Goal: Check status: Check status

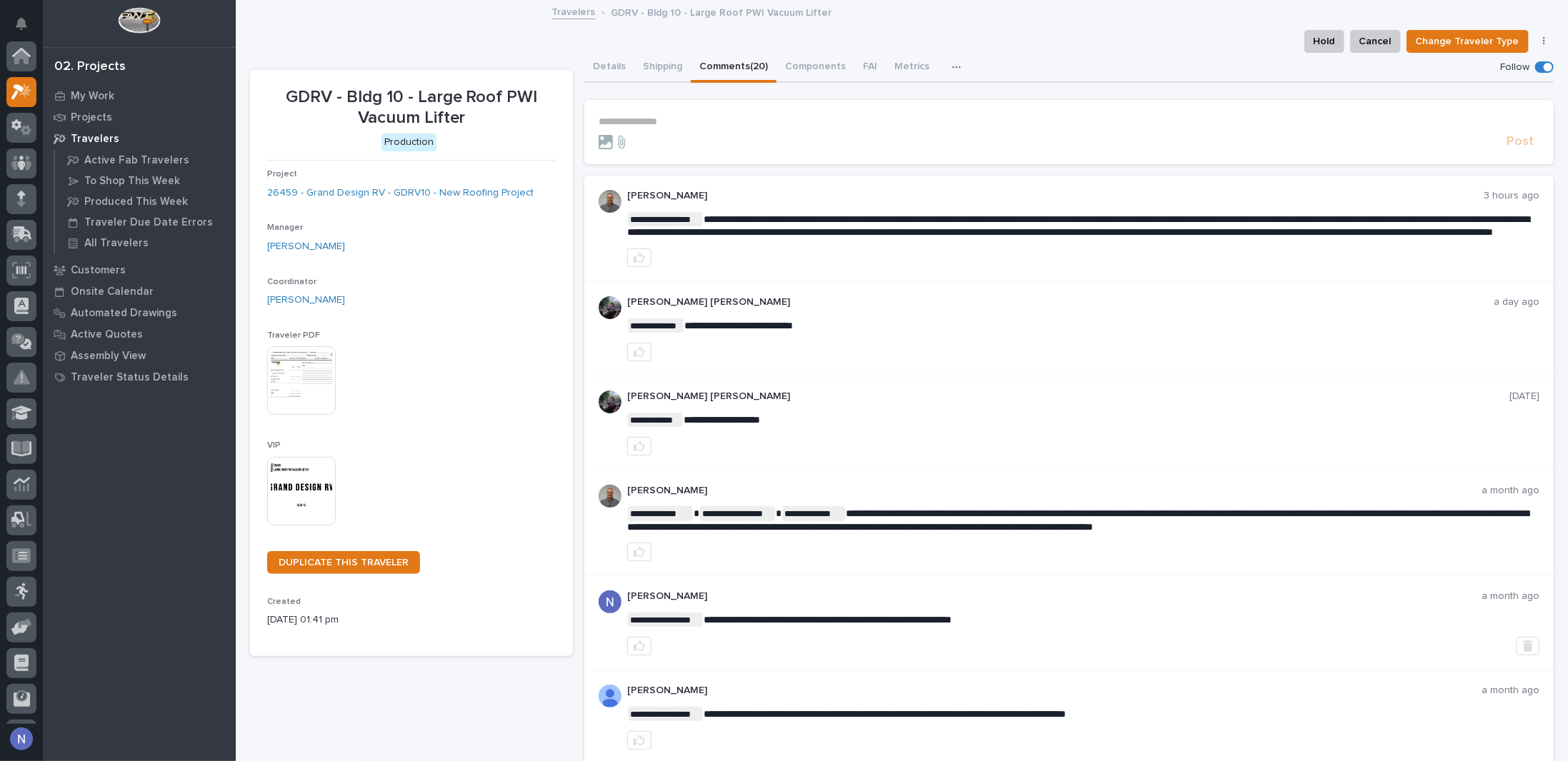
scroll to position [36, 0]
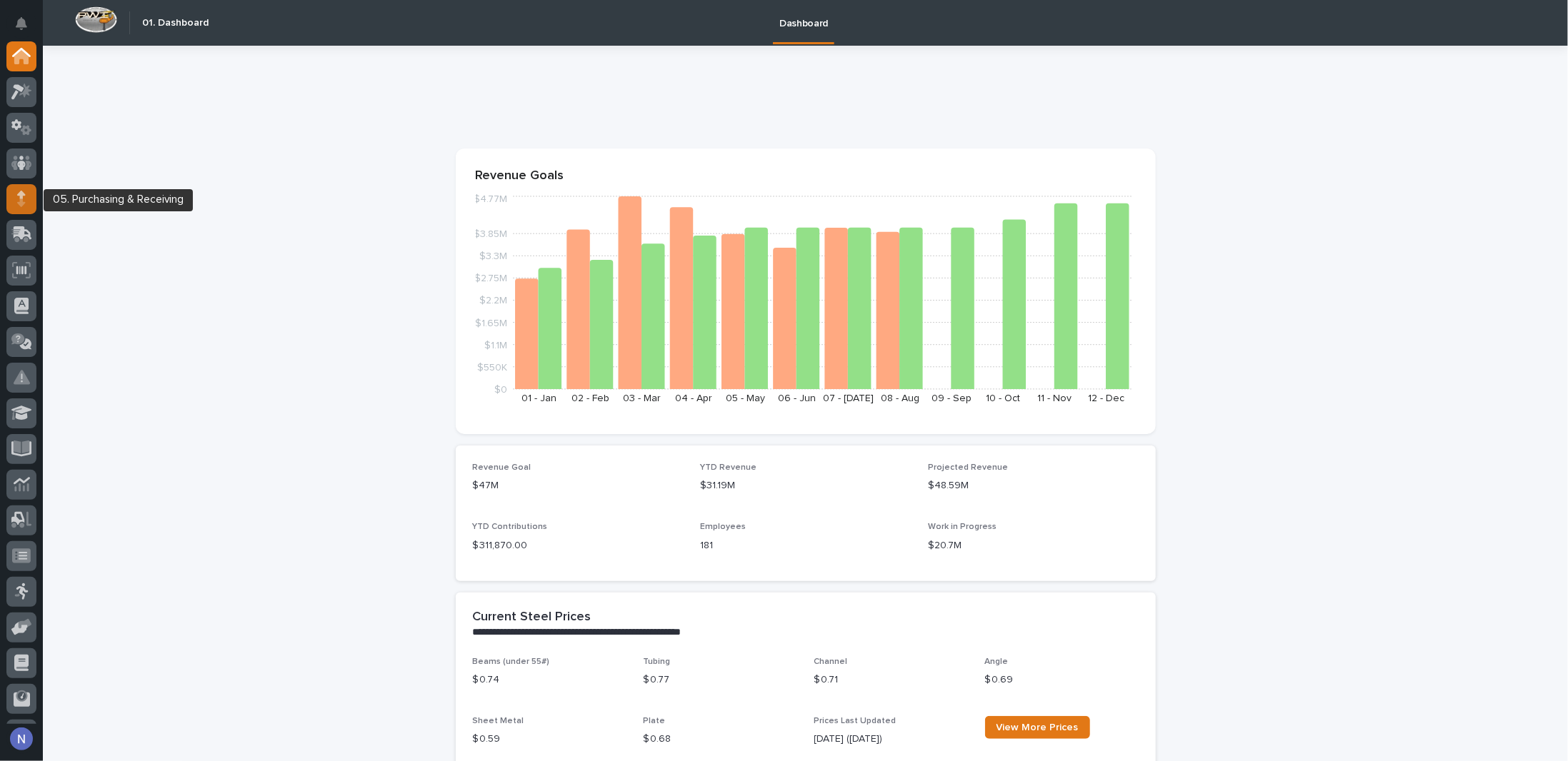
click at [24, 206] on icon at bounding box center [22, 198] width 9 height 16
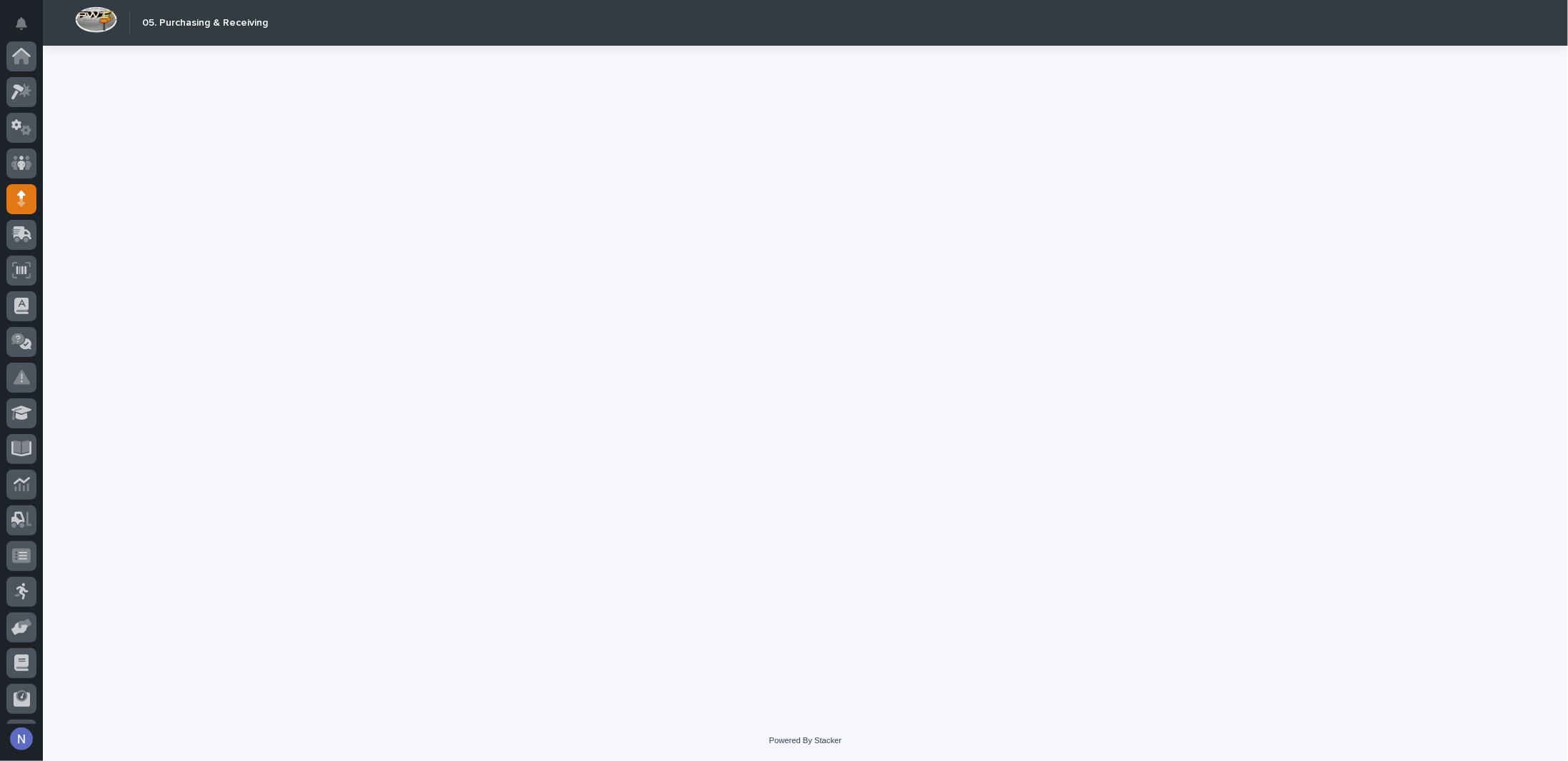
scroll to position [102, 0]
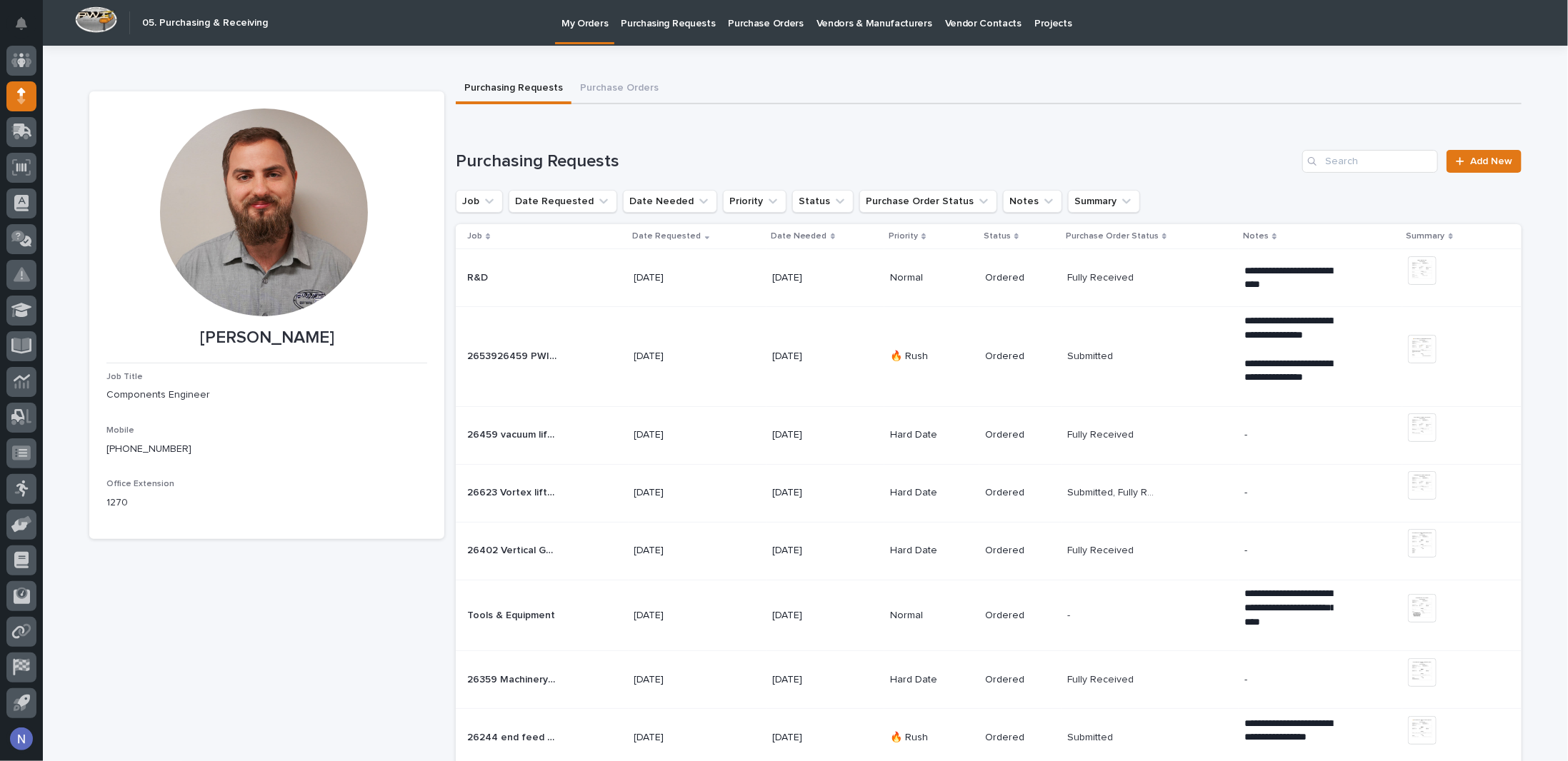
click at [586, 419] on td "26459 vacuum lifter 26459 vacuum lifter" at bounding box center [542, 435] width 172 height 58
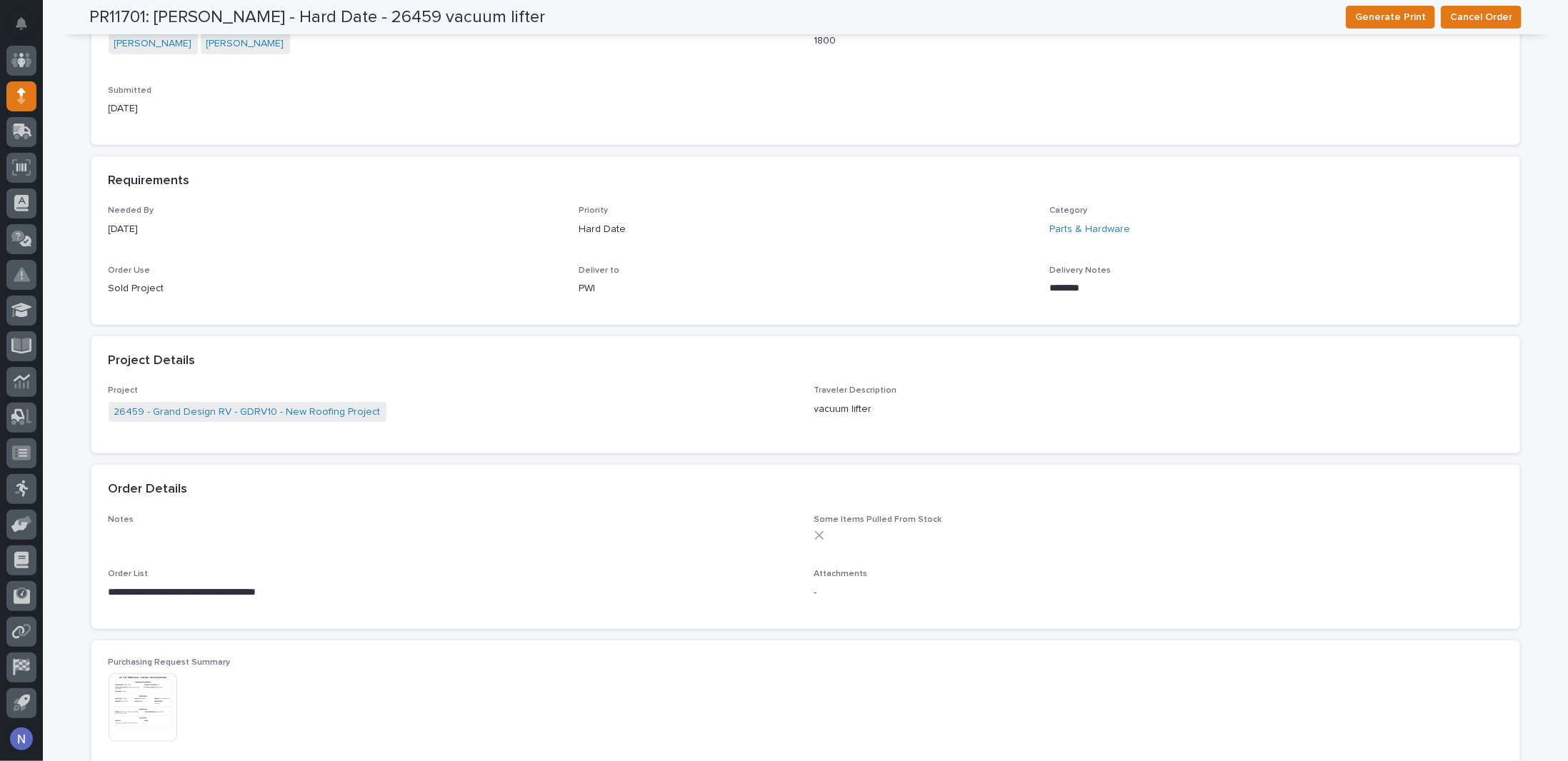
scroll to position [689, 0]
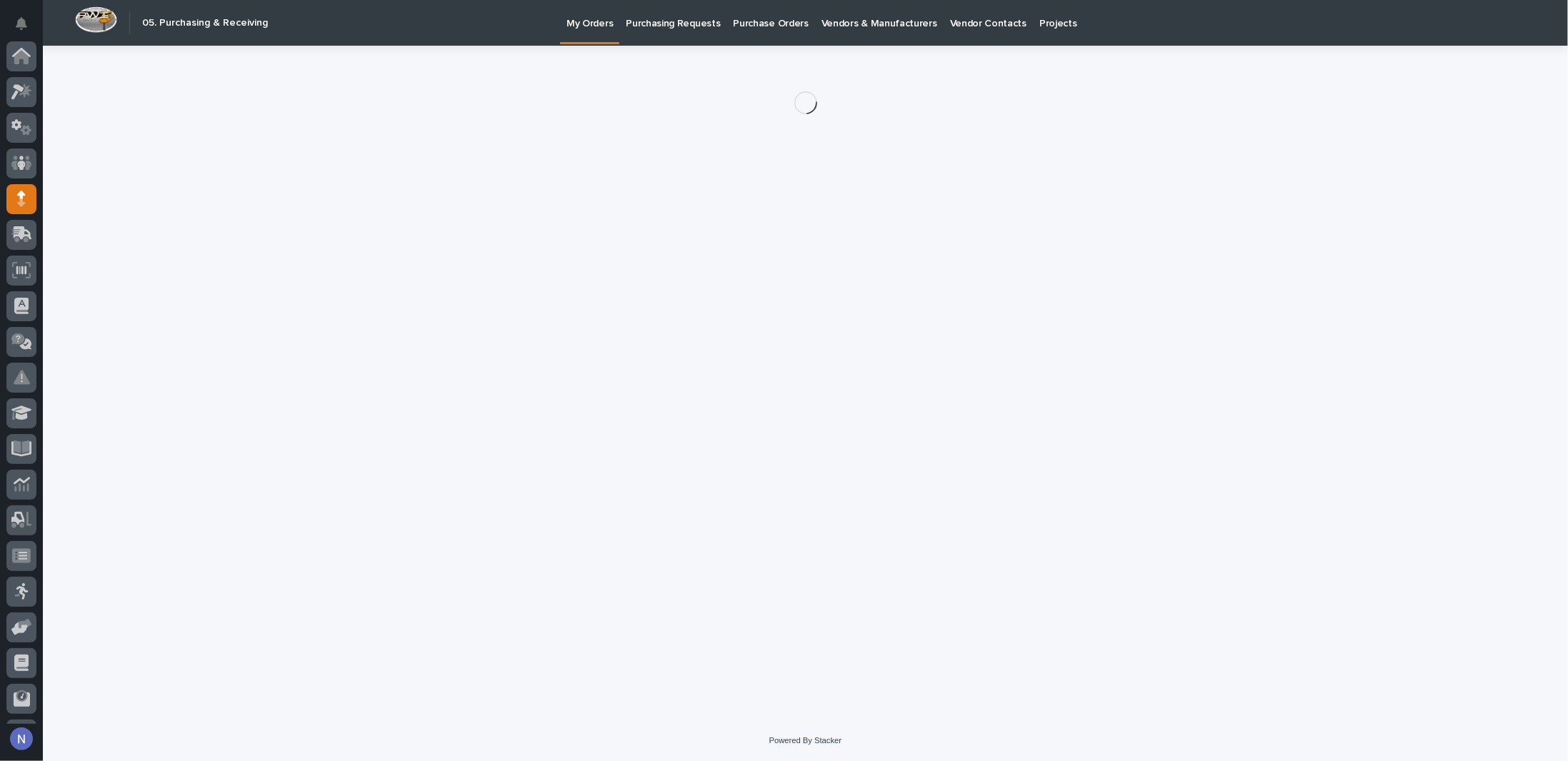
scroll to position [102, 0]
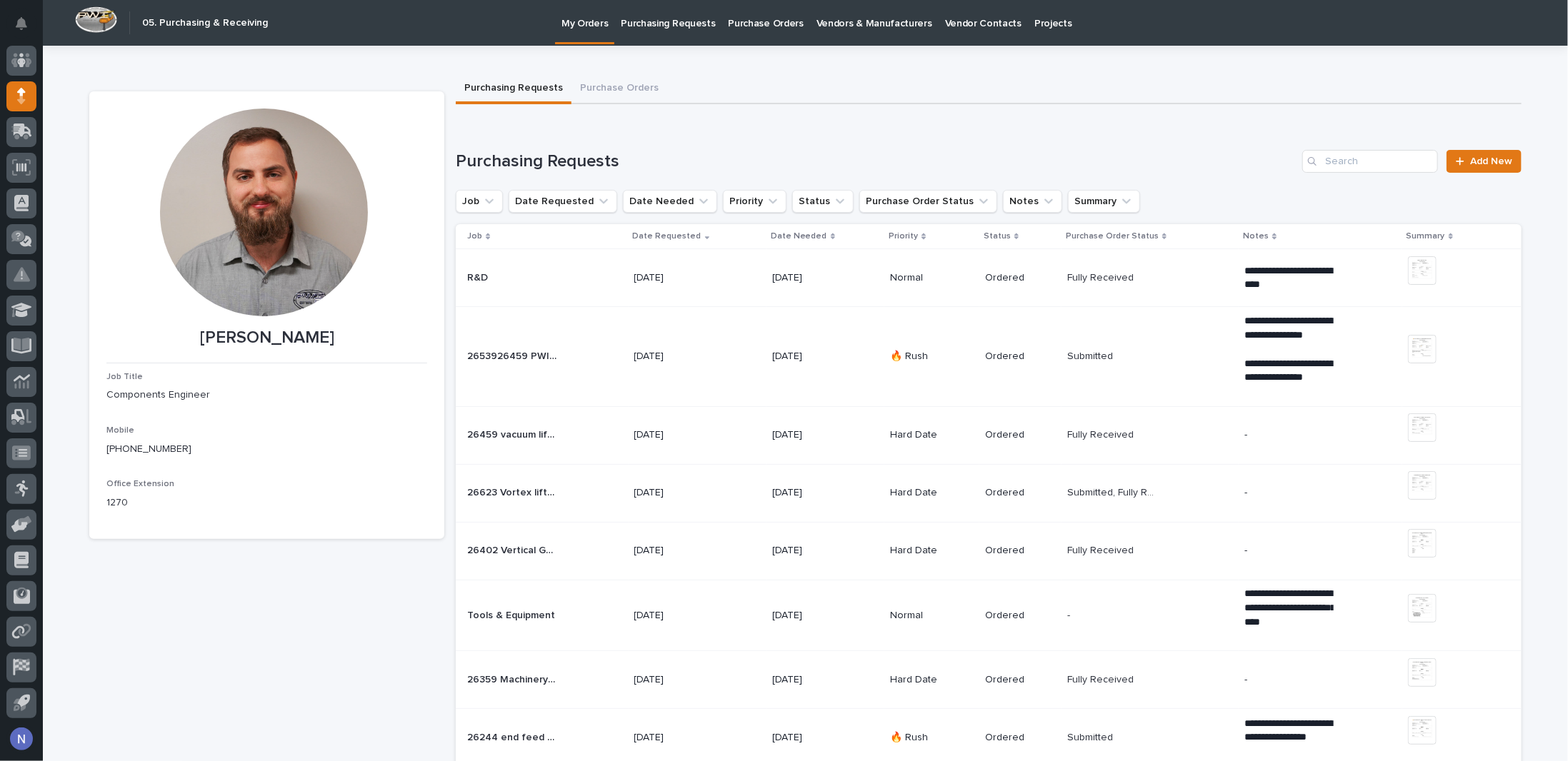
click at [742, 505] on td "08/06/2025" at bounding box center [698, 493] width 138 height 58
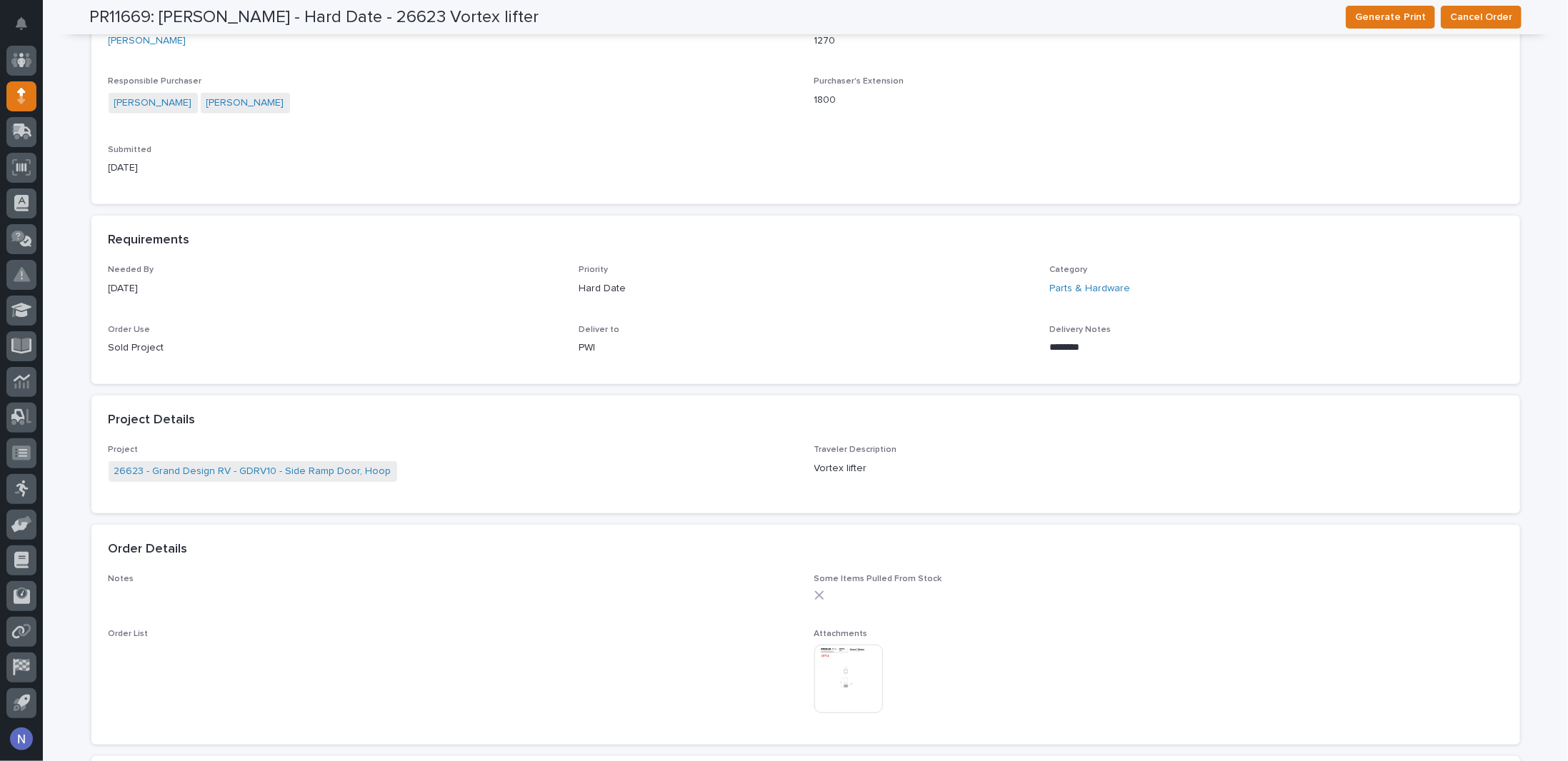
scroll to position [595, 0]
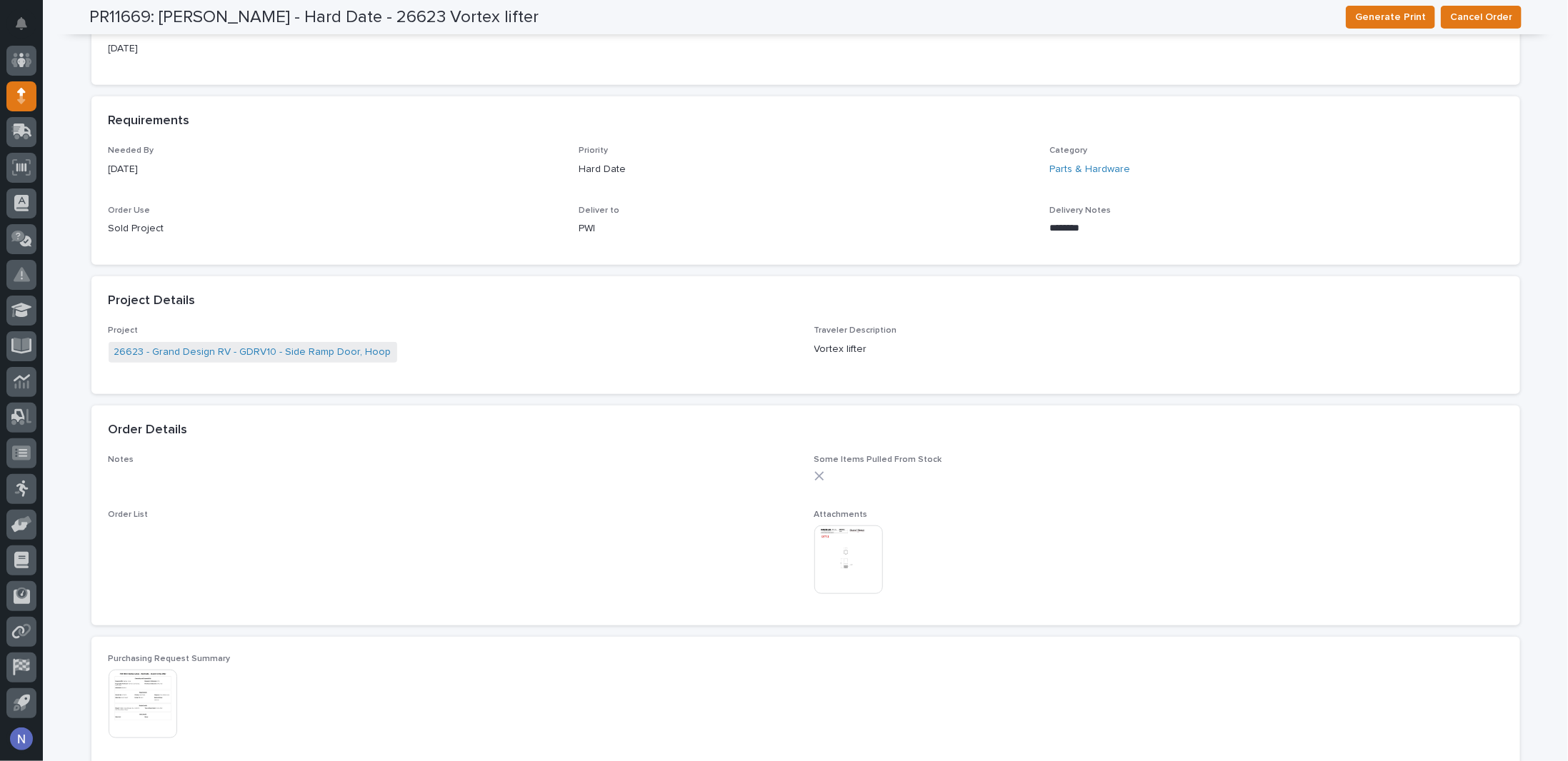
click at [838, 529] on img at bounding box center [849, 560] width 69 height 69
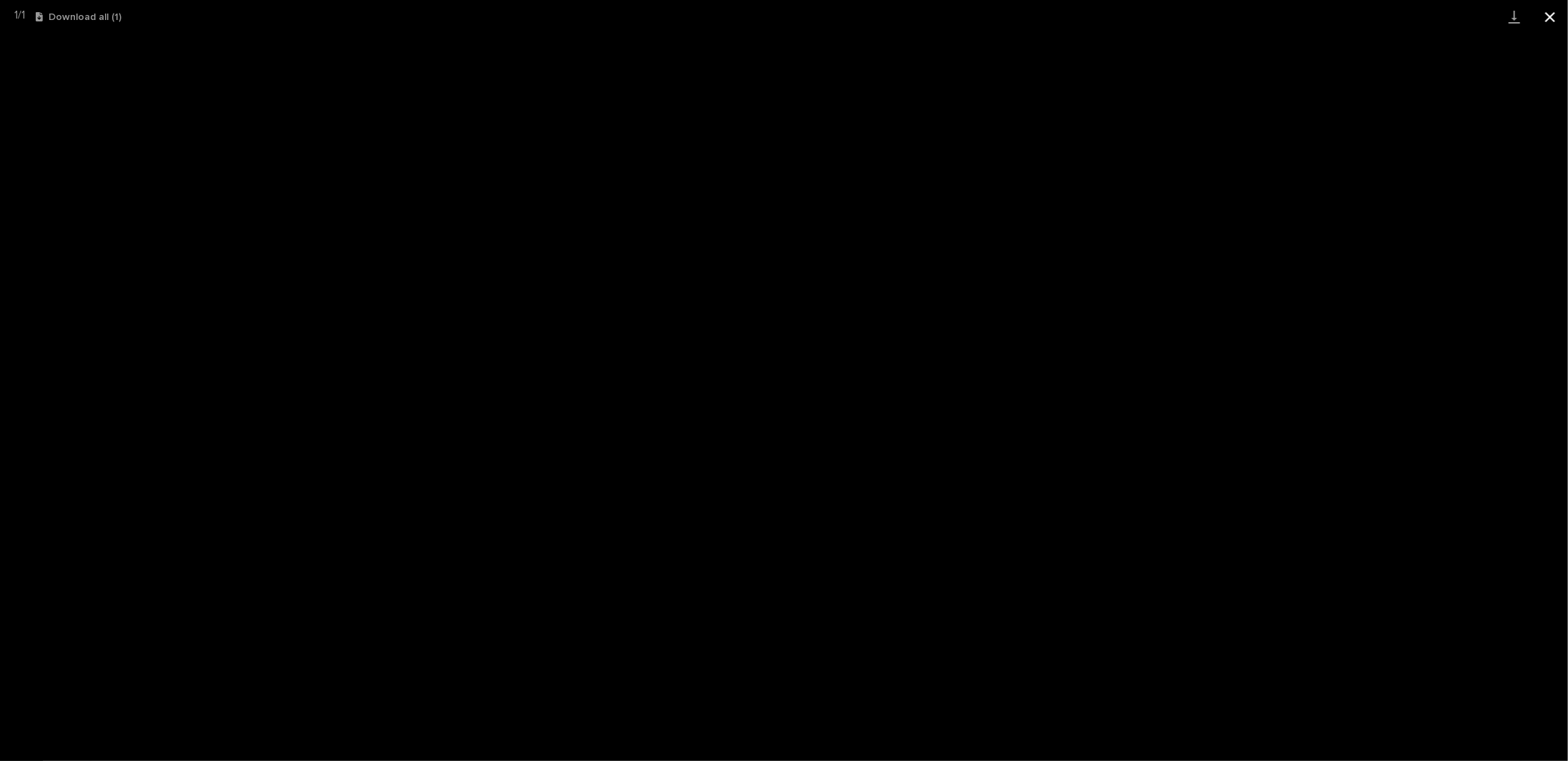
click at [1553, 23] on button "Close gallery" at bounding box center [1550, 16] width 36 height 34
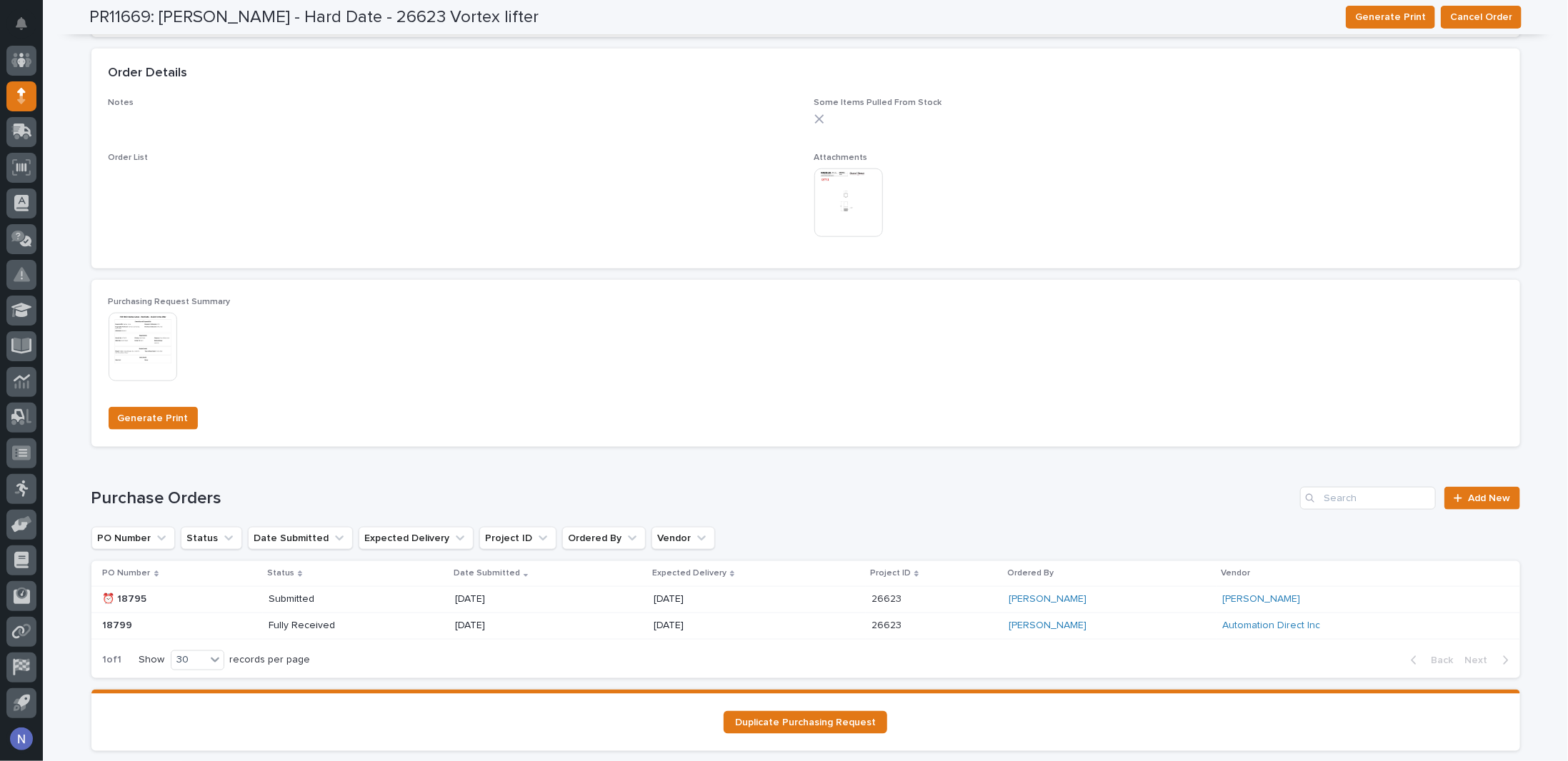
scroll to position [1063, 0]
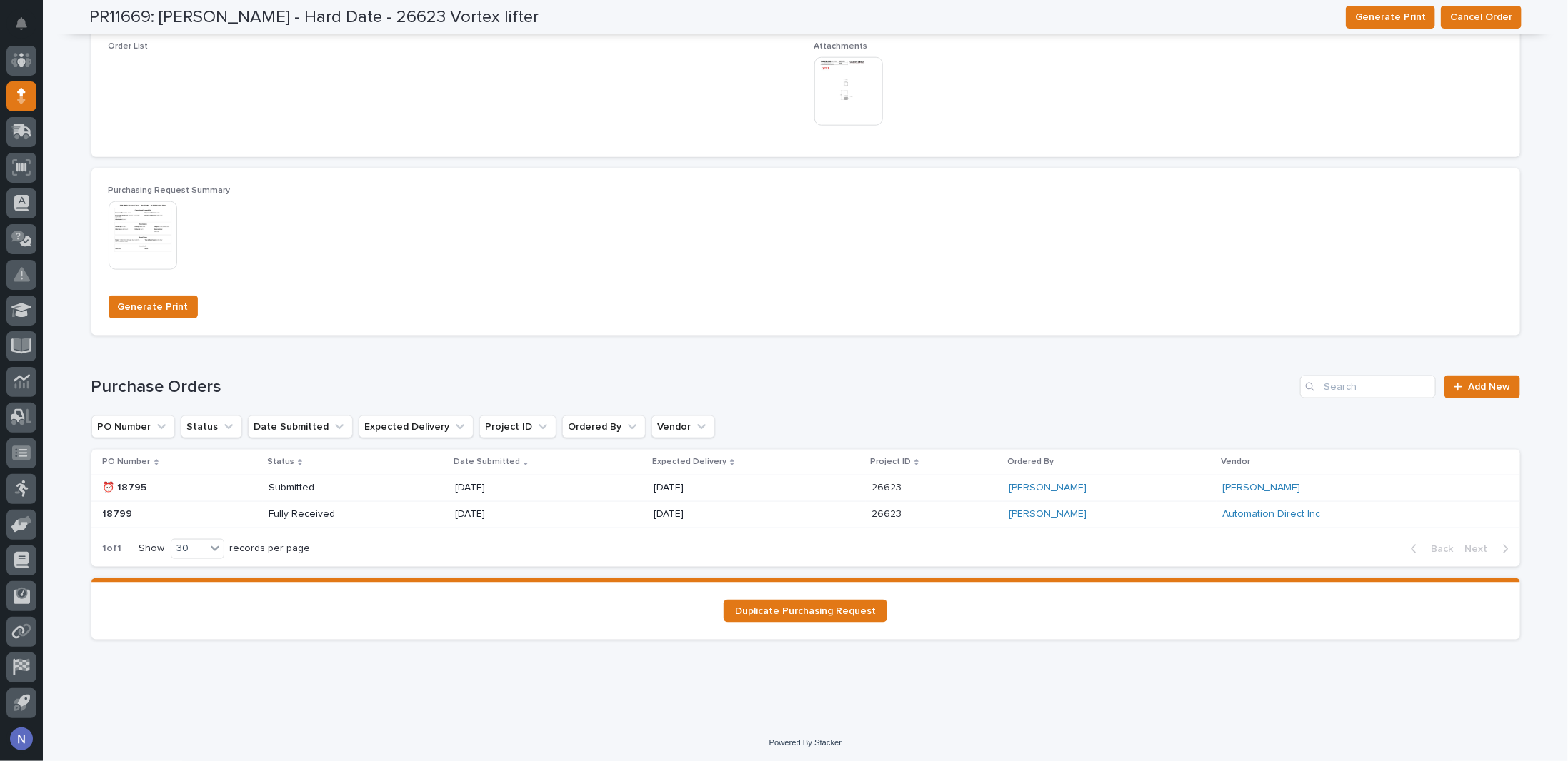
click at [387, 487] on div "Submitted" at bounding box center [356, 488] width 175 height 24
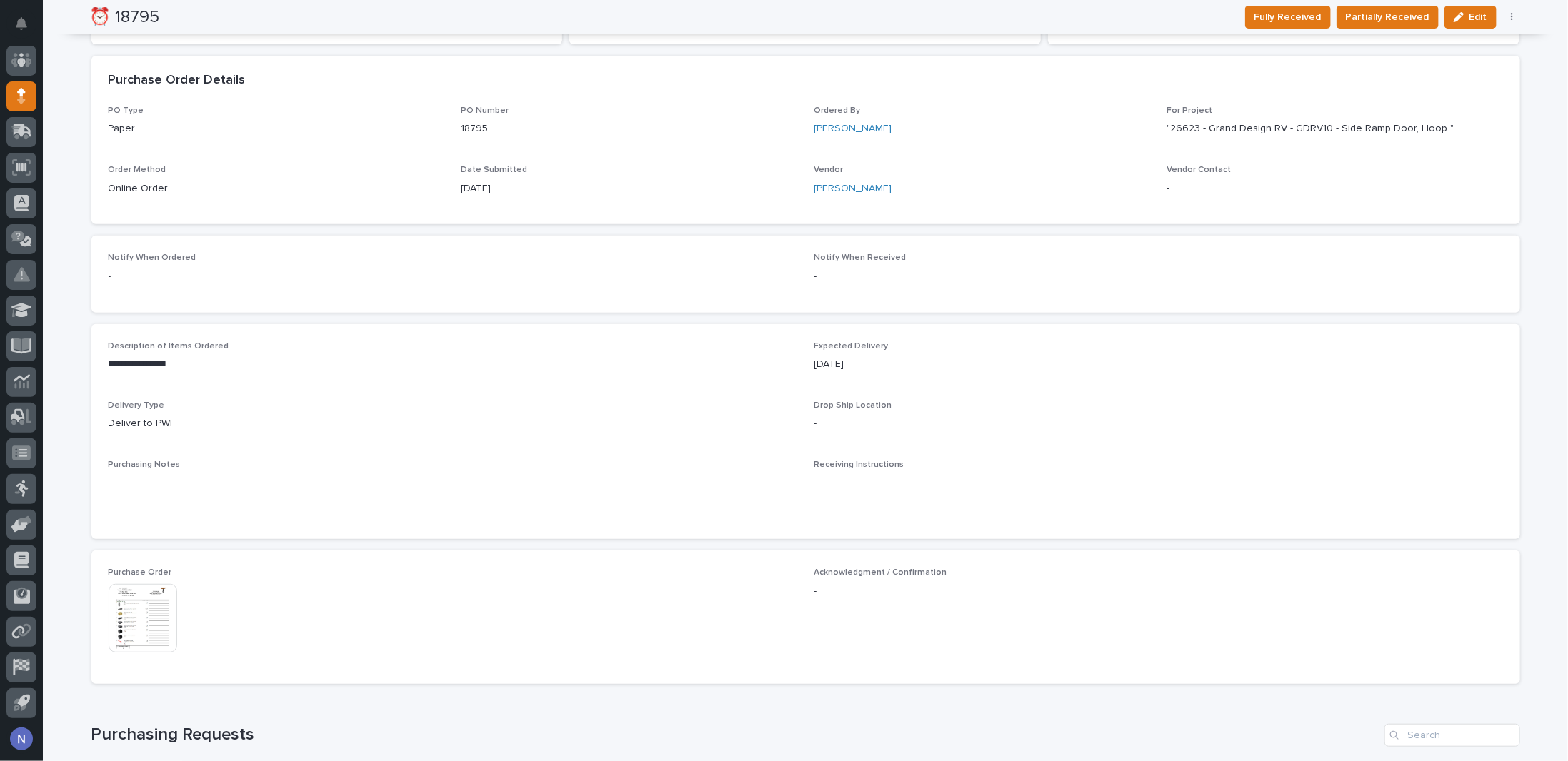
scroll to position [452, 0]
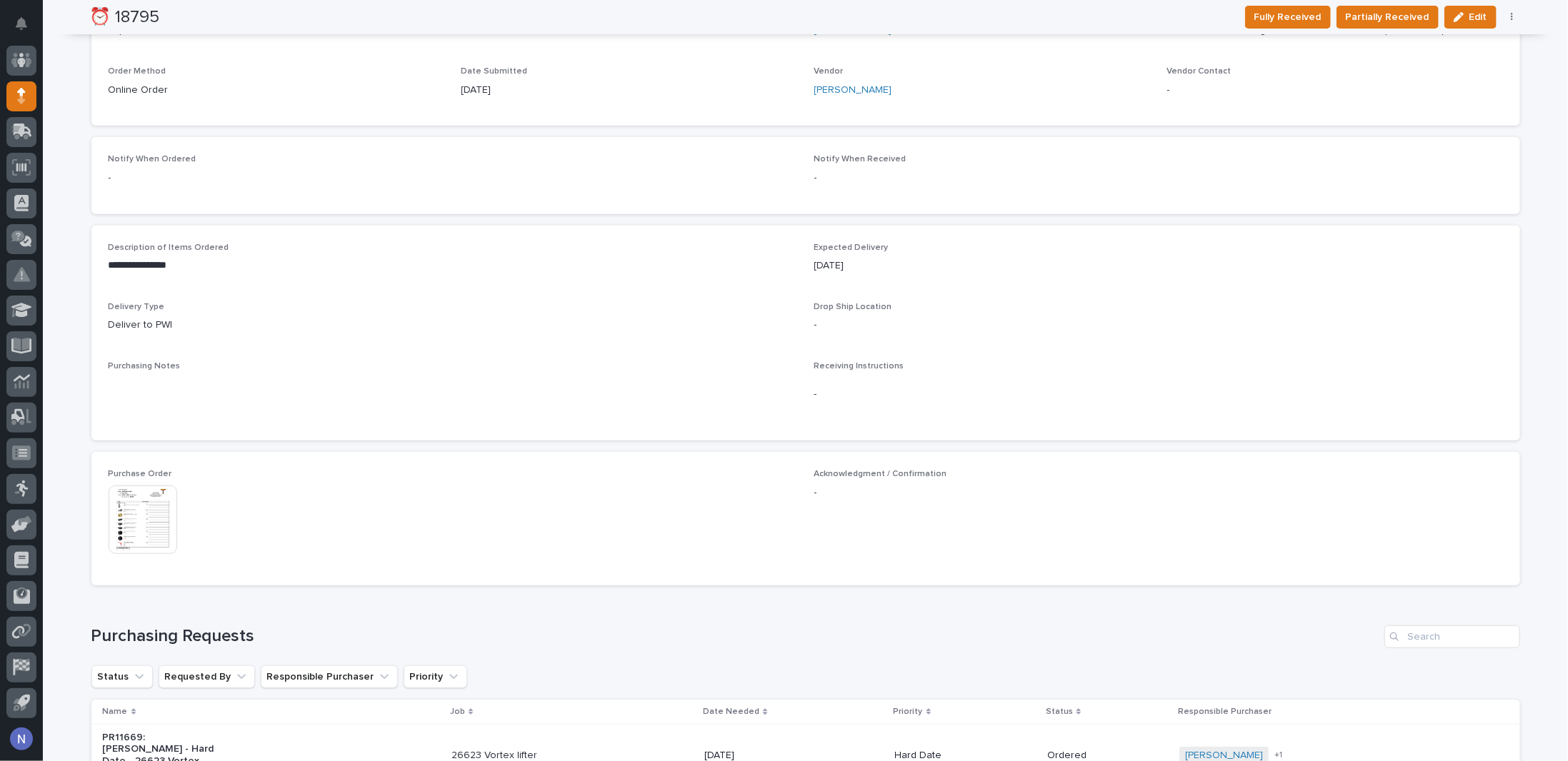
click at [162, 508] on img at bounding box center [143, 520] width 69 height 69
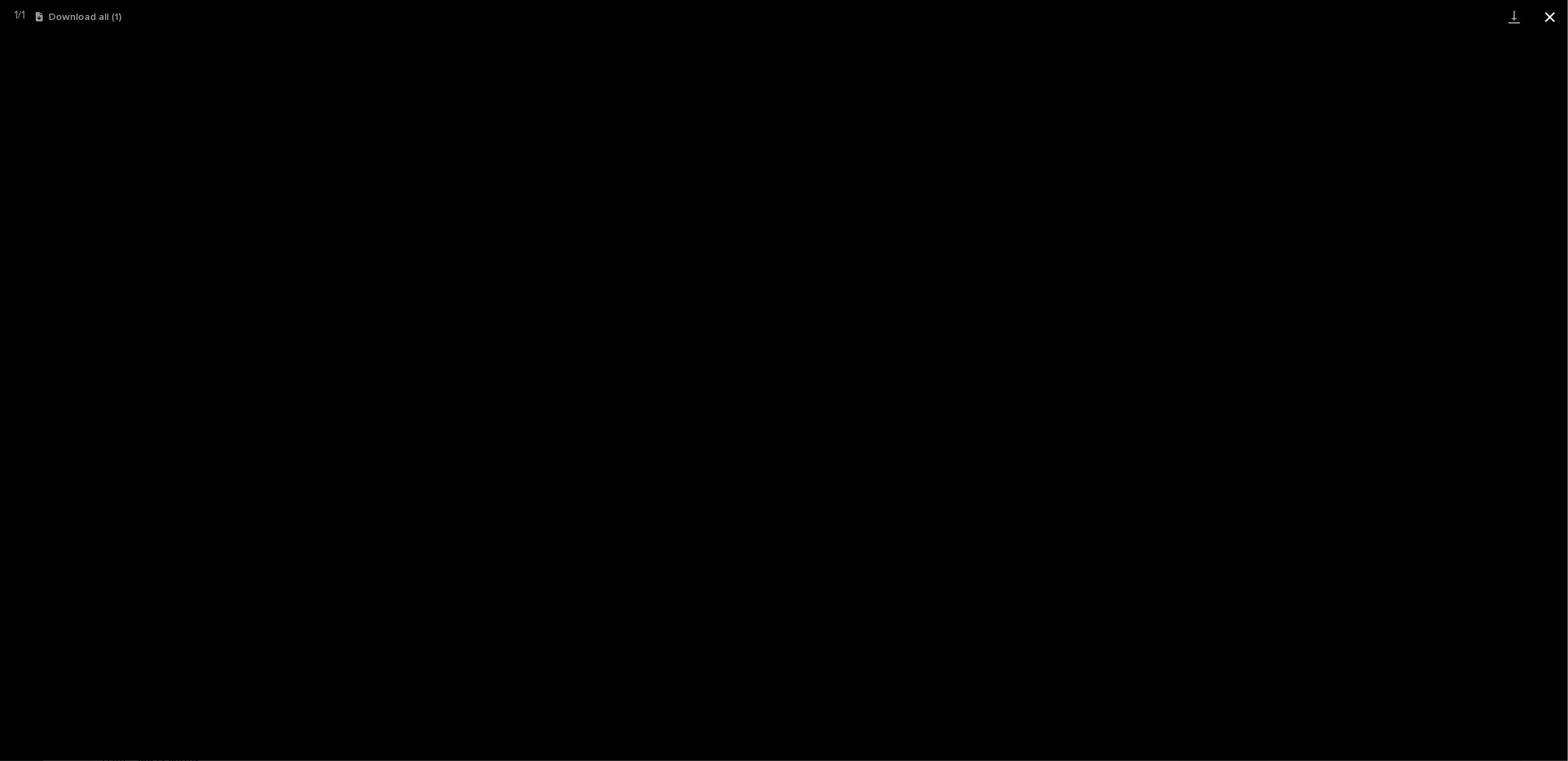
click at [1555, 15] on button "Close gallery" at bounding box center [1550, 16] width 36 height 34
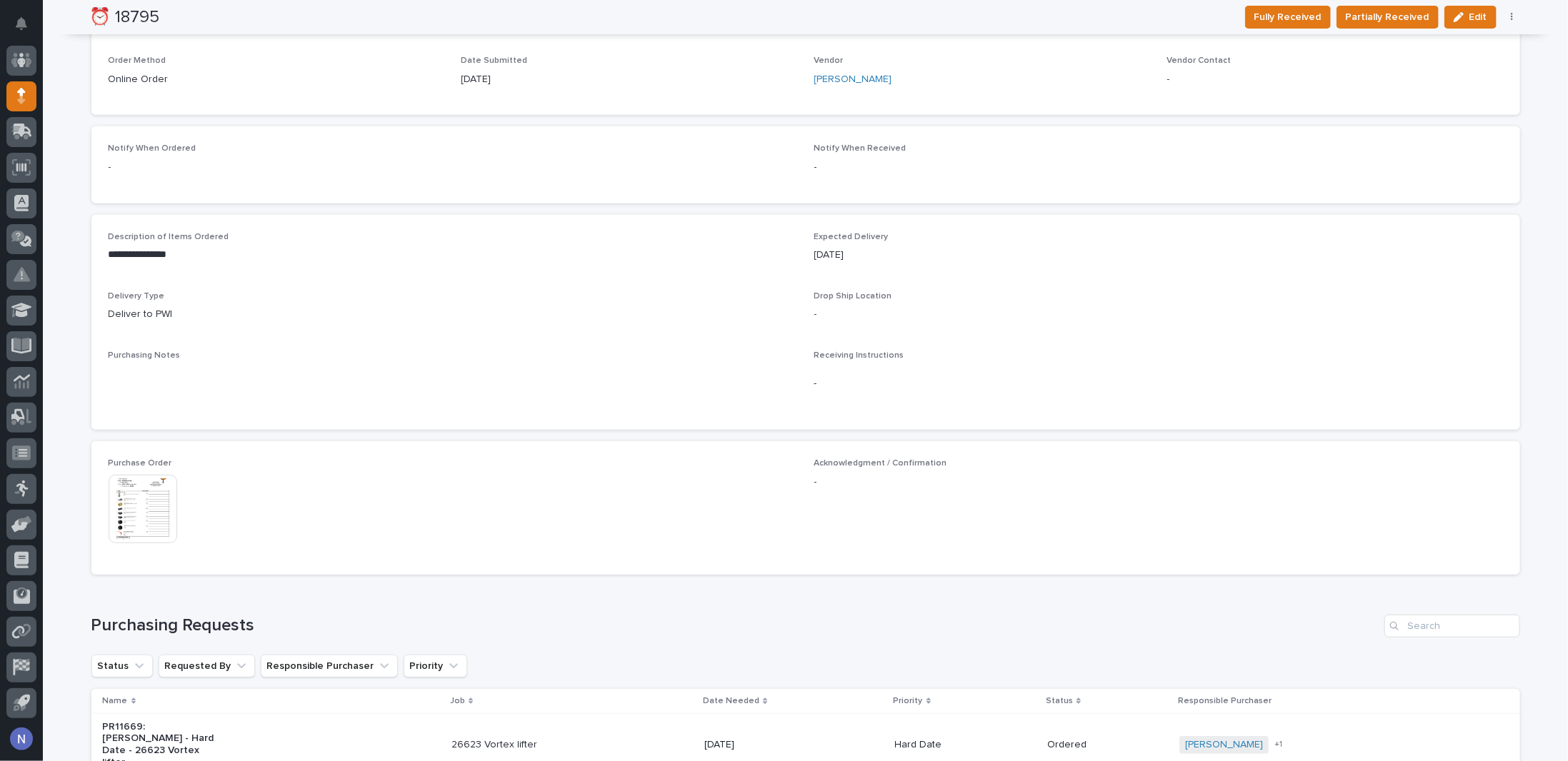
scroll to position [380, 0]
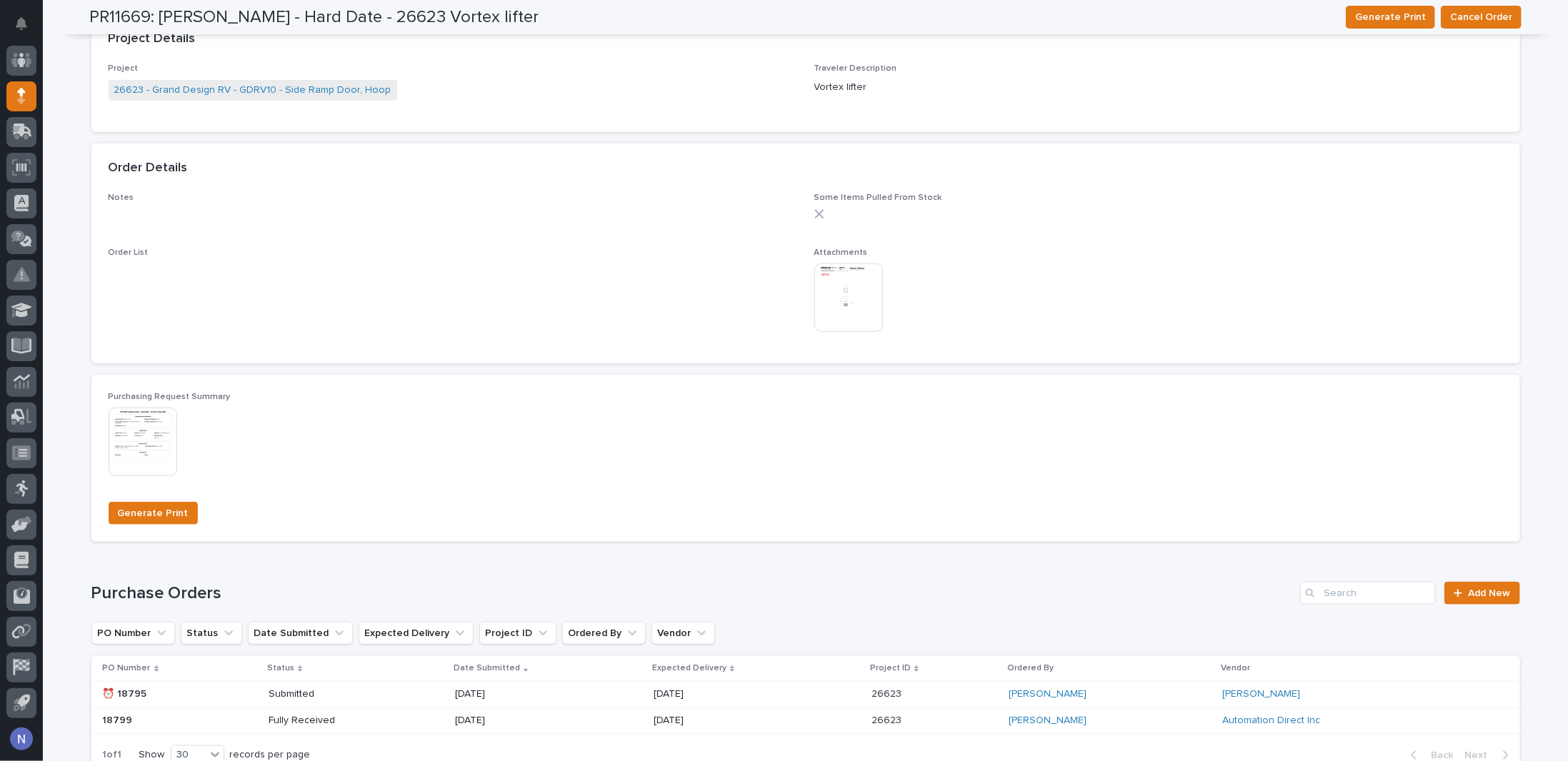
scroll to position [1047, 0]
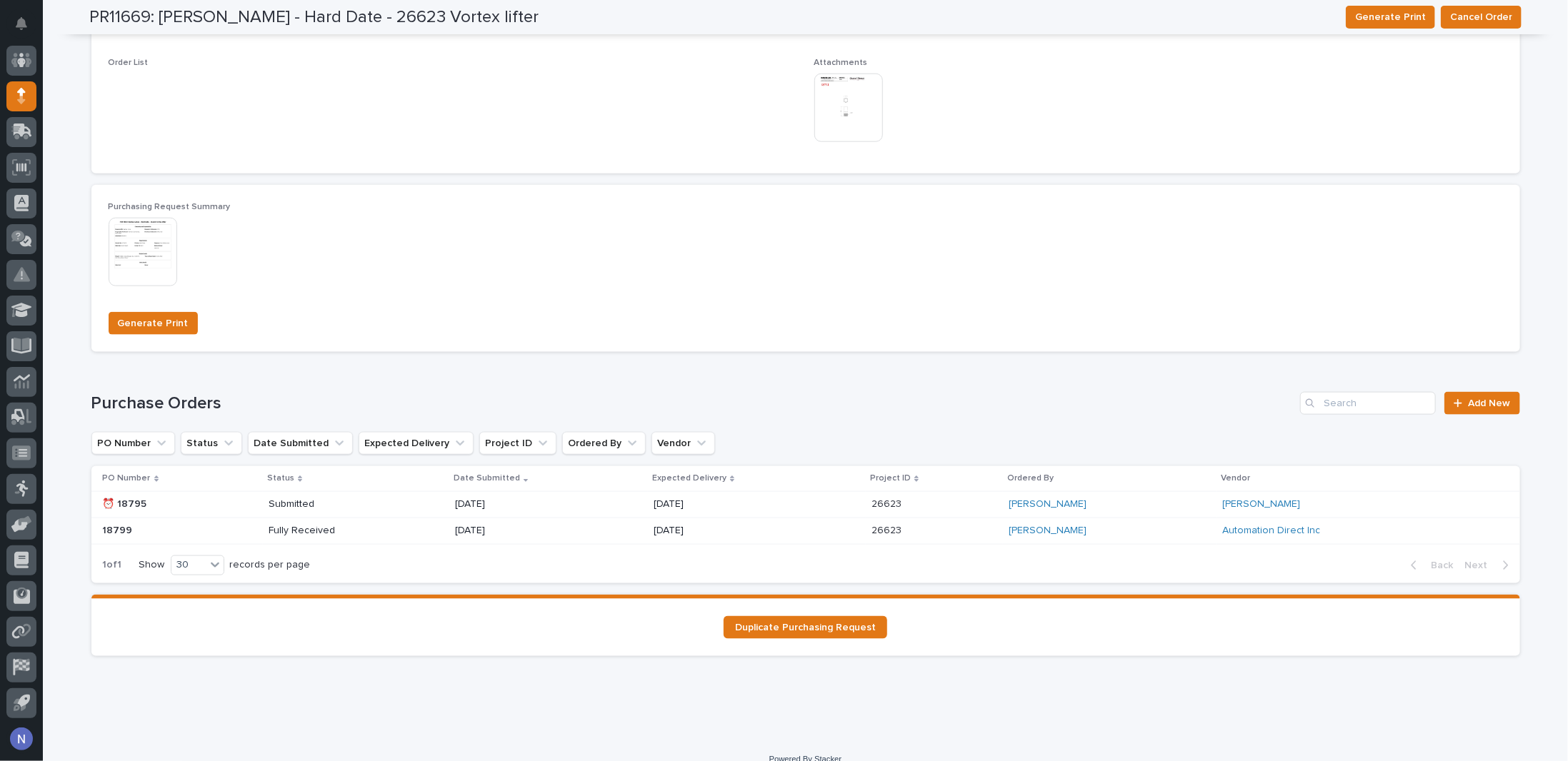
click at [406, 527] on div "Fully Received" at bounding box center [356, 530] width 175 height 24
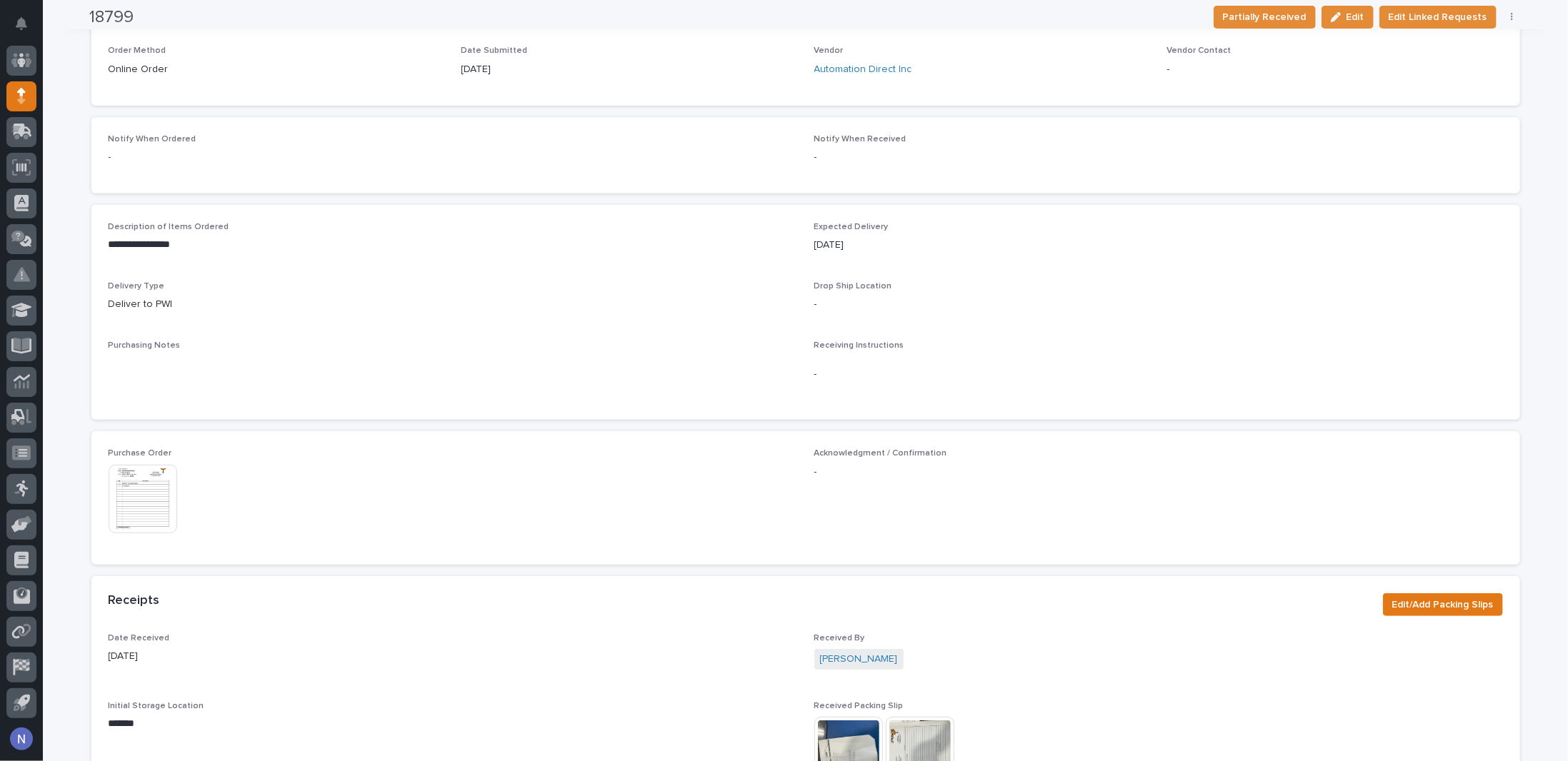
scroll to position [476, 0]
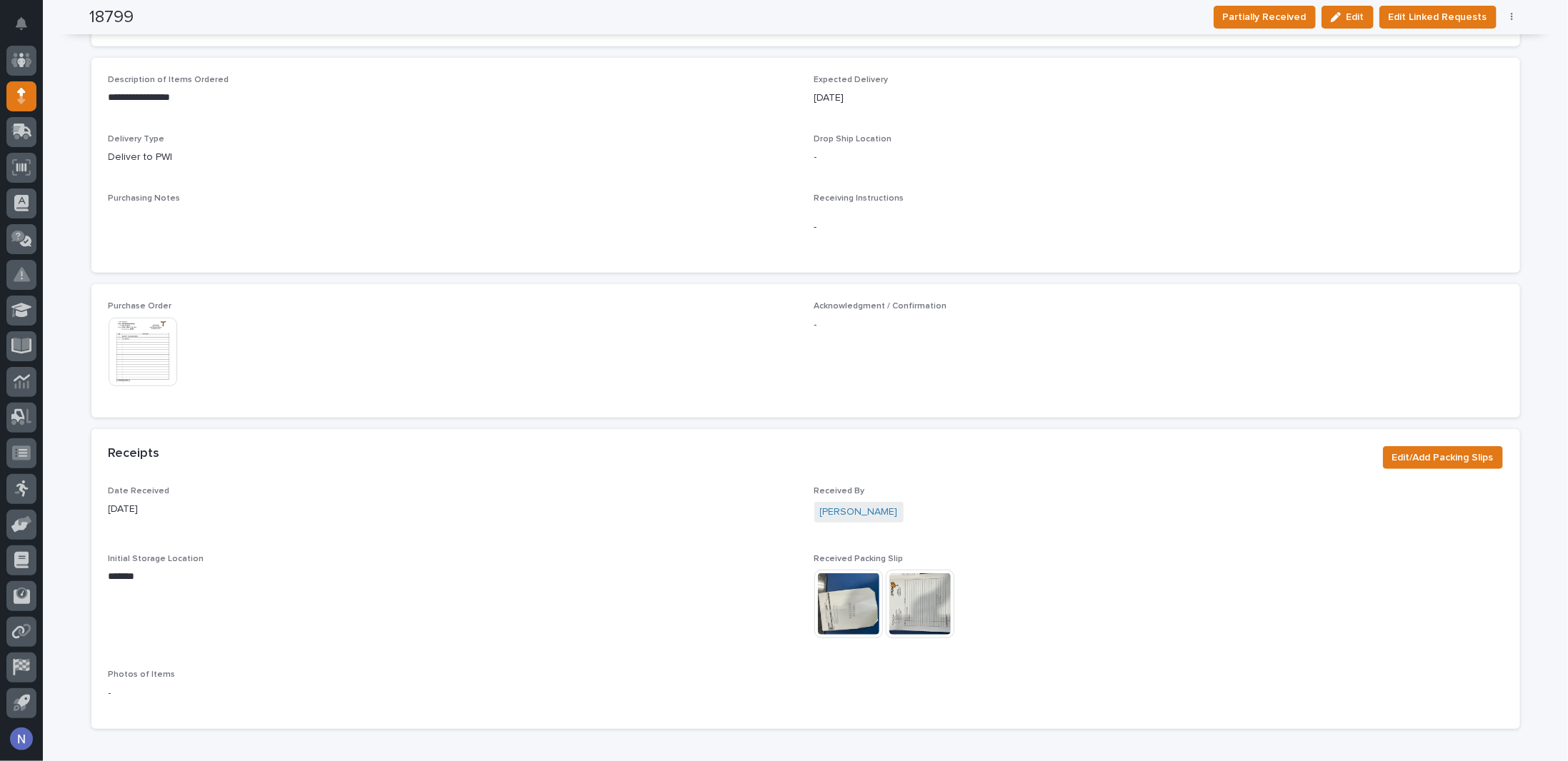
click at [161, 361] on img at bounding box center [143, 352] width 69 height 69
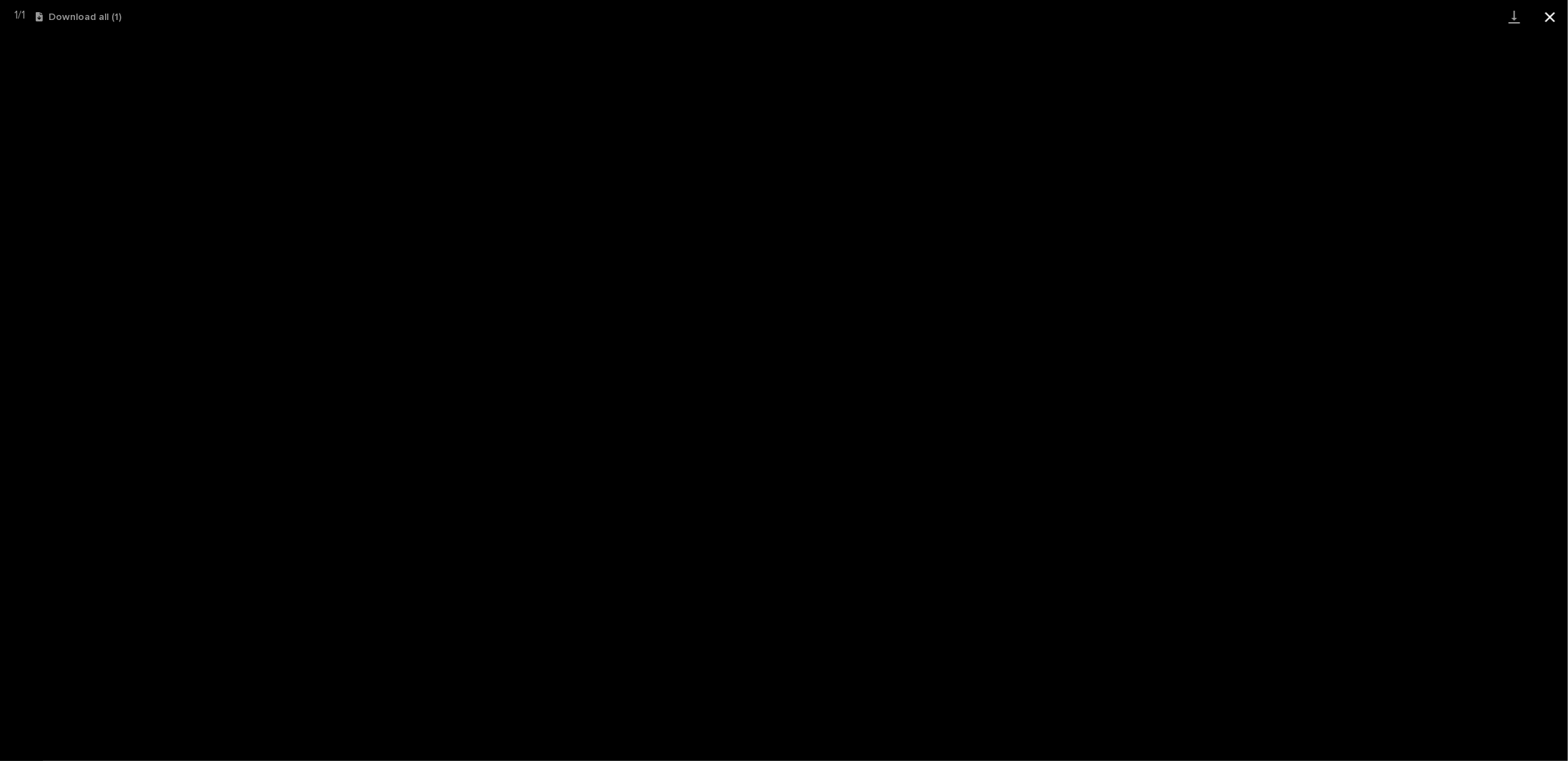
click at [1555, 21] on button "Close gallery" at bounding box center [1550, 16] width 36 height 34
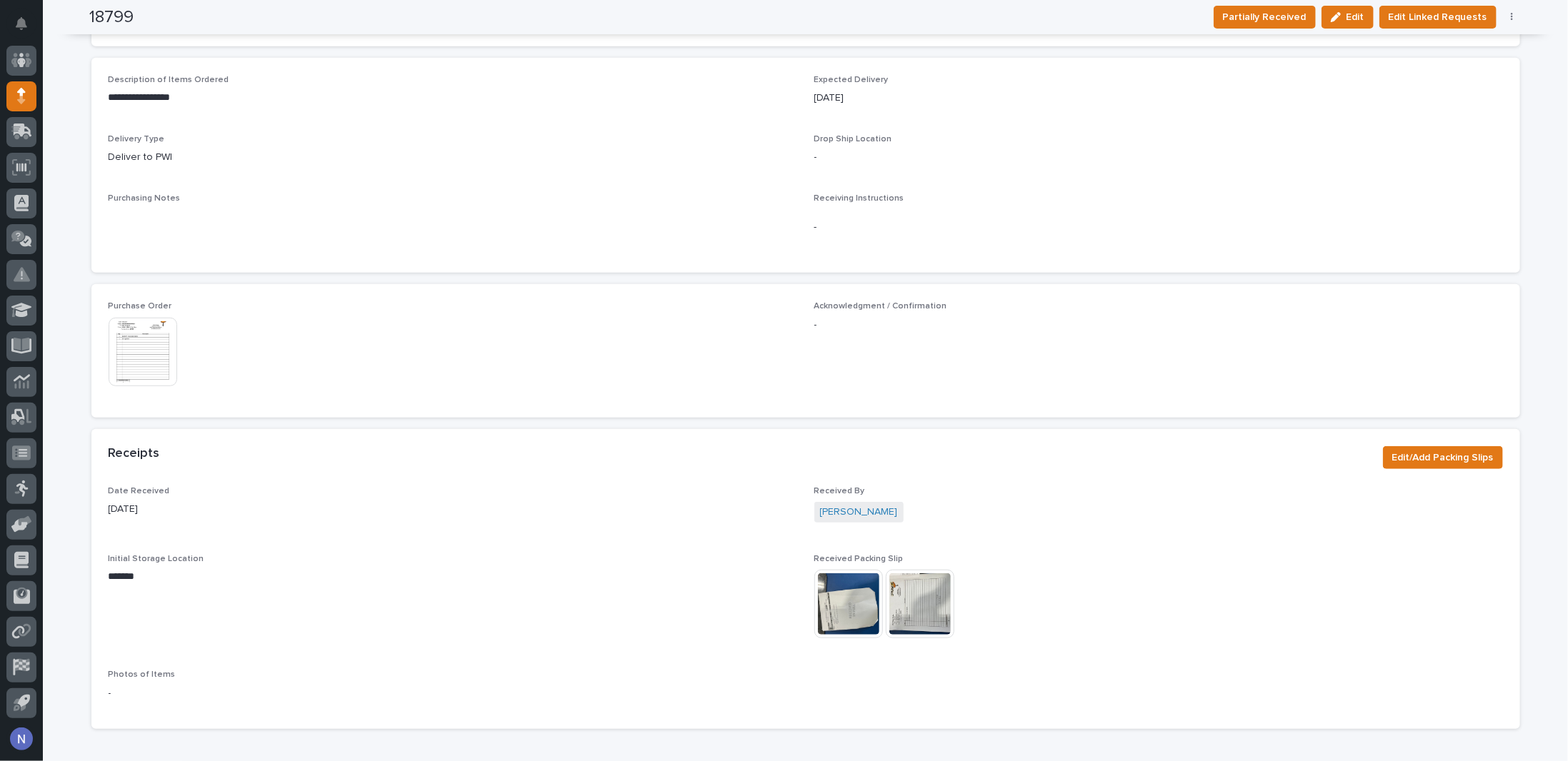
click at [825, 612] on img at bounding box center [849, 604] width 69 height 69
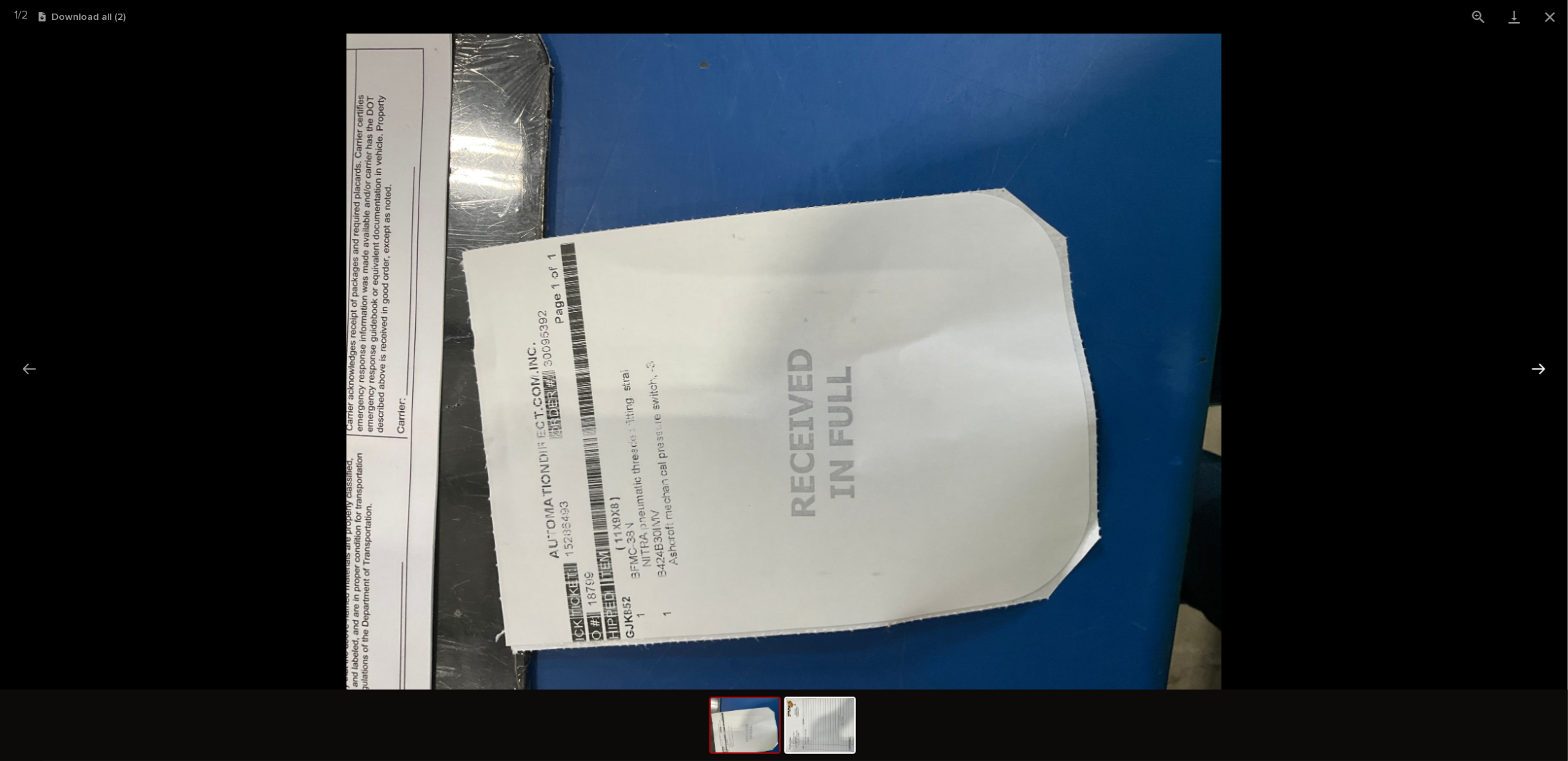
click at [1538, 369] on button "Next slide" at bounding box center [1539, 368] width 30 height 28
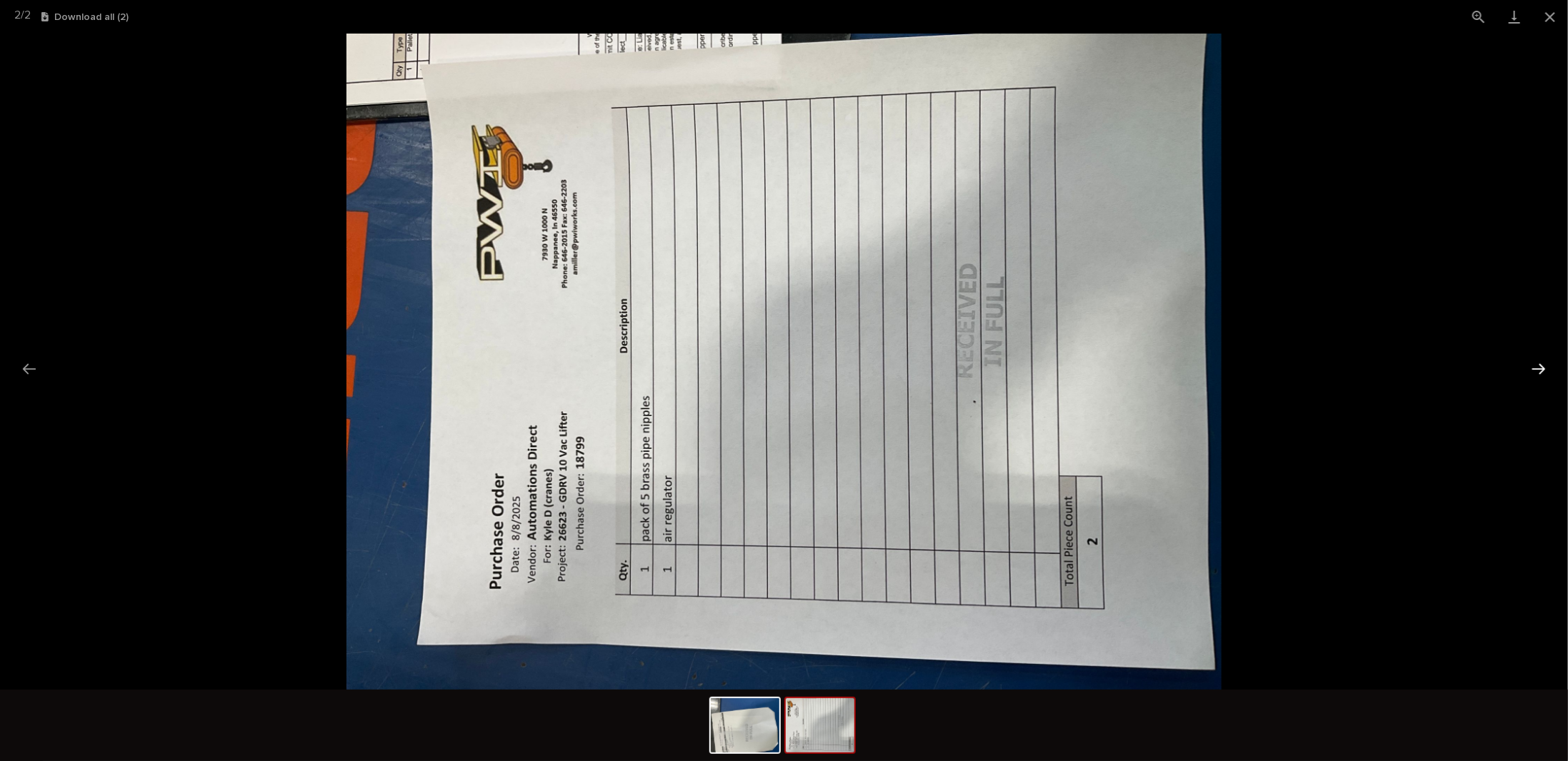
click at [1538, 365] on button "Next slide" at bounding box center [1539, 368] width 30 height 28
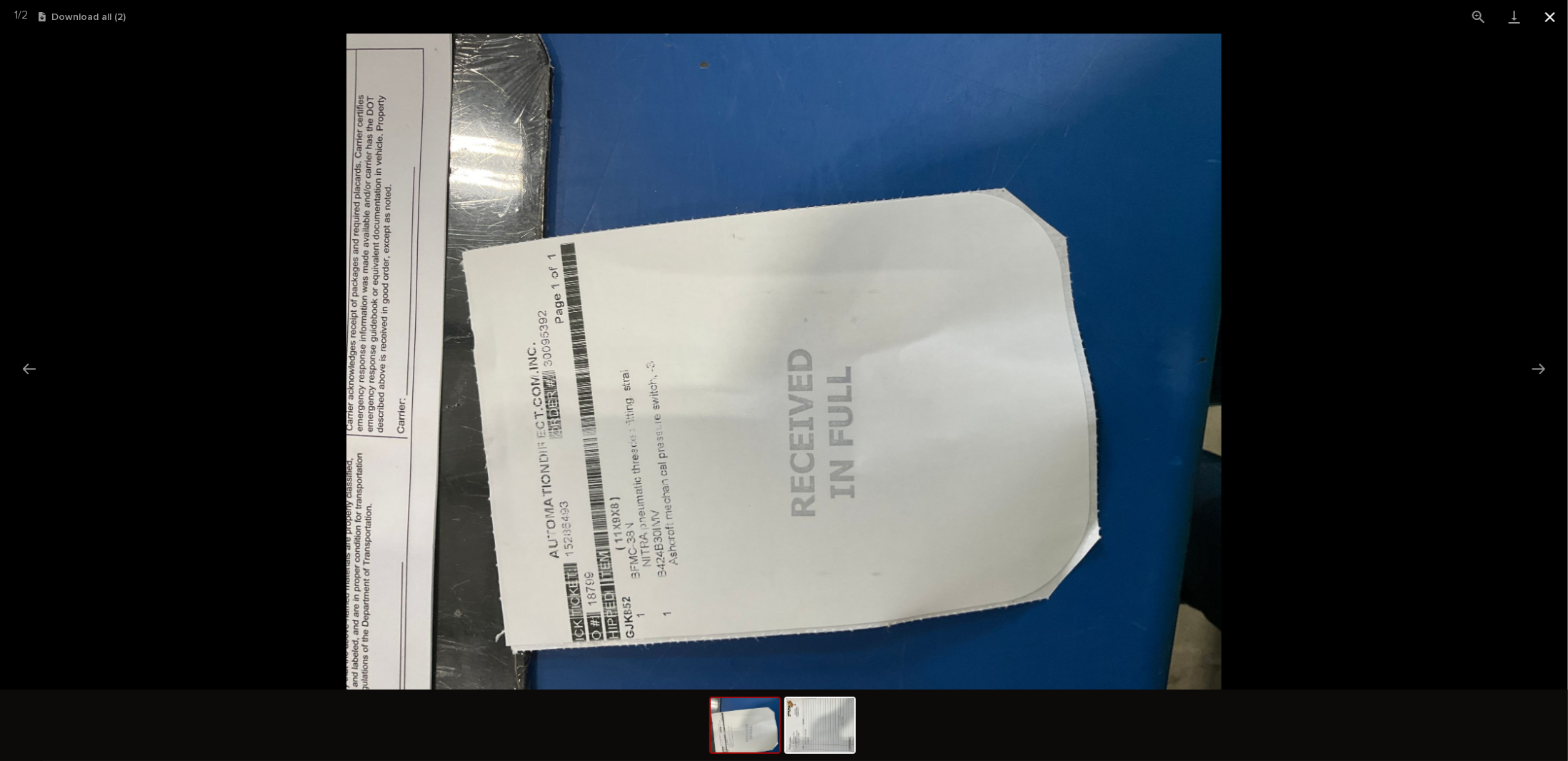
click at [1554, 16] on button "Close gallery" at bounding box center [1550, 16] width 36 height 34
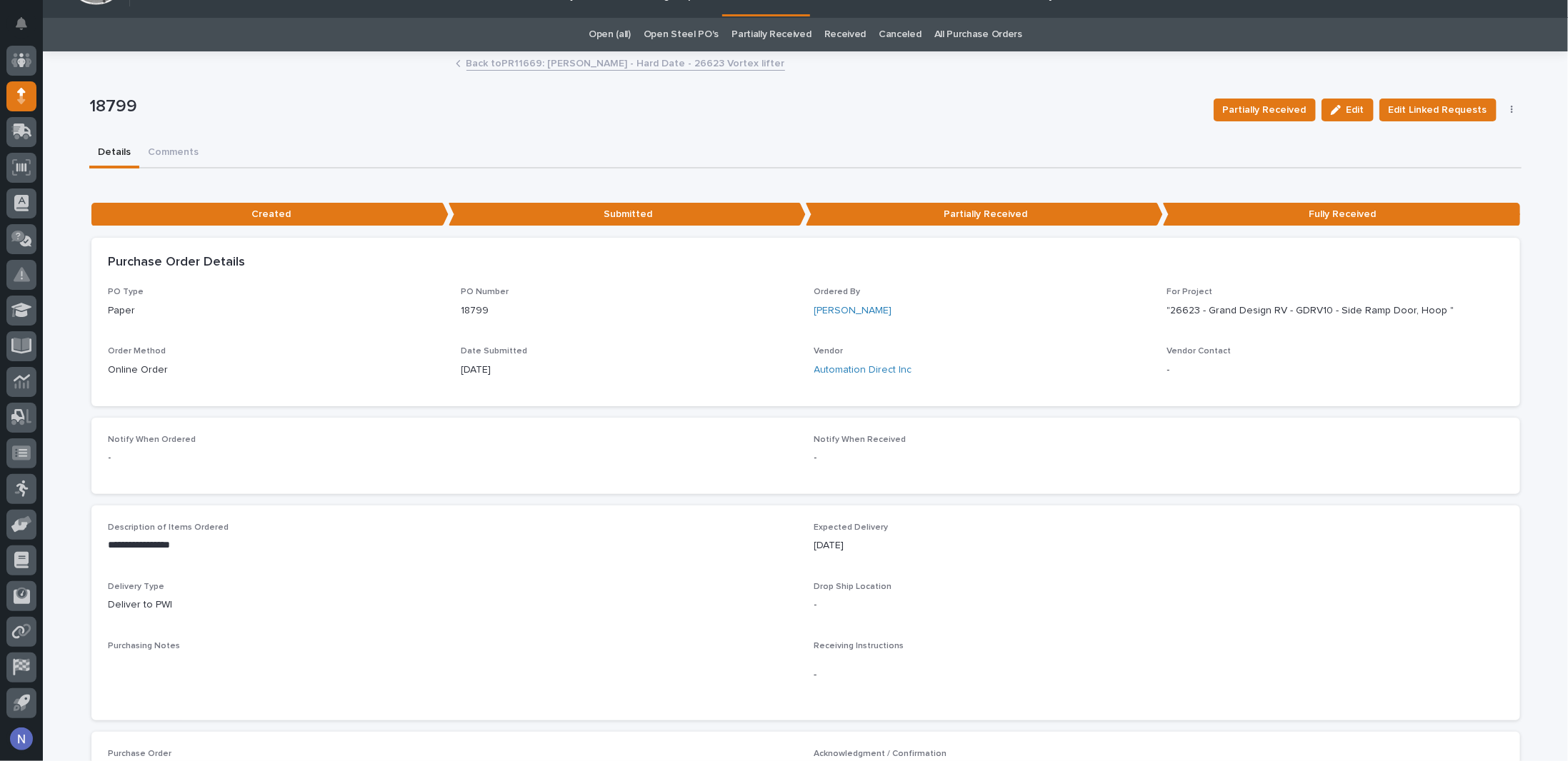
scroll to position [0, 0]
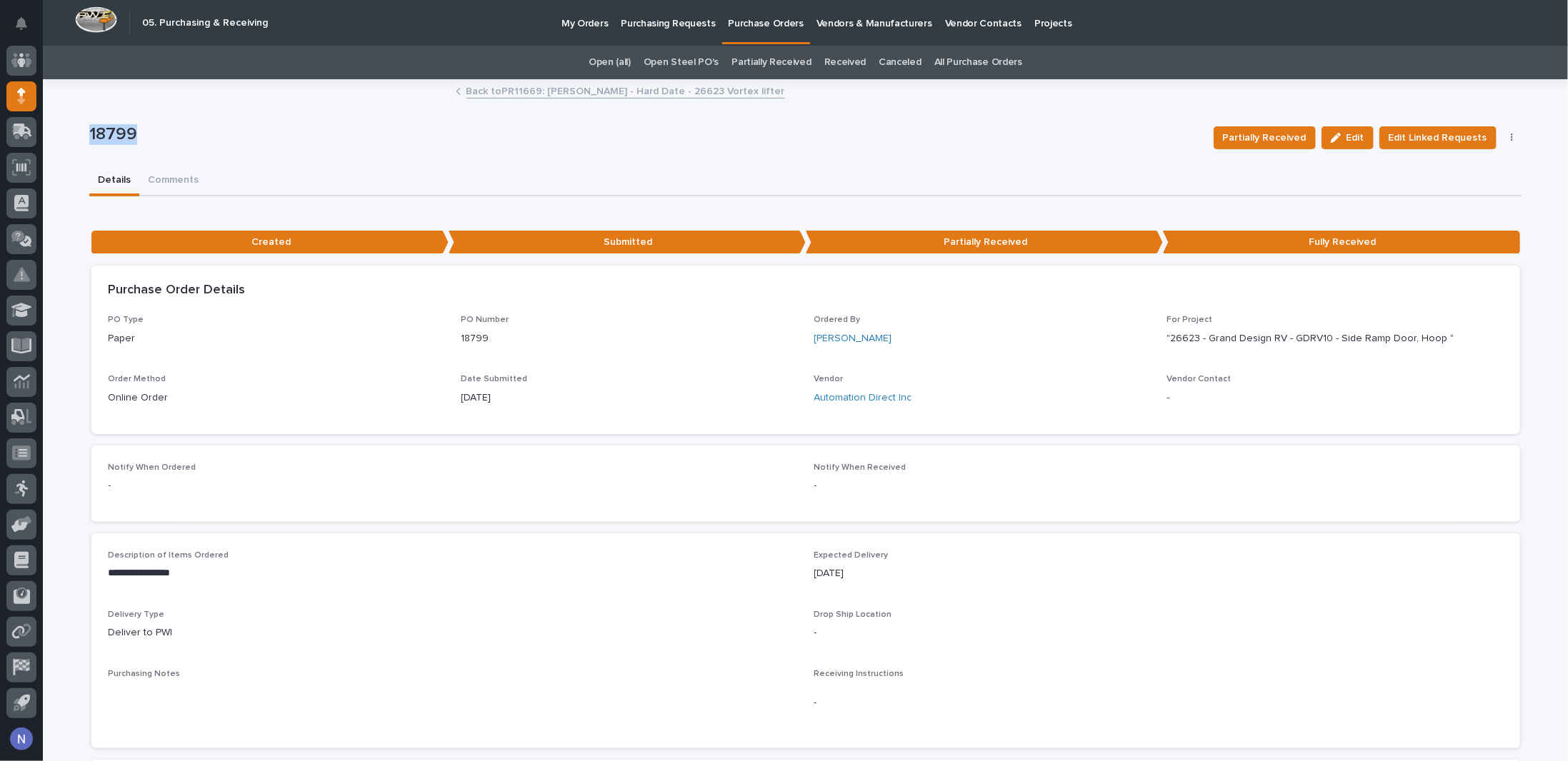
drag, startPoint x: 130, startPoint y: 137, endPoint x: 57, endPoint y: 138, distance: 73.0
copy p "18799"
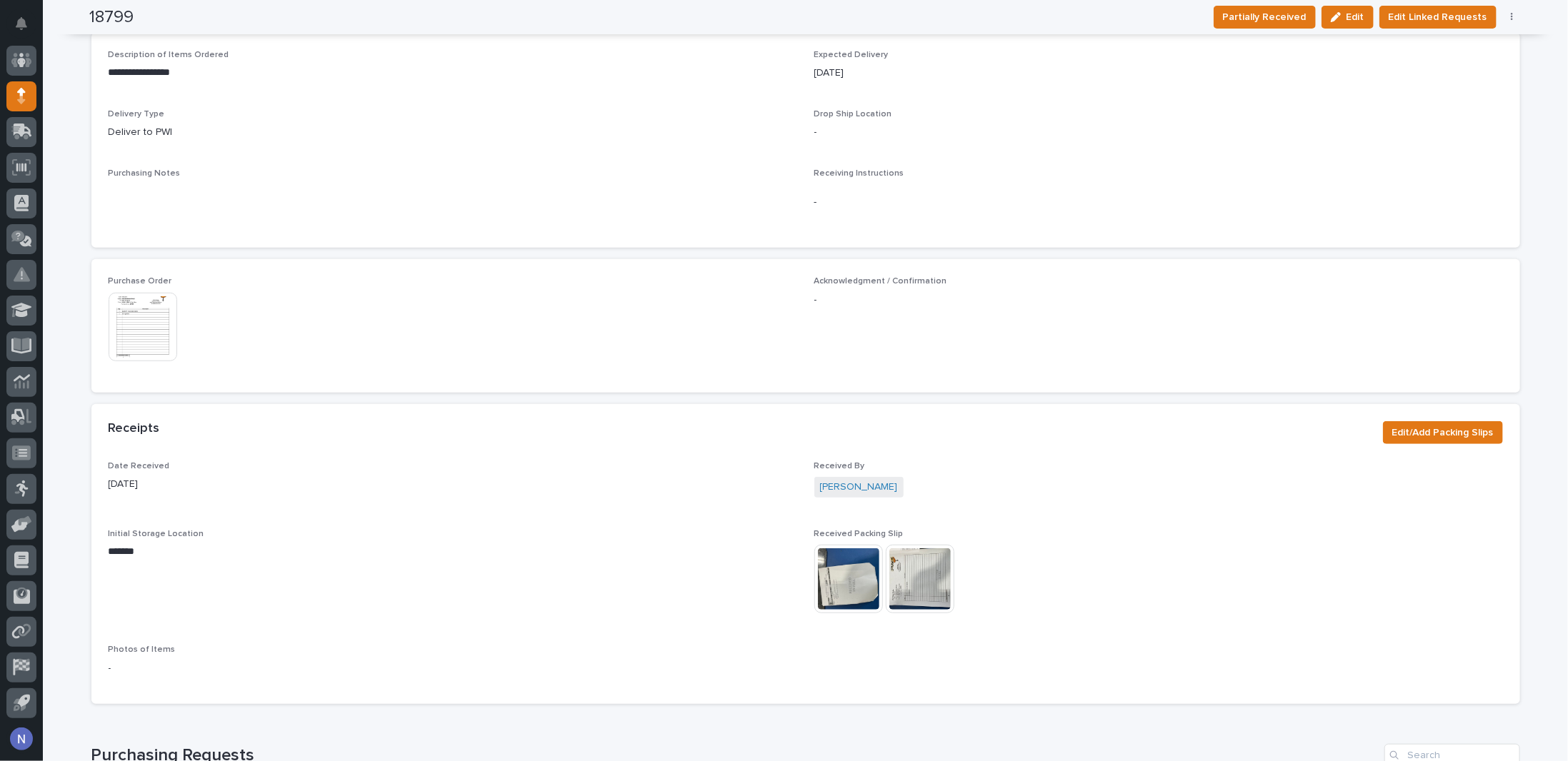
scroll to position [666, 0]
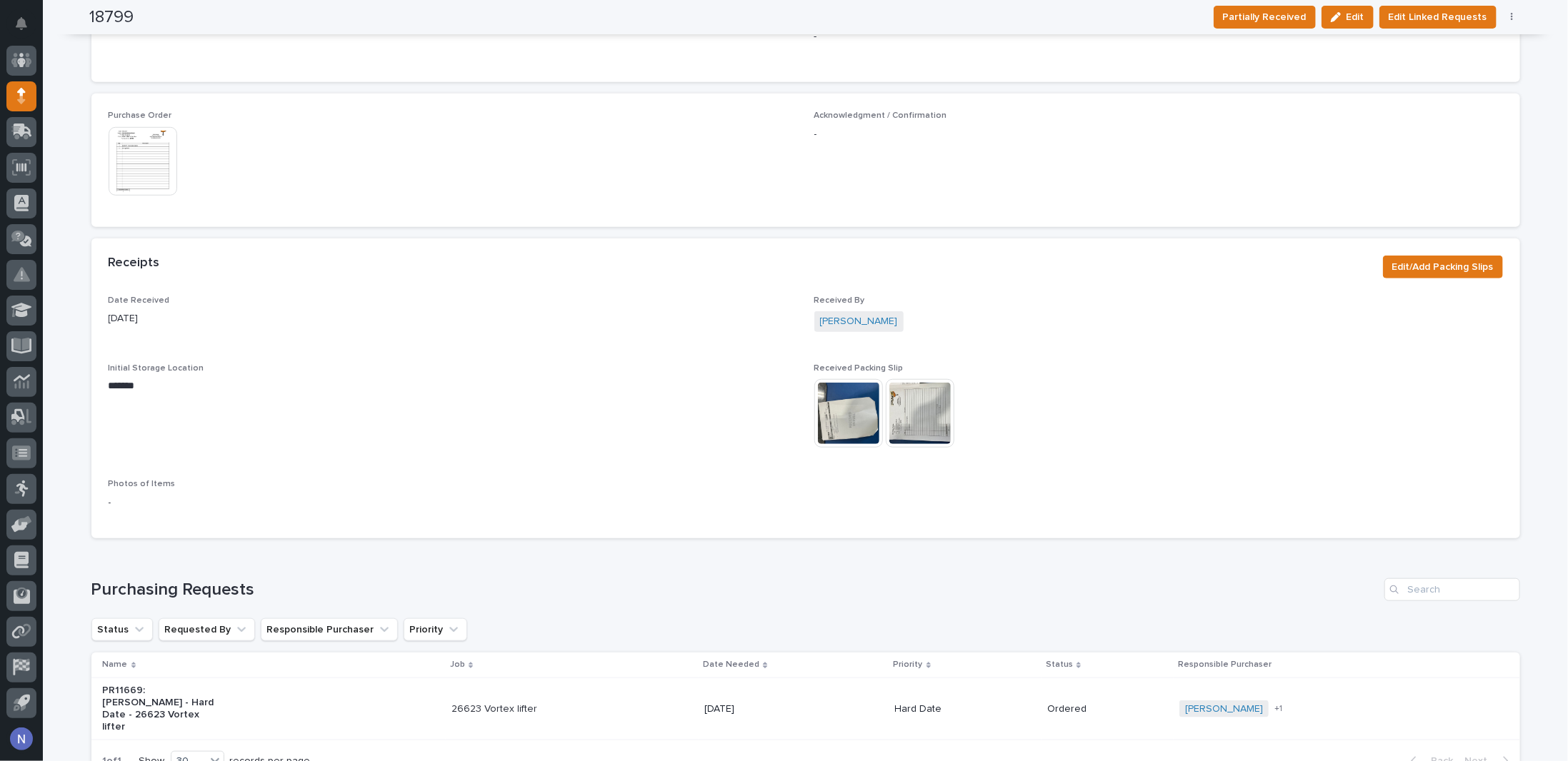
click at [900, 393] on img at bounding box center [920, 413] width 69 height 69
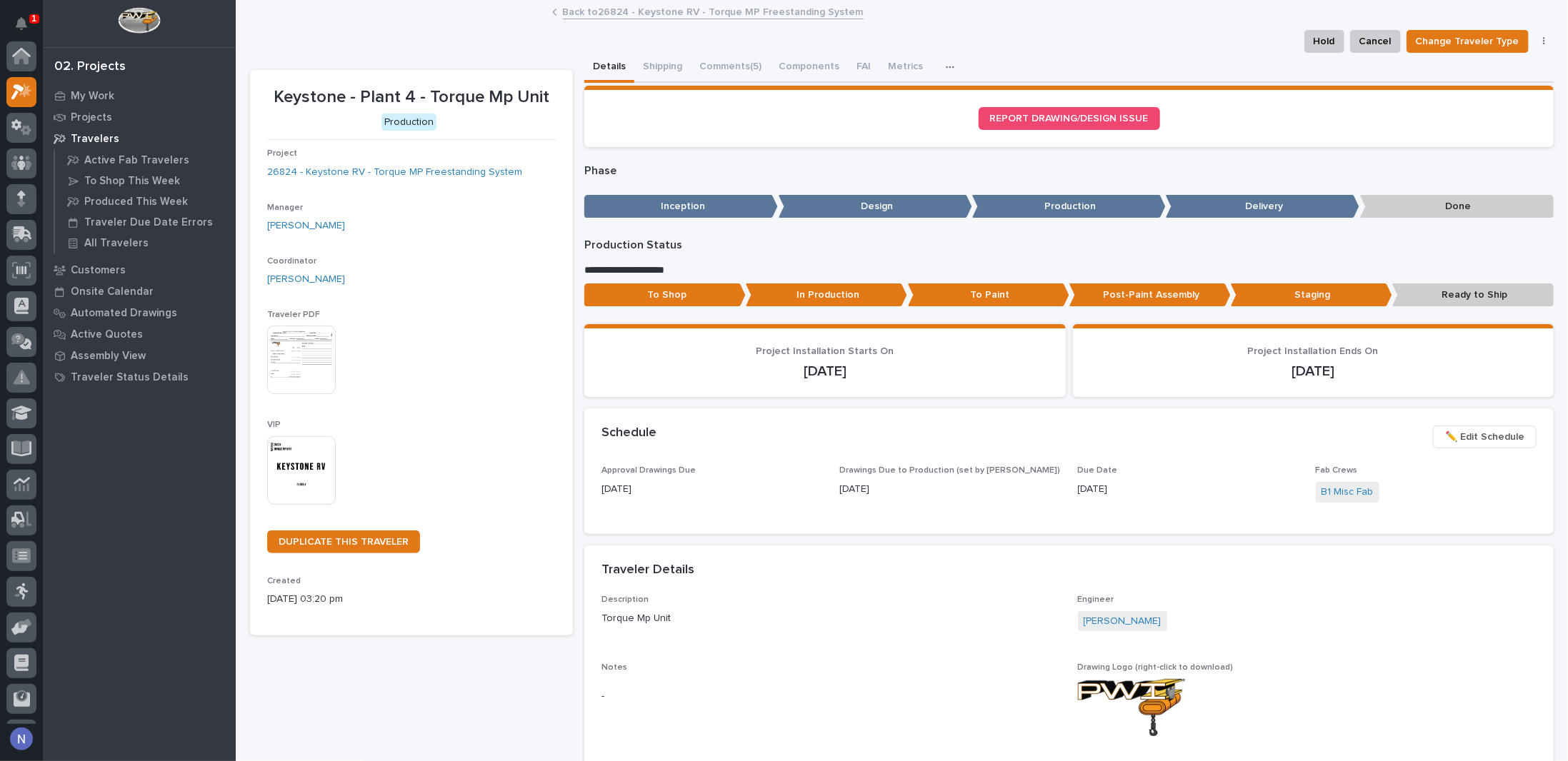
scroll to position [36, 0]
click at [18, 21] on icon "Notifications" at bounding box center [22, 24] width 11 height 13
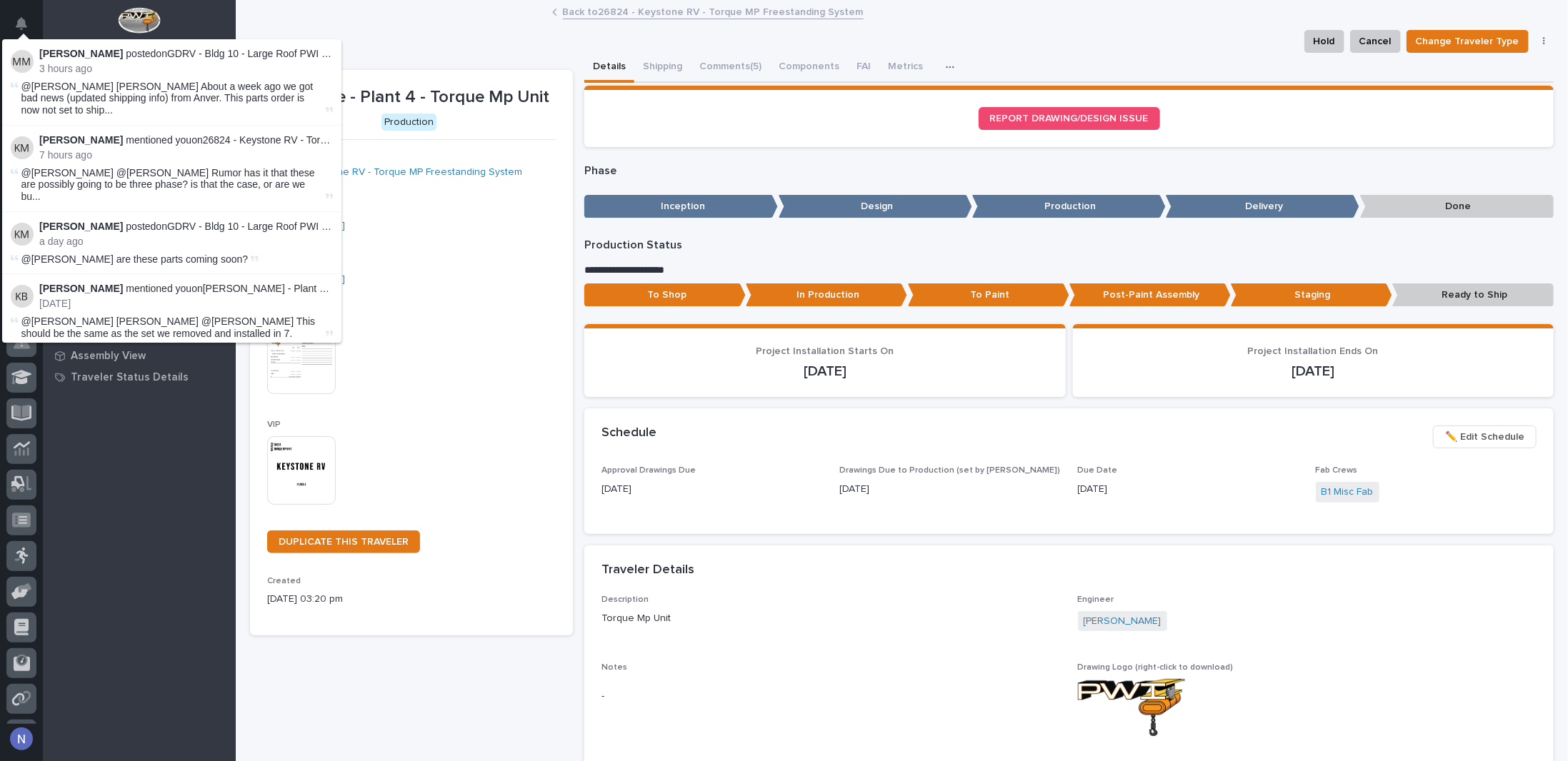
drag, startPoint x: 126, startPoint y: 435, endPoint x: 69, endPoint y: 265, distance: 179.3
click at [126, 437] on div "My Work Projects Travelers Active Fab Travelers To Shop This Week Produced This…" at bounding box center [139, 423] width 193 height 676
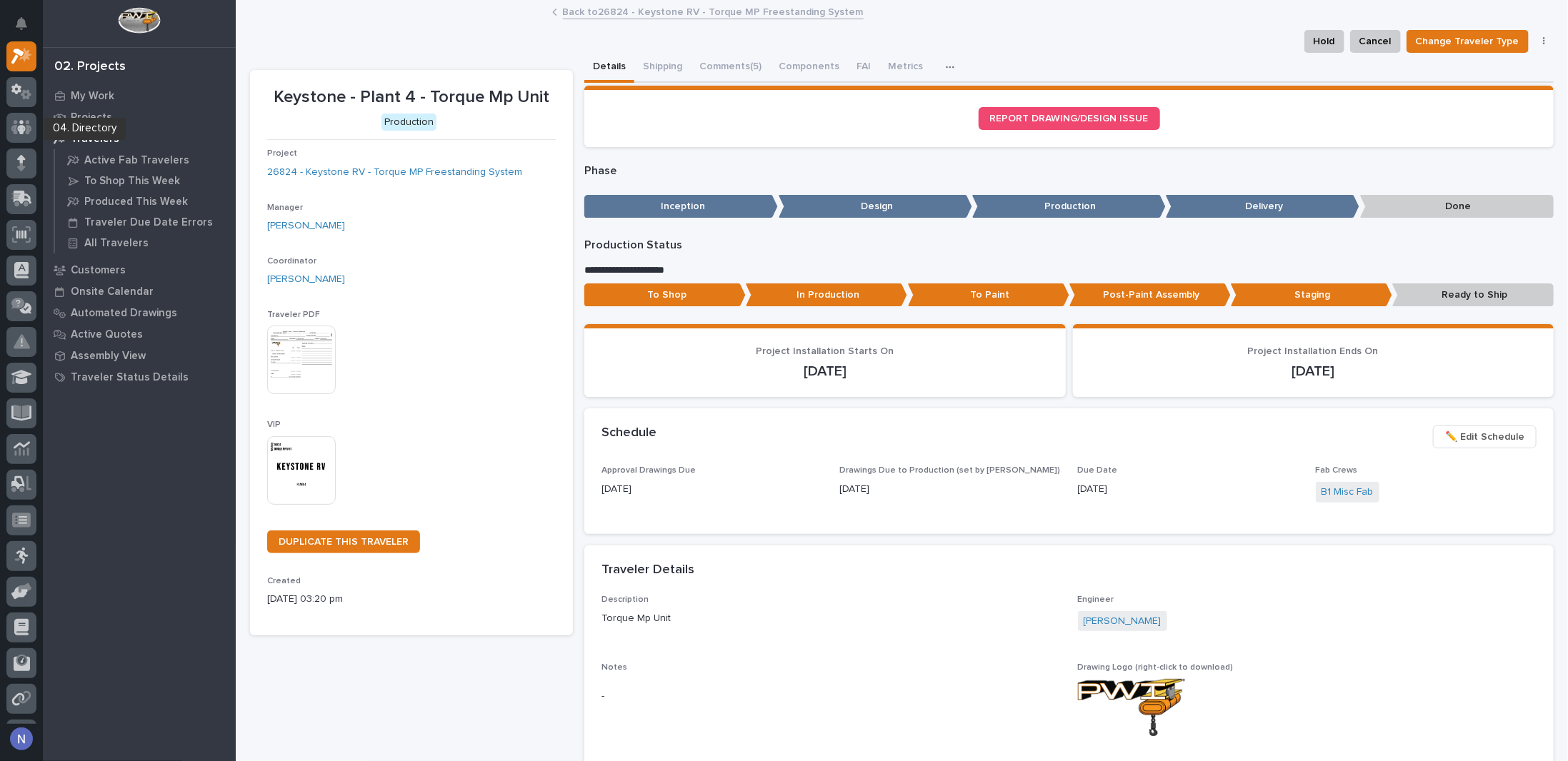
click at [19, 146] on div at bounding box center [22, 130] width 30 height 36
click at [18, 181] on div at bounding box center [22, 166] width 30 height 36
click at [19, 158] on icon at bounding box center [22, 158] width 9 height 8
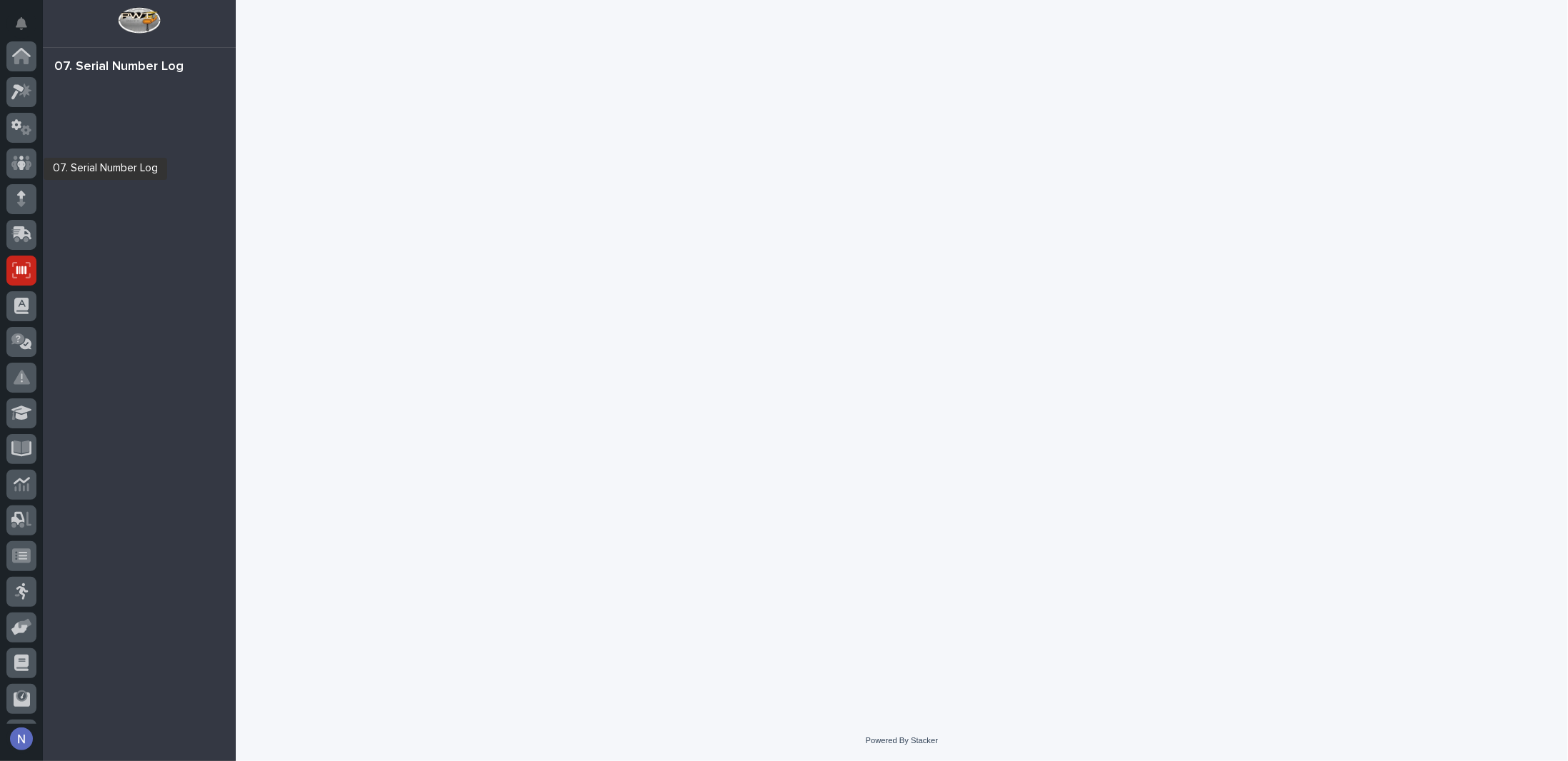
scroll to position [102, 0]
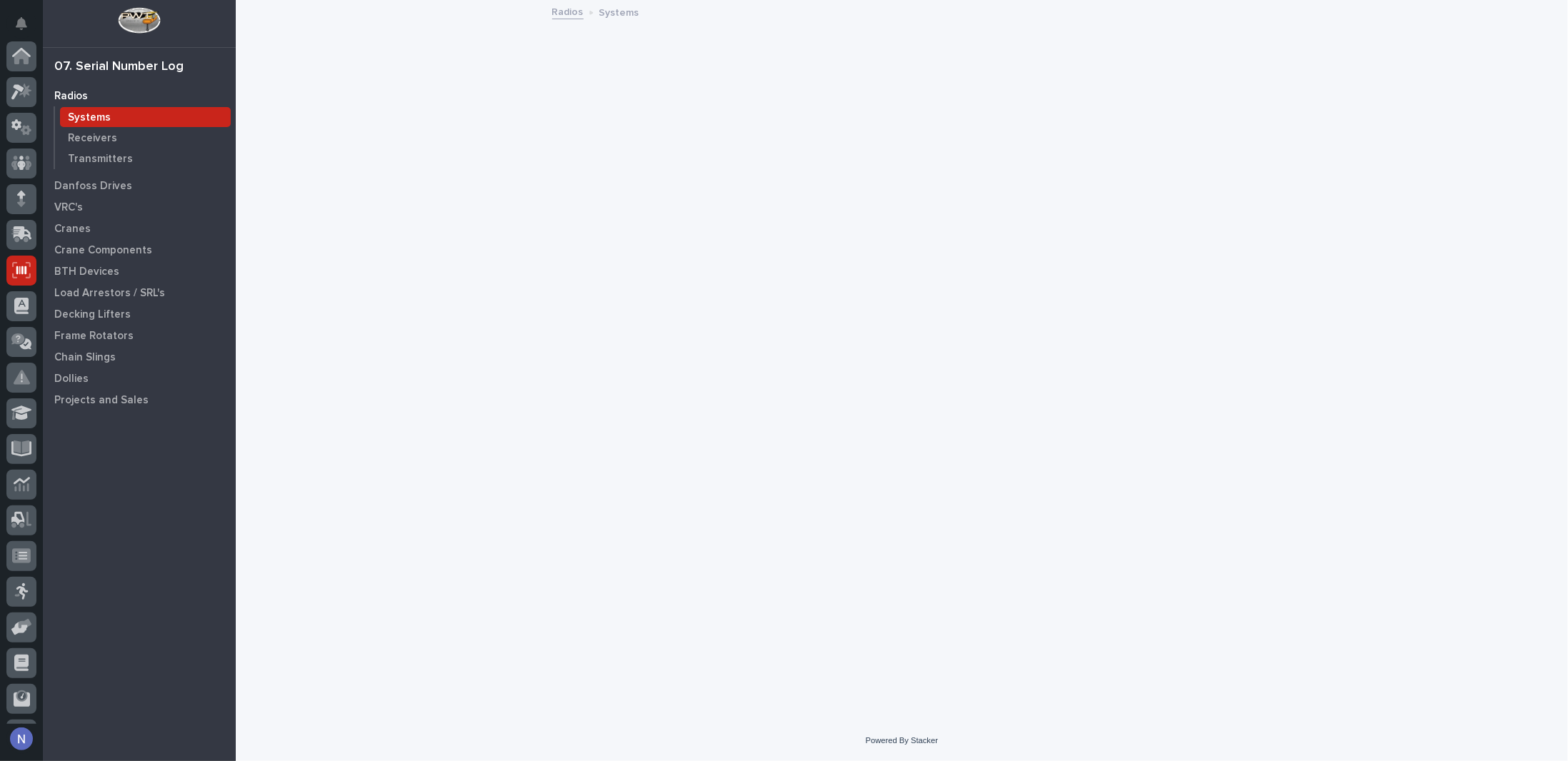
scroll to position [102, 0]
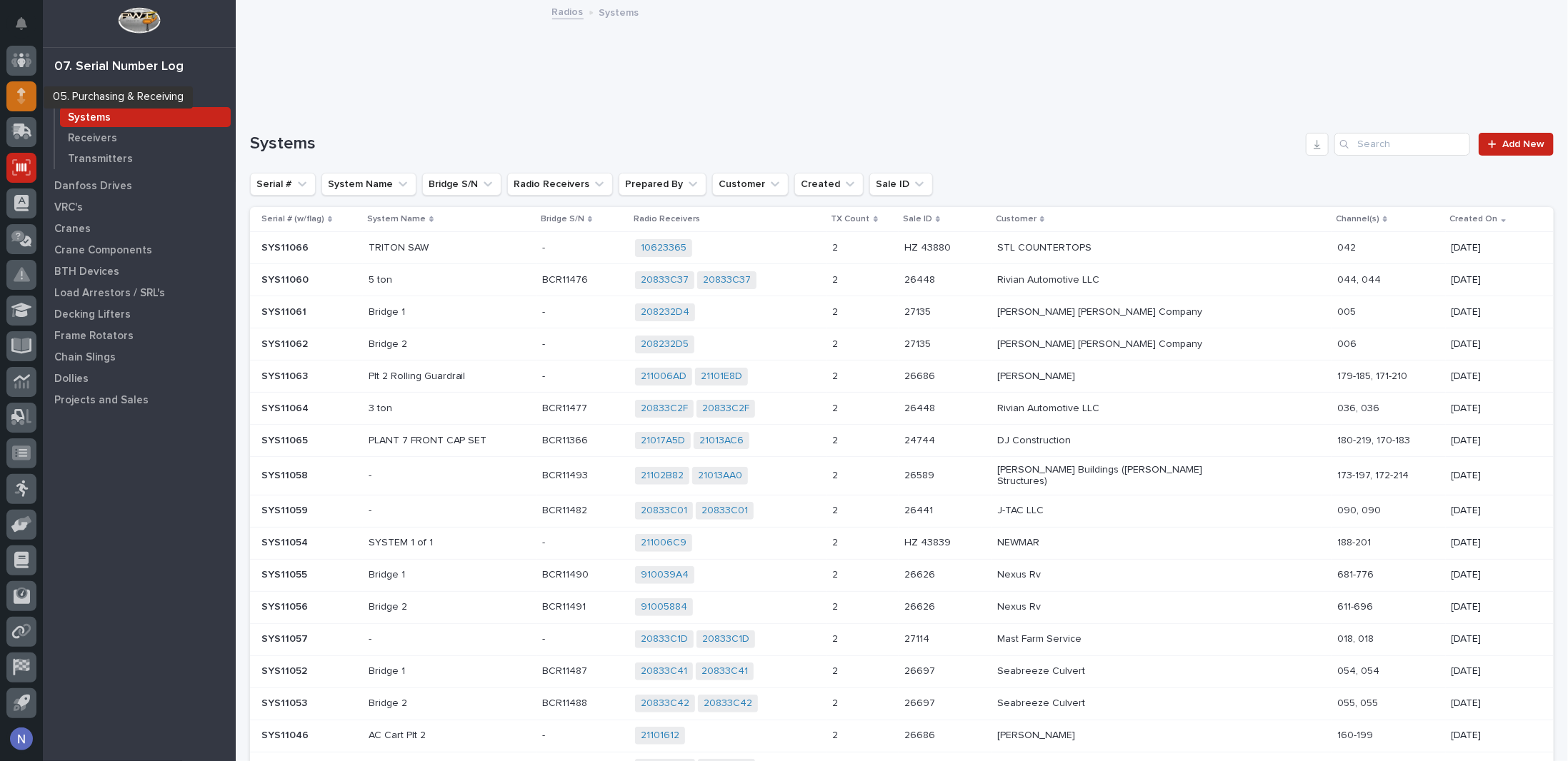
click at [14, 102] on div at bounding box center [22, 97] width 30 height 30
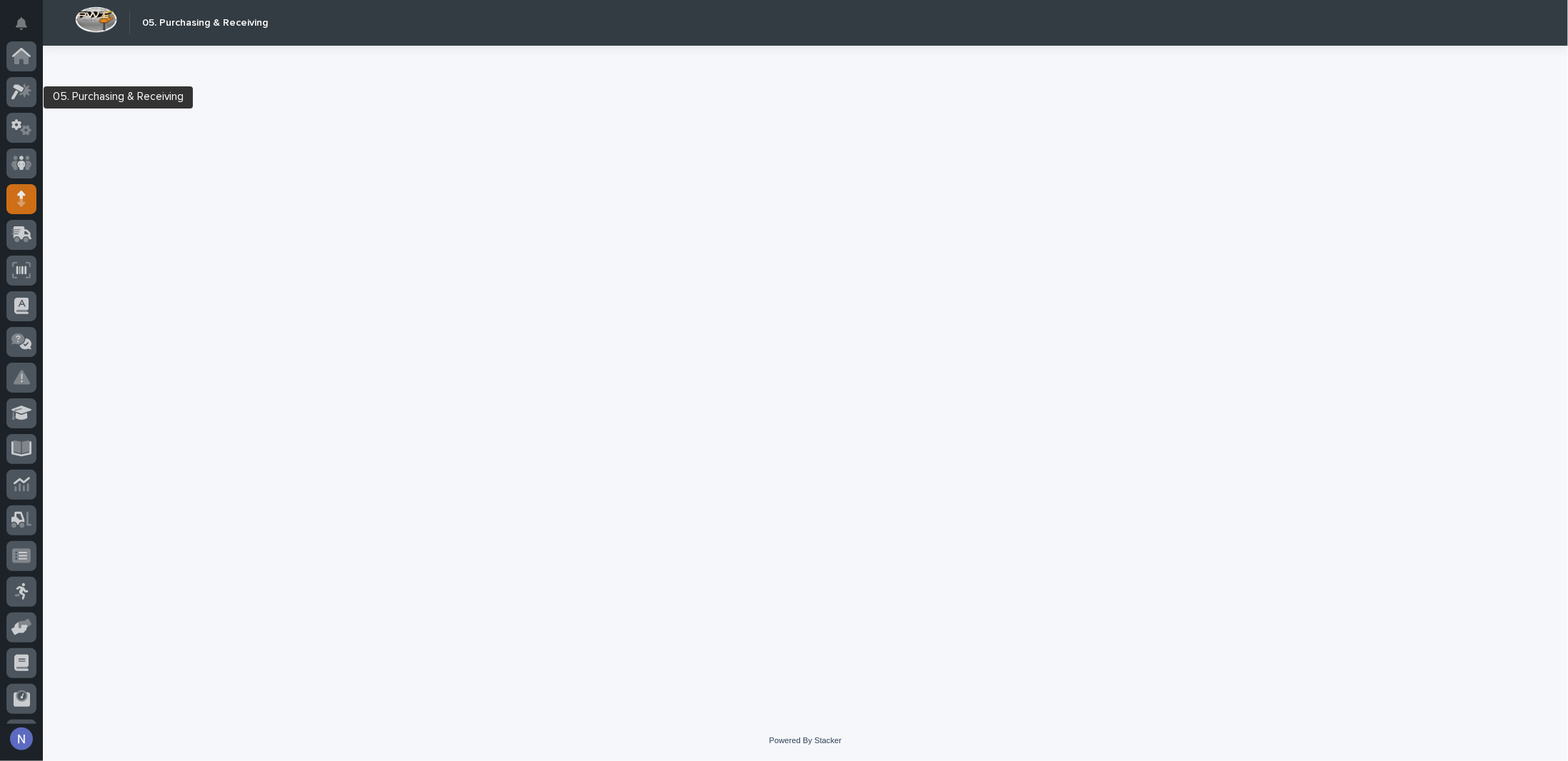
scroll to position [102, 0]
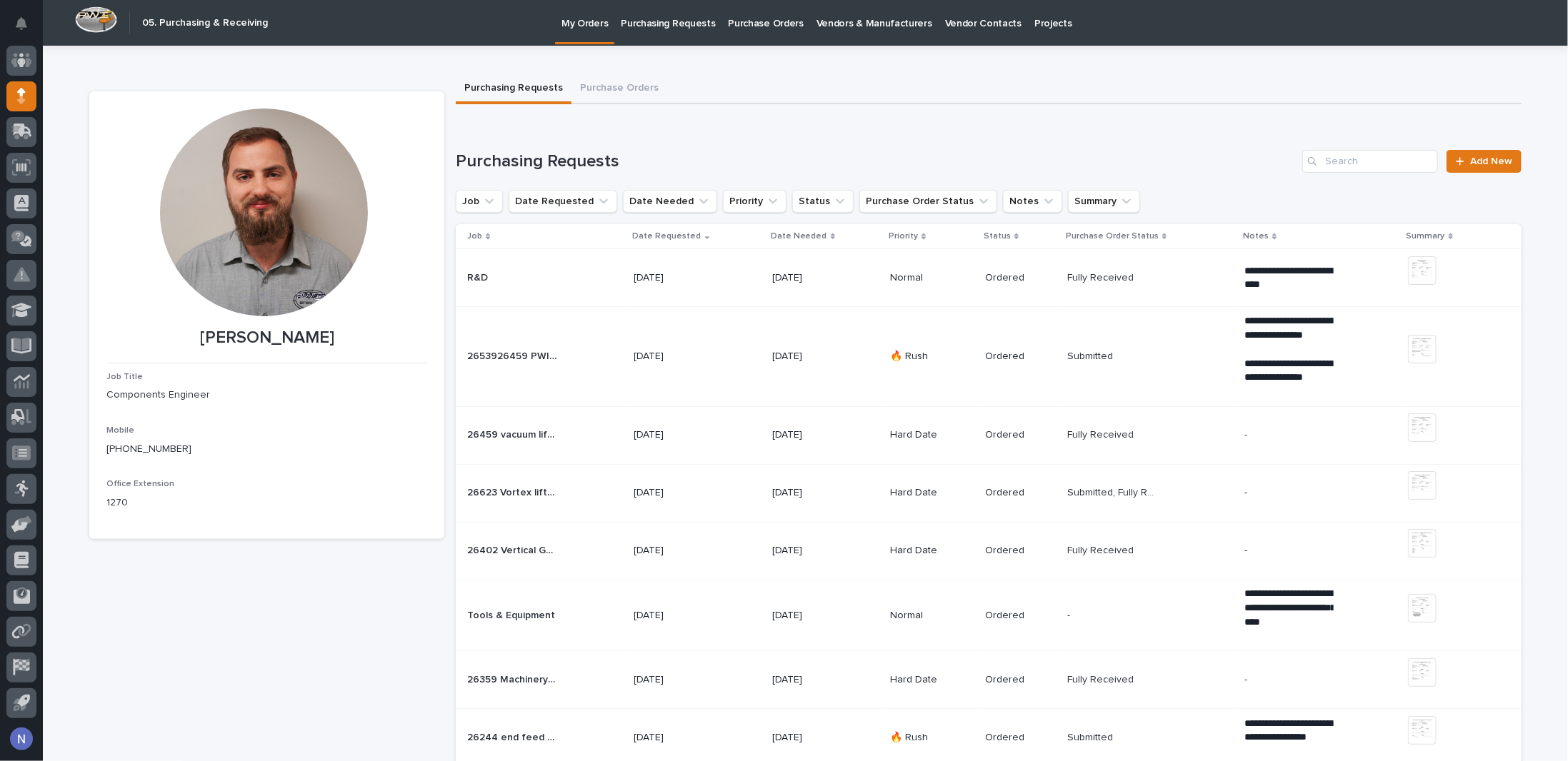
click at [738, 18] on p "Purchase Orders" at bounding box center [766, 15] width 75 height 30
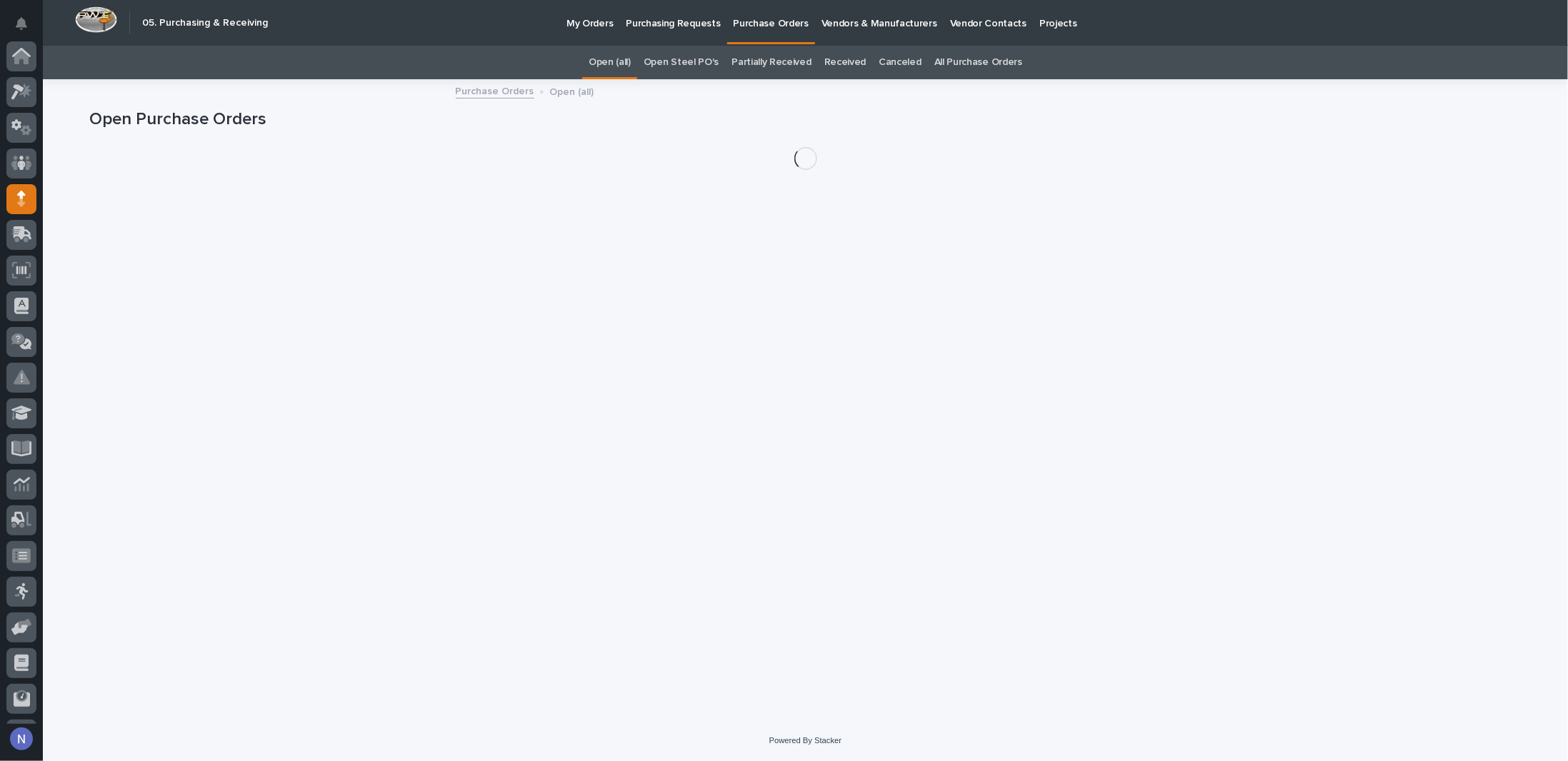
scroll to position [102, 0]
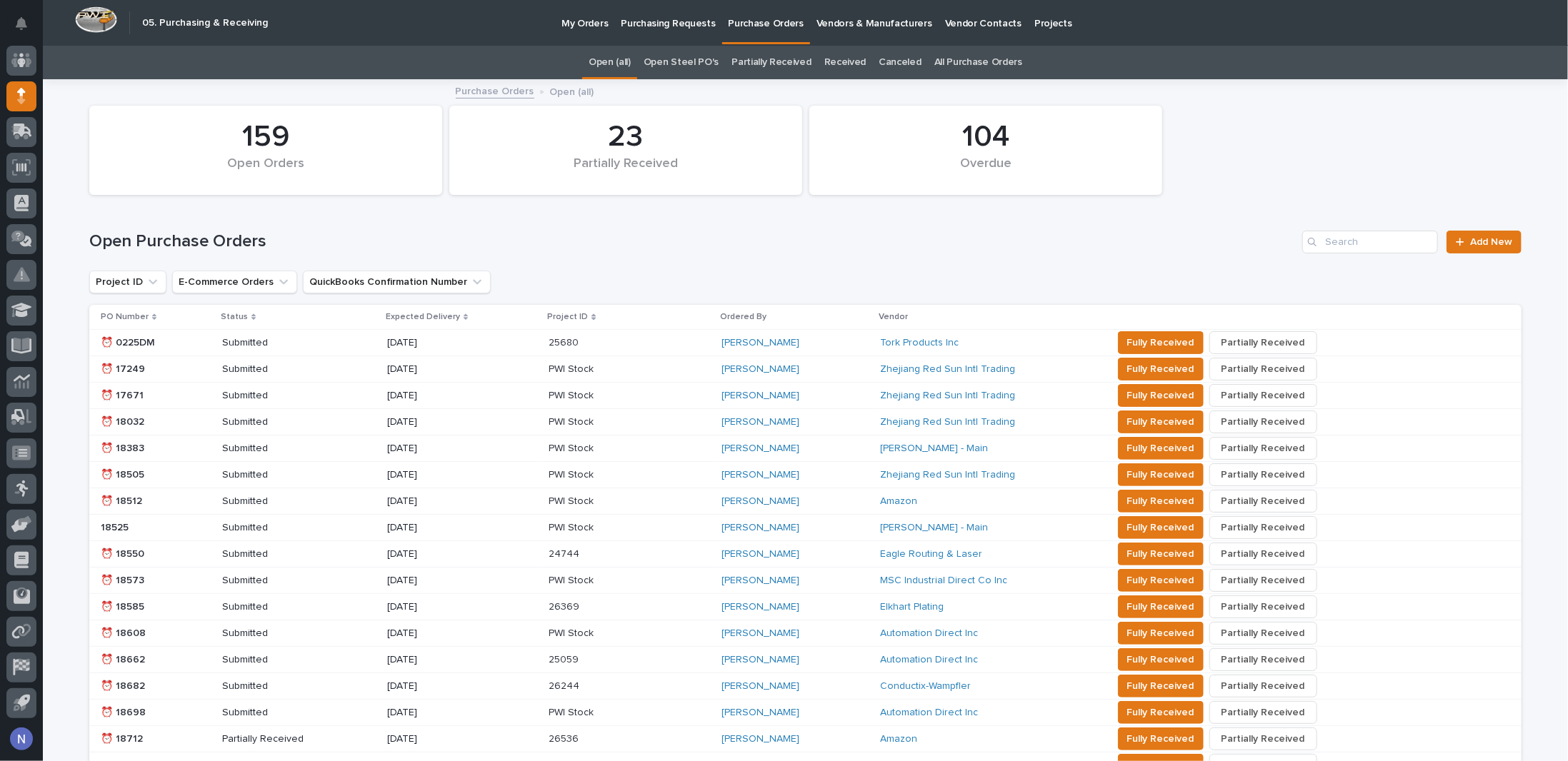
click at [934, 61] on link "All Purchase Orders" at bounding box center [978, 62] width 88 height 34
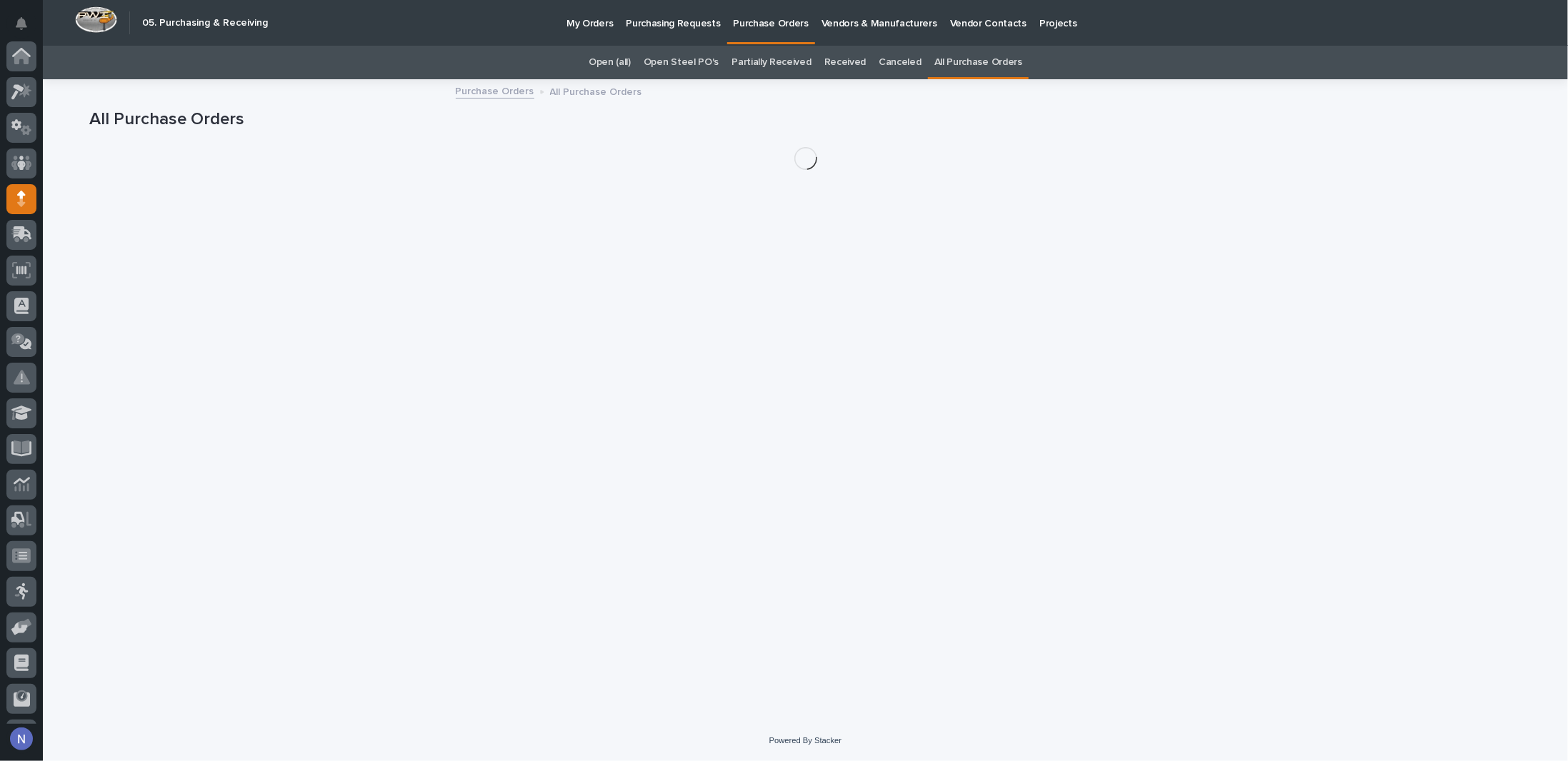
scroll to position [102, 0]
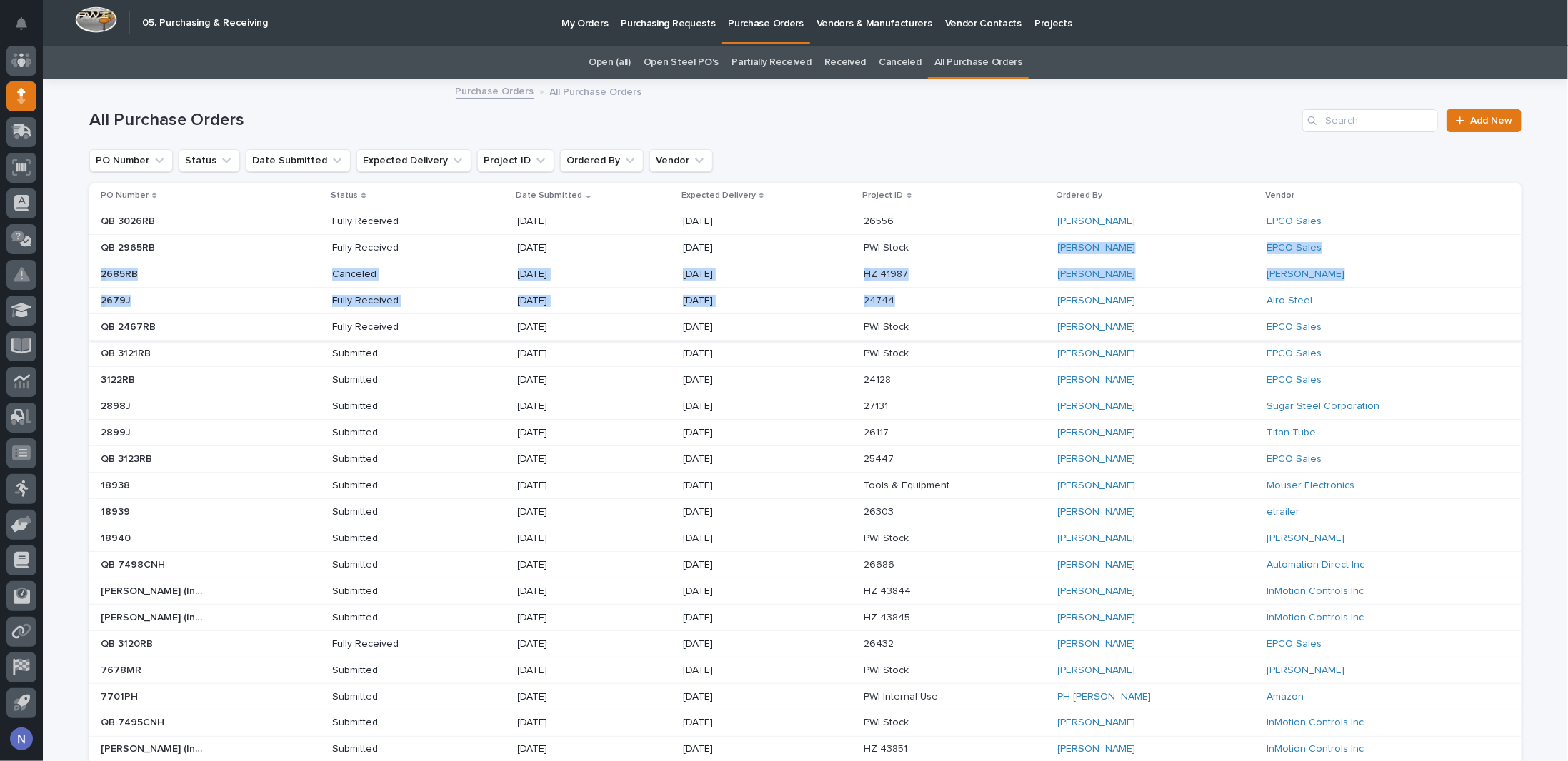
drag, startPoint x: 973, startPoint y: 310, endPoint x: 1058, endPoint y: 332, distance: 87.8
click at [980, 317] on tbody "QB 3026RB QB 3026RB Fully Received [DATE] [DATE] 26556 26556 [PERSON_NAME] EPCO…" at bounding box center [806, 605] width 1432 height 793
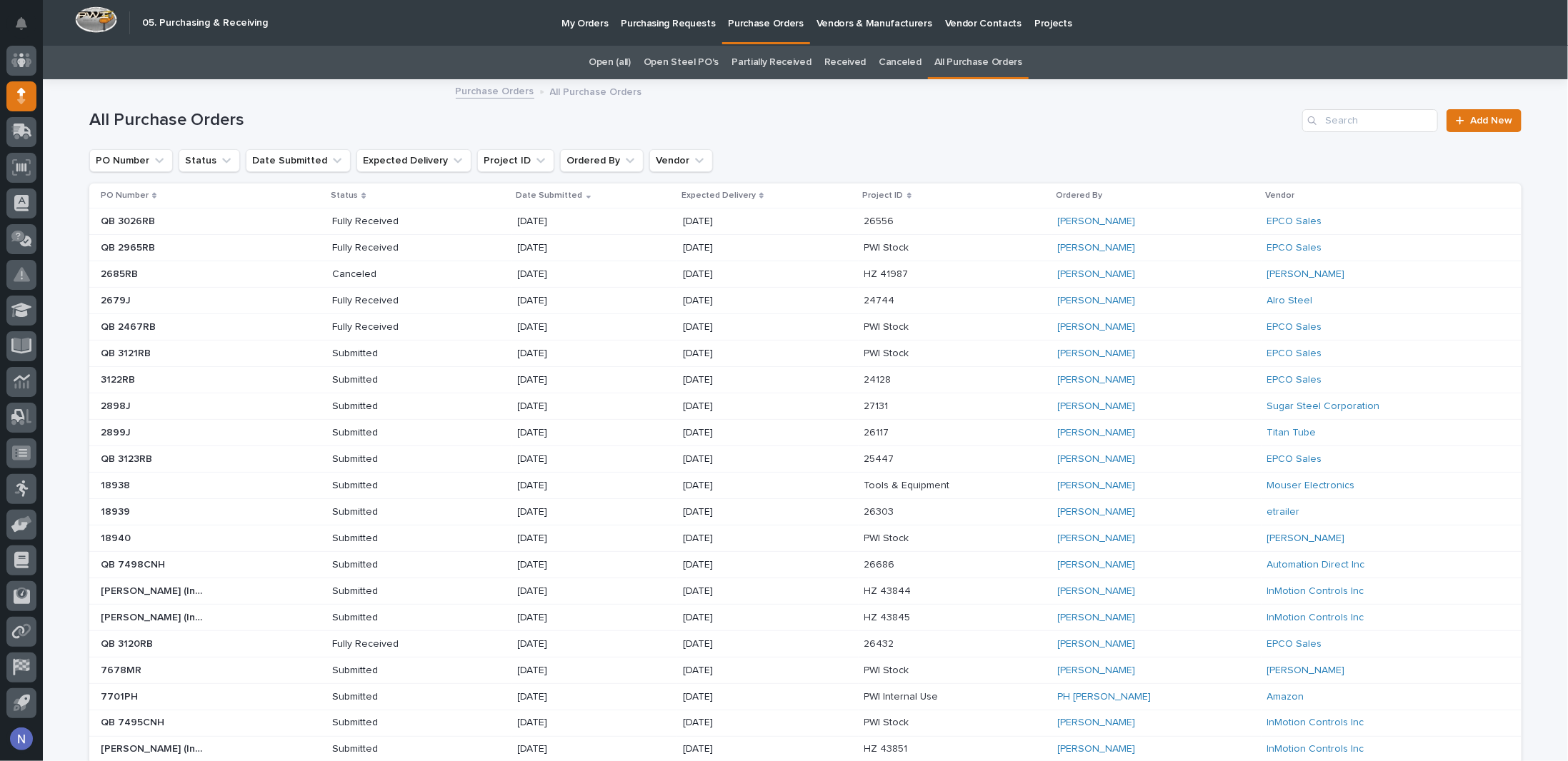
drag, startPoint x: 1126, startPoint y: 159, endPoint x: 1116, endPoint y: 164, distance: 11.2
click at [1125, 159] on div "PO Number Status Date Submitted Expected Delivery Project ID Ordered By Vendor" at bounding box center [806, 161] width 1432 height 23
click at [1075, 191] on p "Ordered By" at bounding box center [1080, 196] width 47 height 16
click at [1072, 195] on p "Ordered By" at bounding box center [1080, 196] width 47 height 16
click at [579, 163] on button "Ordered By" at bounding box center [602, 161] width 84 height 23
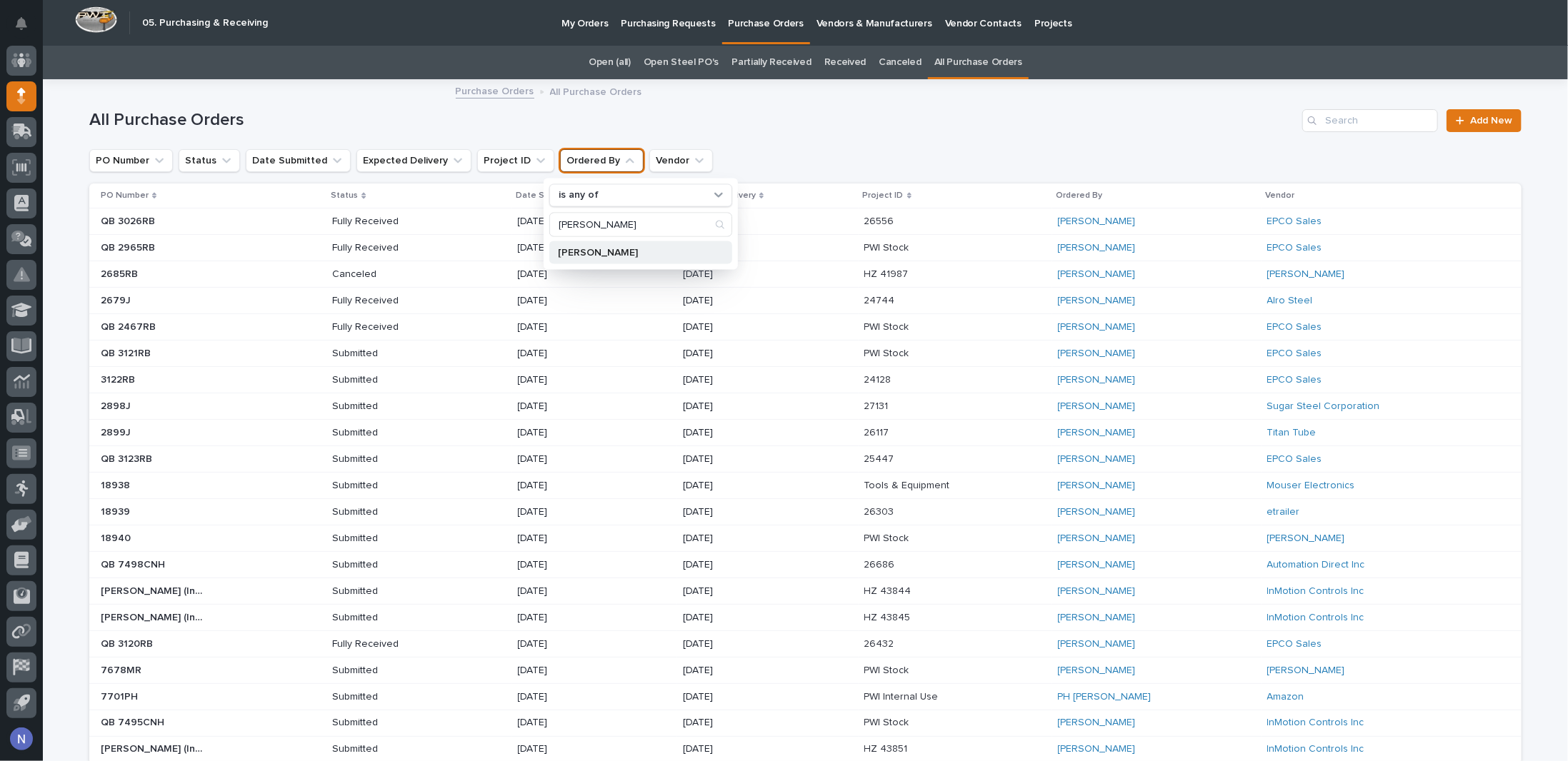
type input "[PERSON_NAME]"
click at [581, 248] on p "[PERSON_NAME]" at bounding box center [633, 252] width 151 height 10
click at [769, 166] on button "Vendor" at bounding box center [800, 162] width 64 height 23
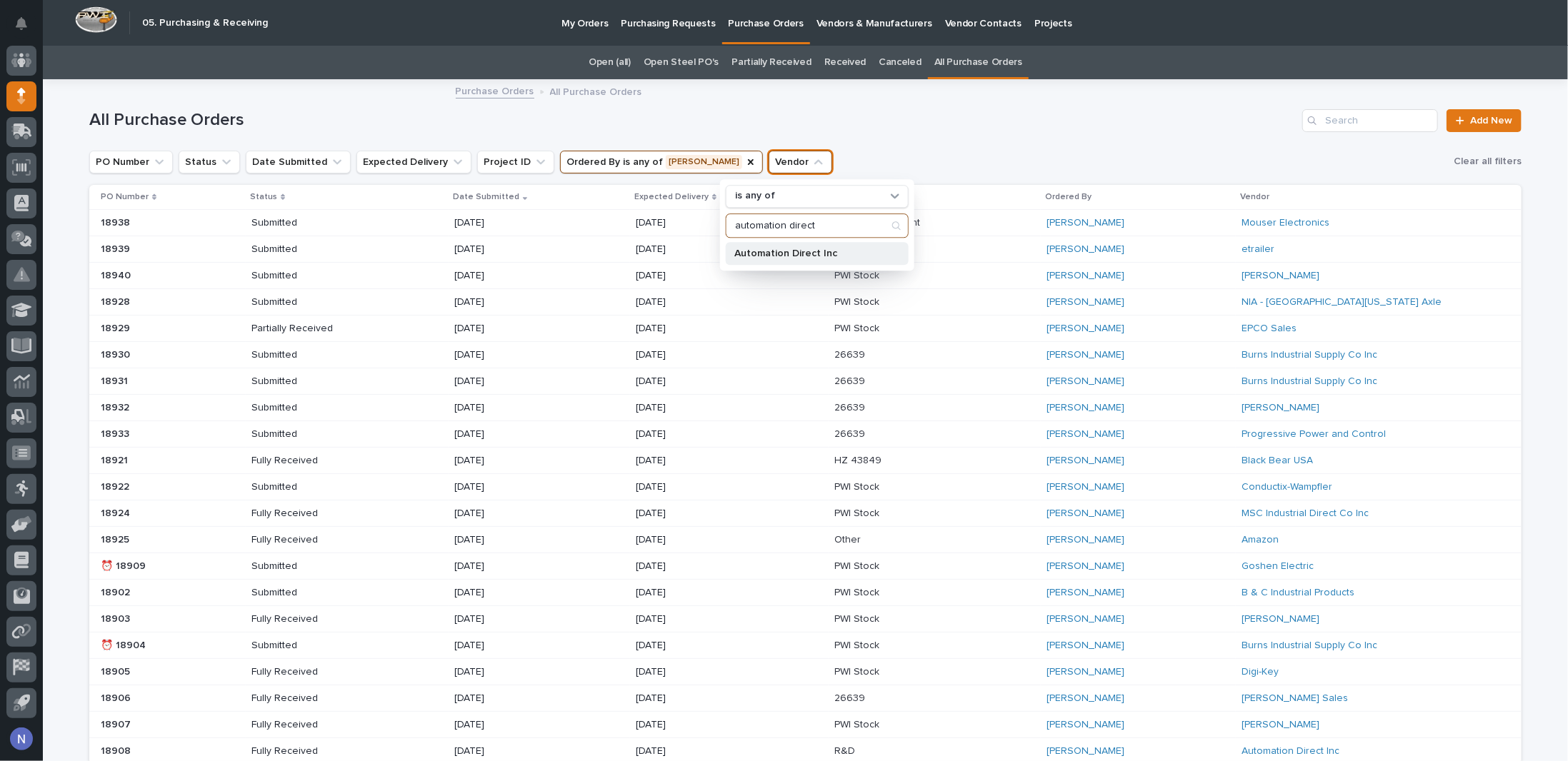
type input "automation direct"
click at [769, 257] on p "Automation Direct Inc" at bounding box center [809, 254] width 151 height 10
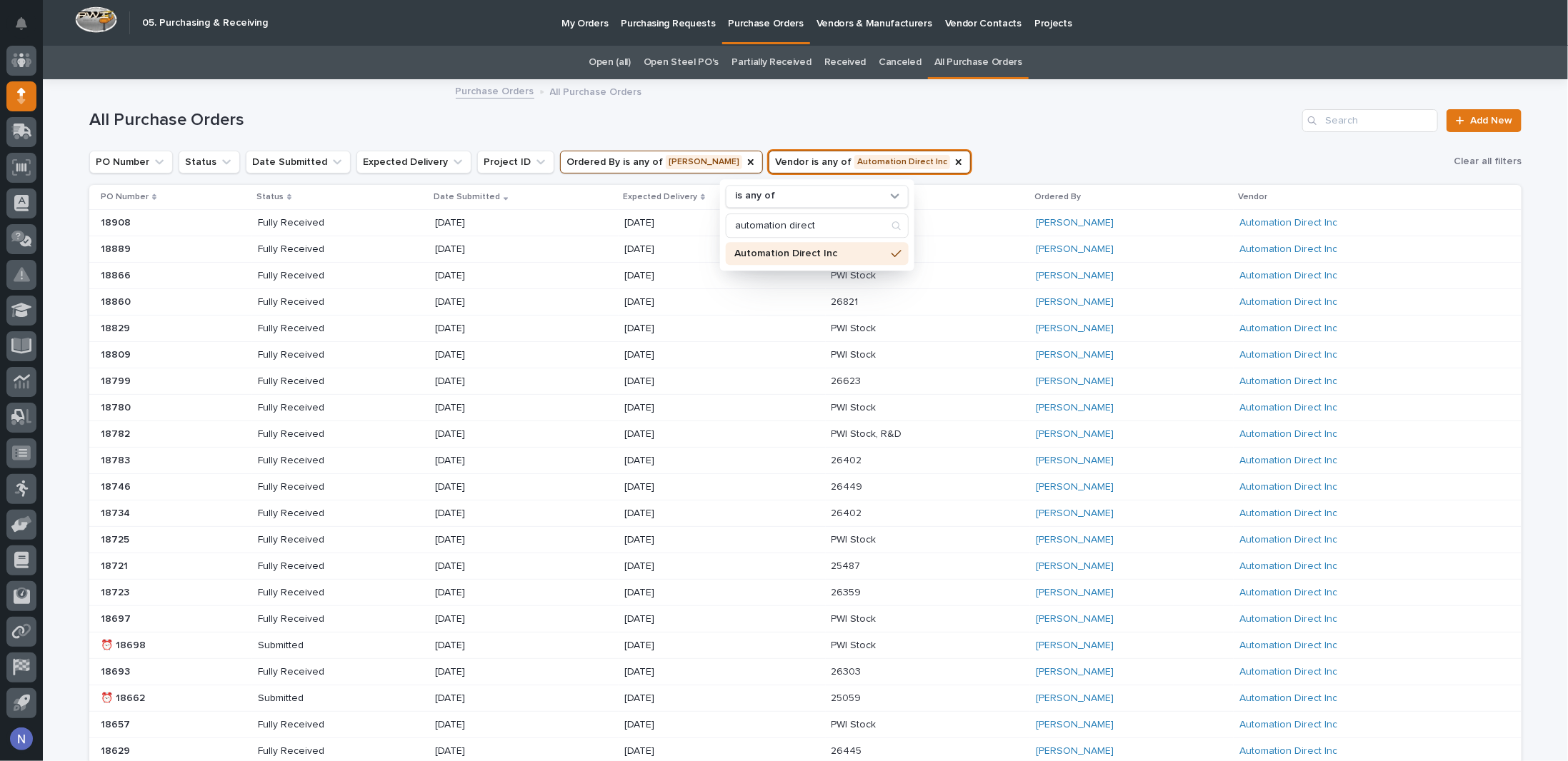
click at [1084, 161] on div "PO Number Status Date Submitted Expected Delivery Project ID Ordered By is any …" at bounding box center [806, 161] width 1432 height 24
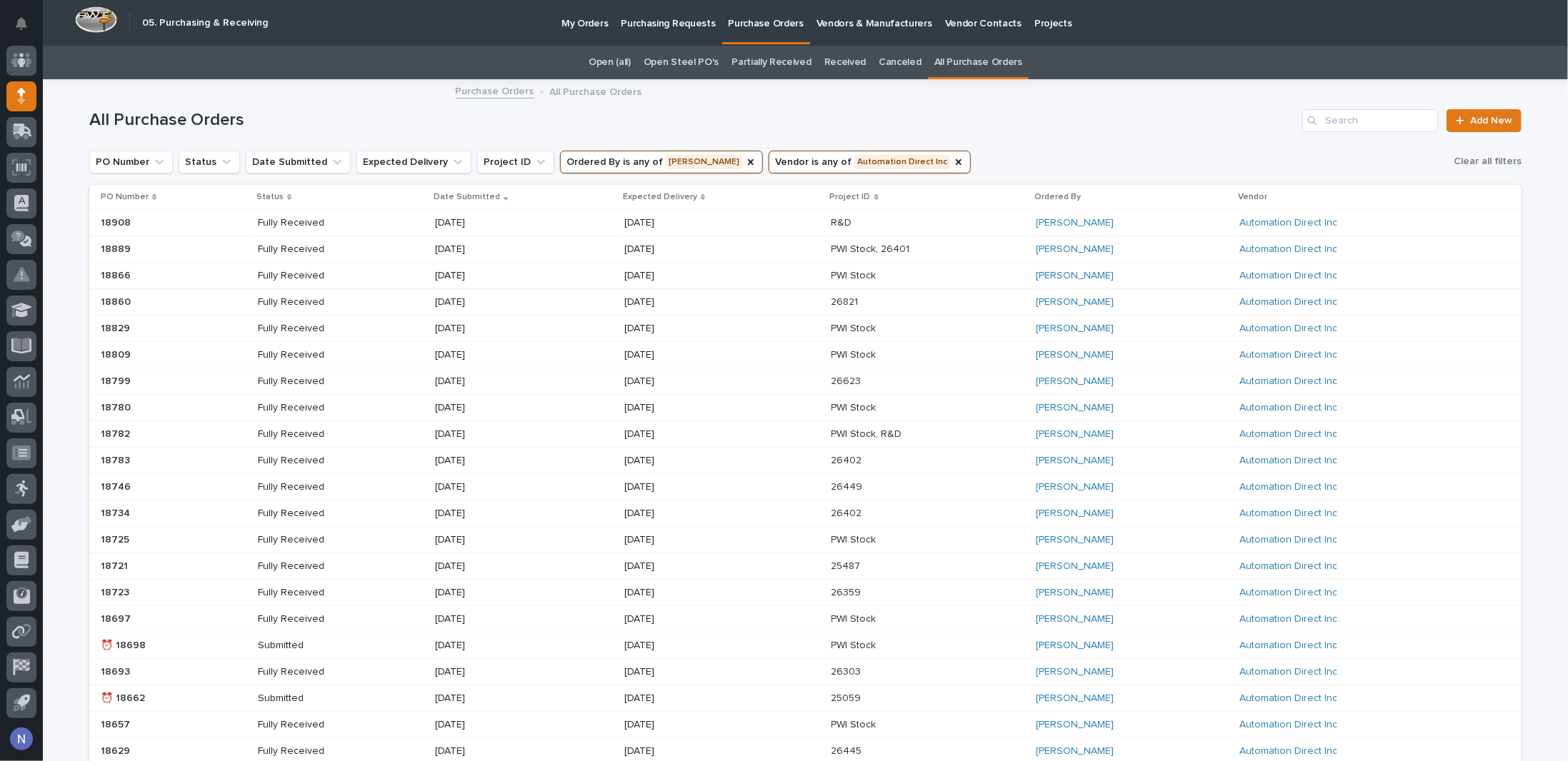
click at [758, 226] on div "[DATE]" at bounding box center [722, 223] width 196 height 24
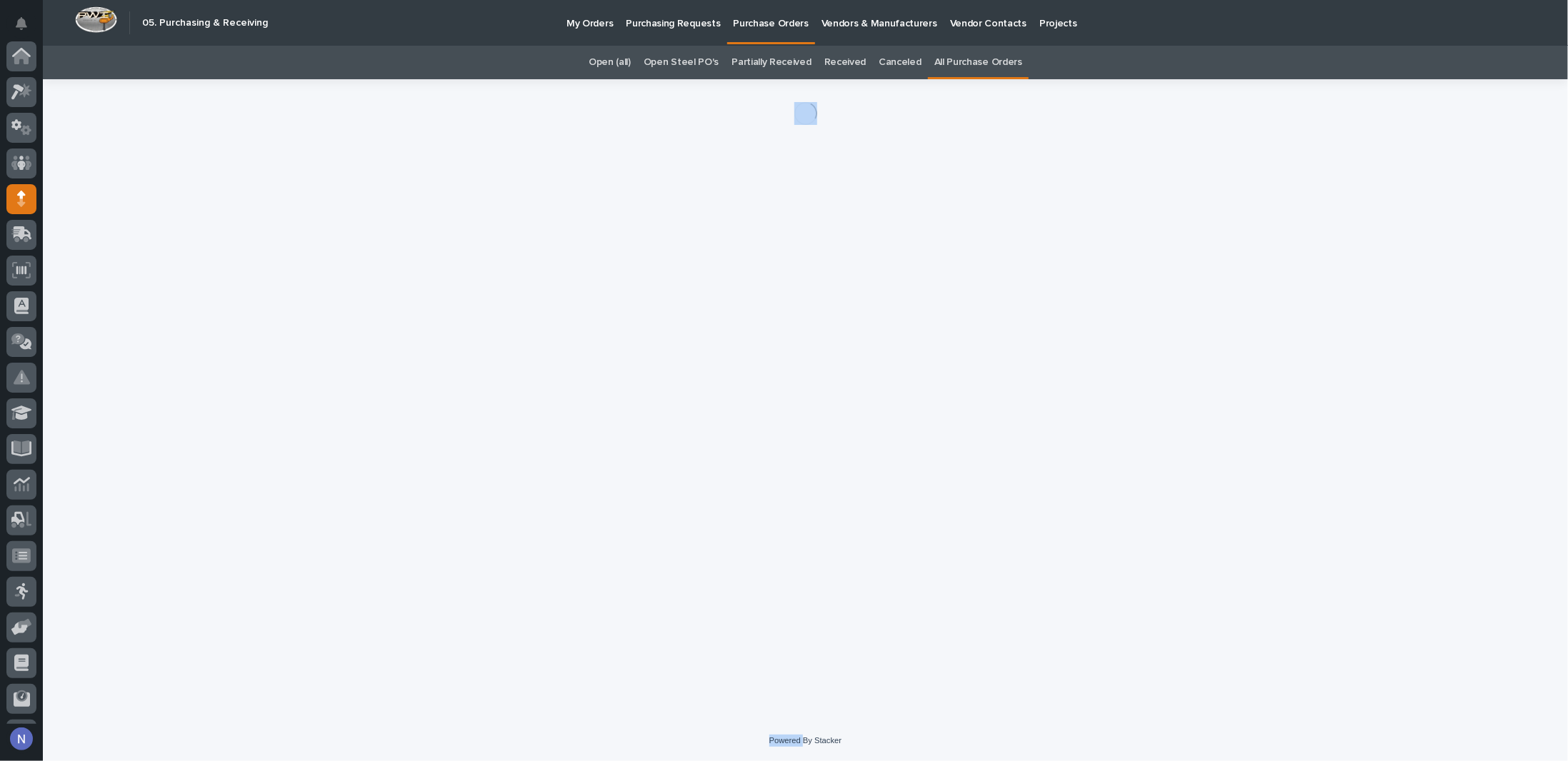
scroll to position [102, 0]
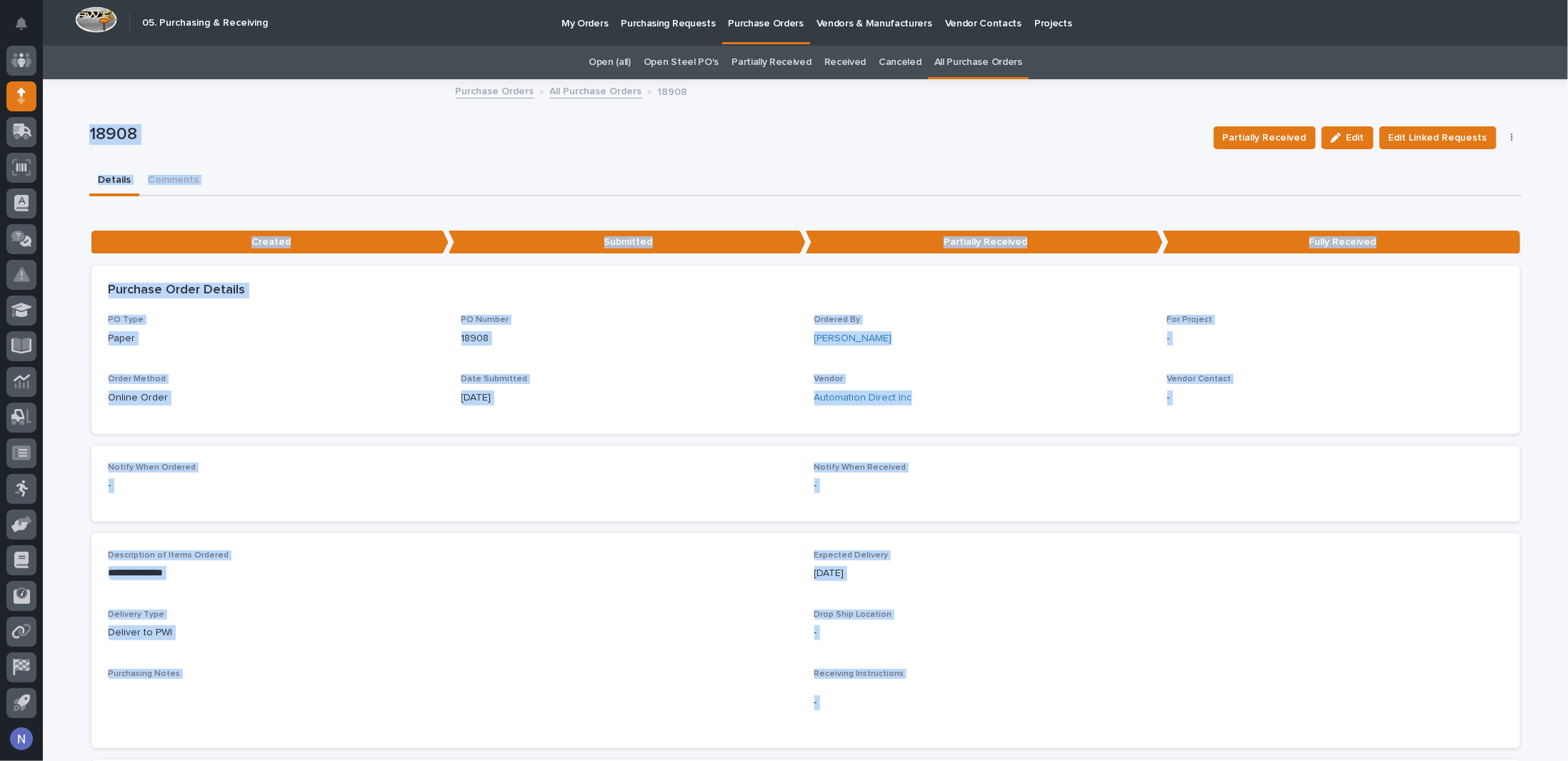
click at [769, 300] on div "Purchase Order Details" at bounding box center [806, 291] width 1429 height 50
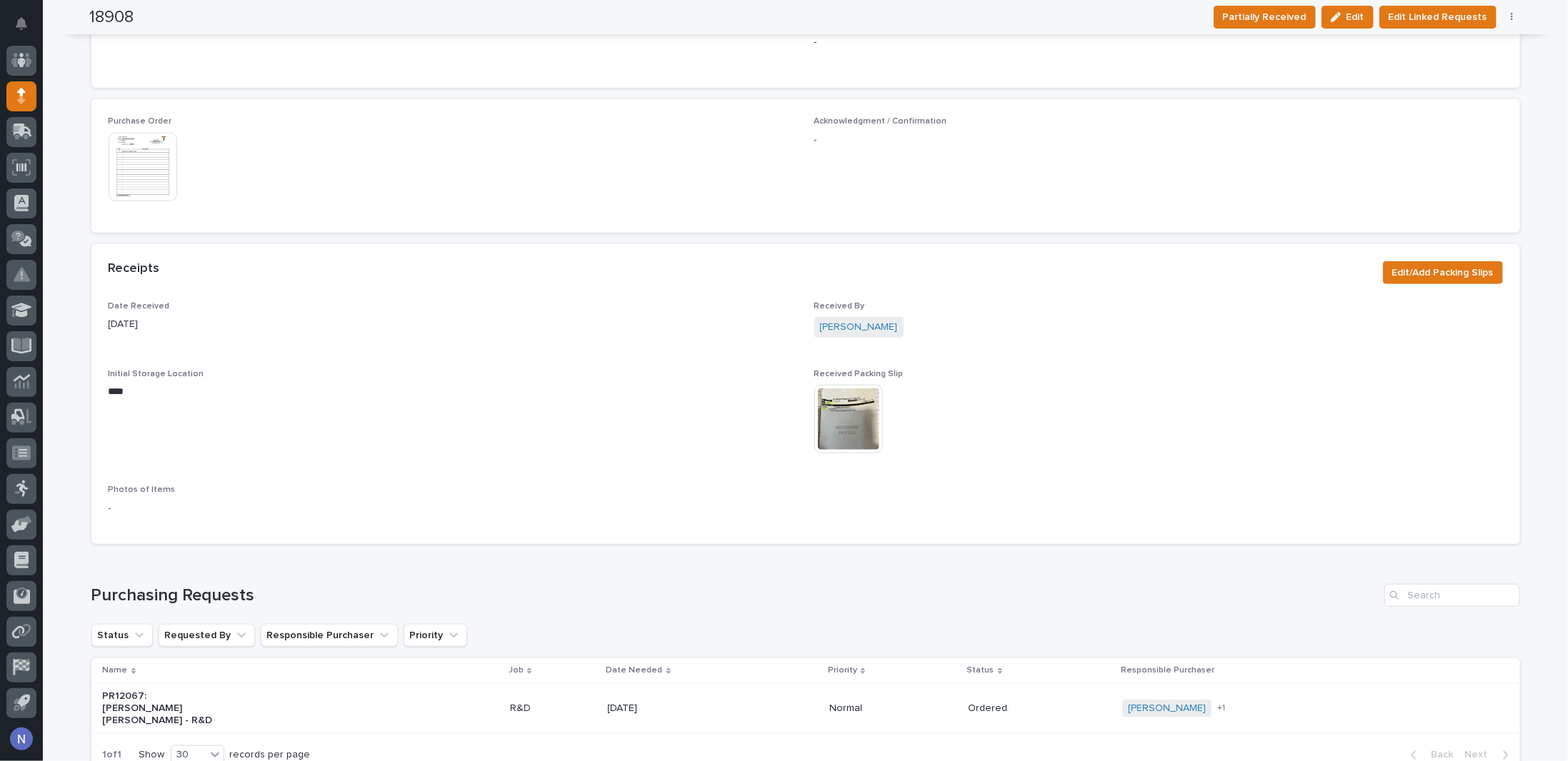
scroll to position [666, 0]
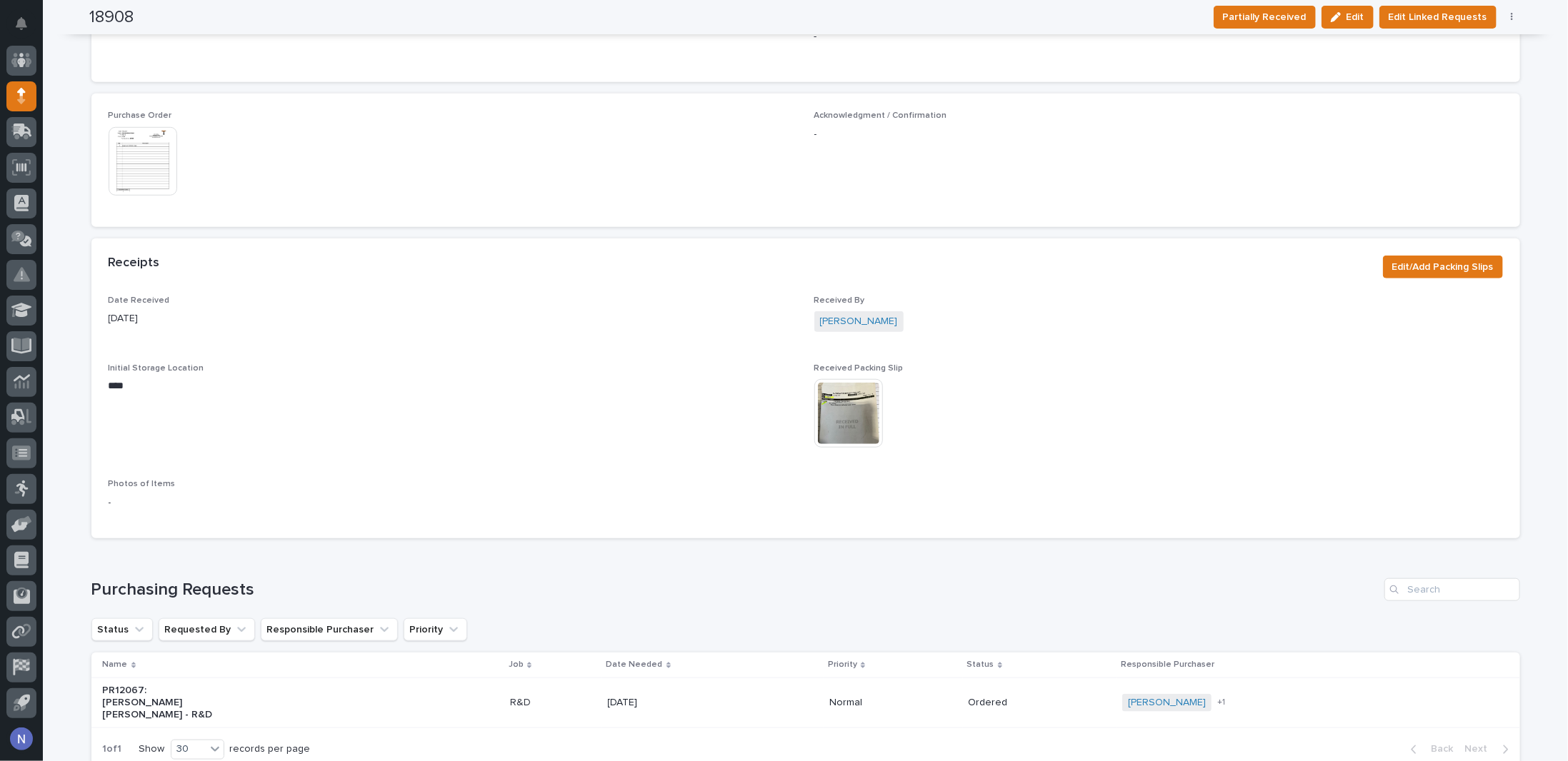
click at [834, 414] on img at bounding box center [849, 413] width 69 height 69
click at [833, 413] on img at bounding box center [849, 413] width 69 height 69
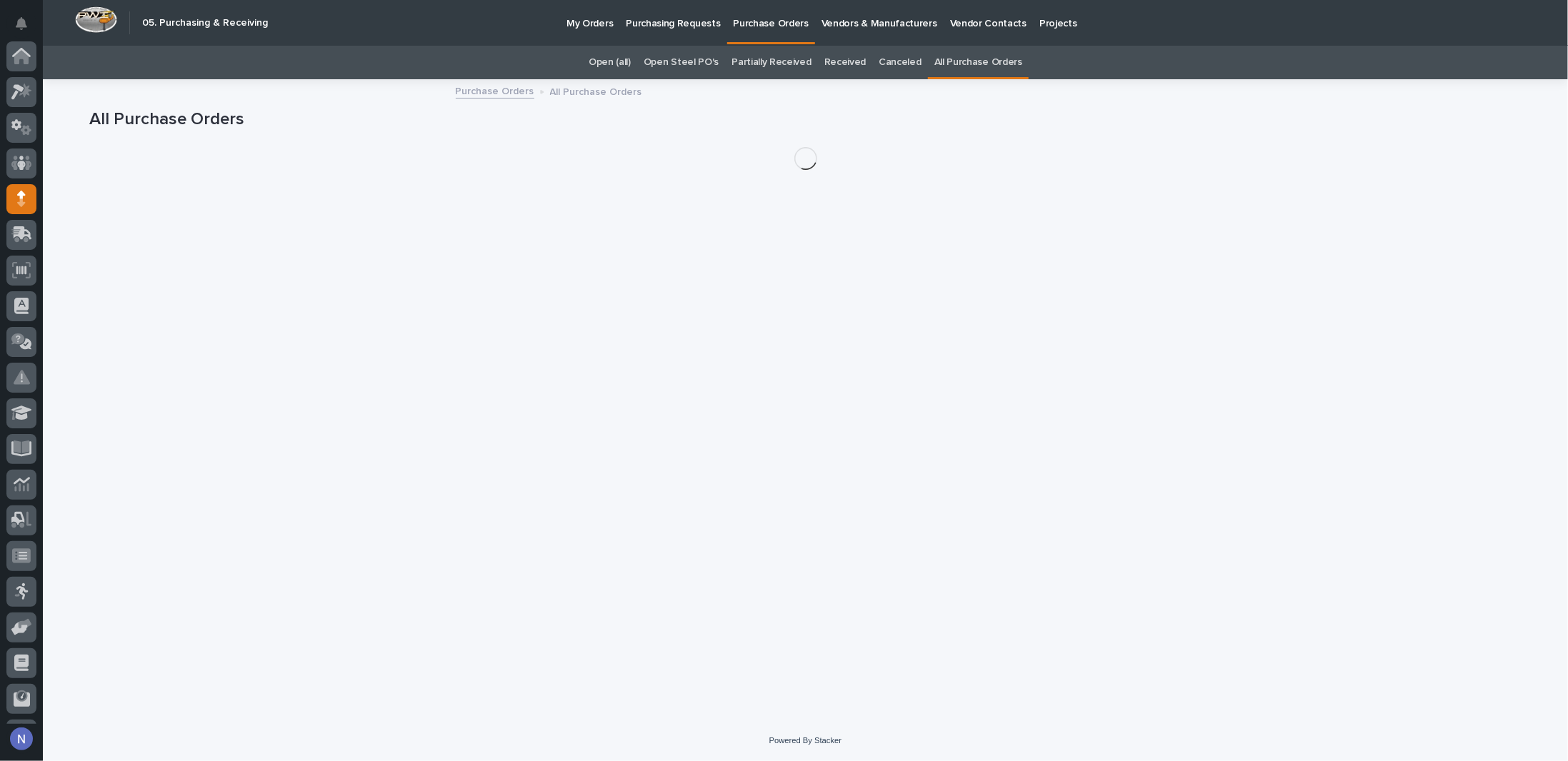
scroll to position [102, 0]
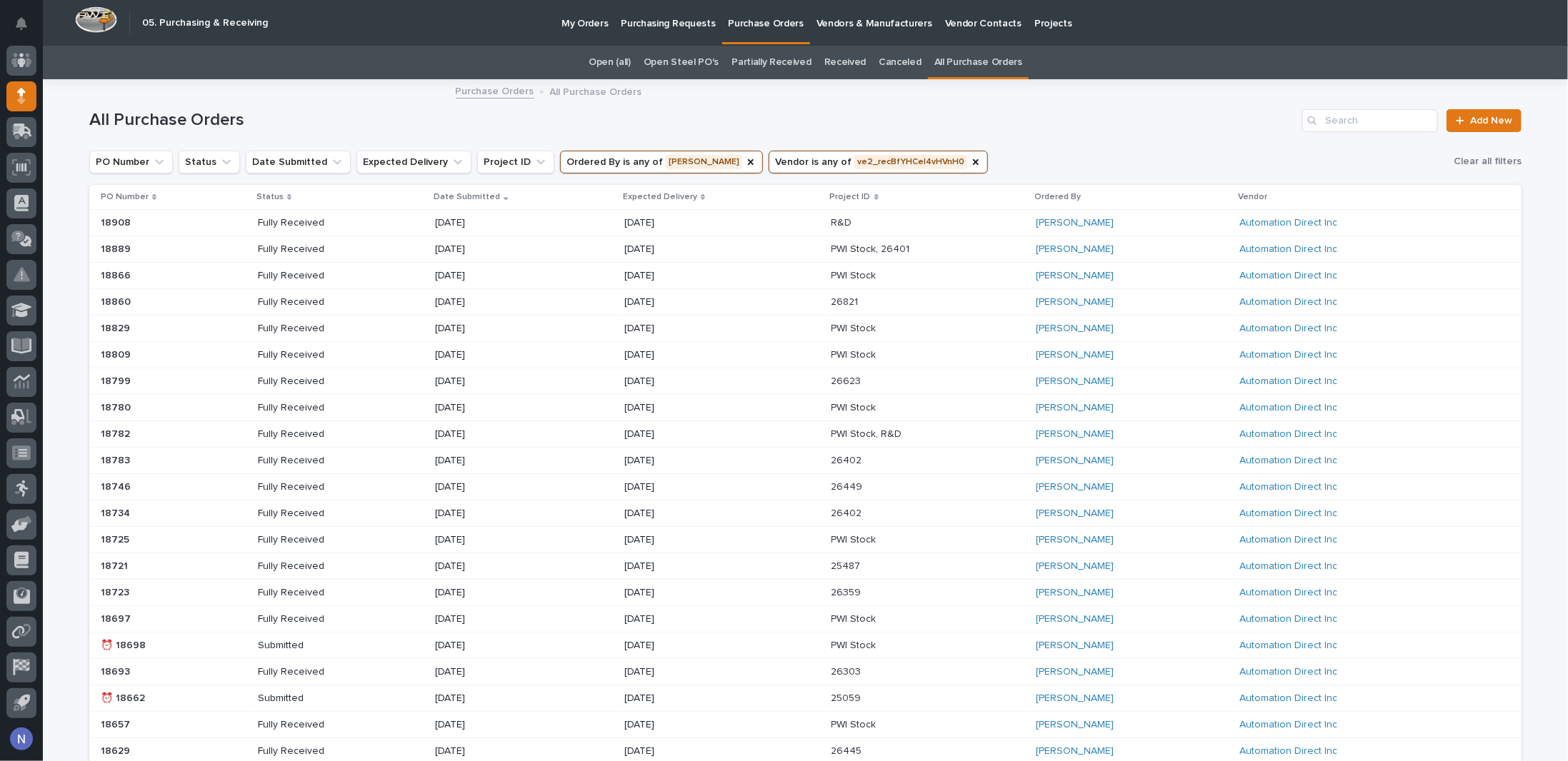
click at [310, 244] on p "Fully Received" at bounding box center [309, 249] width 102 height 12
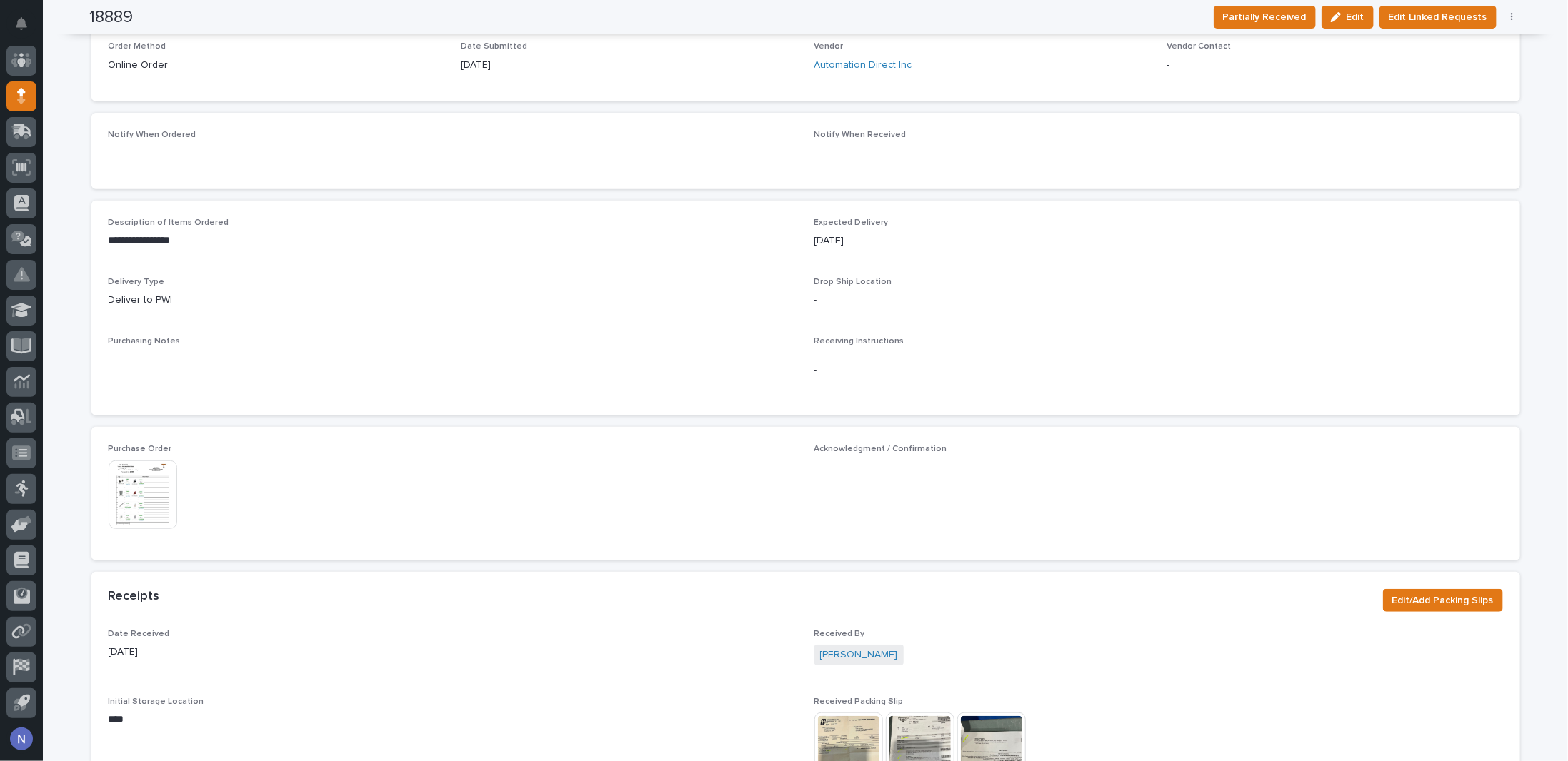
scroll to position [618, 0]
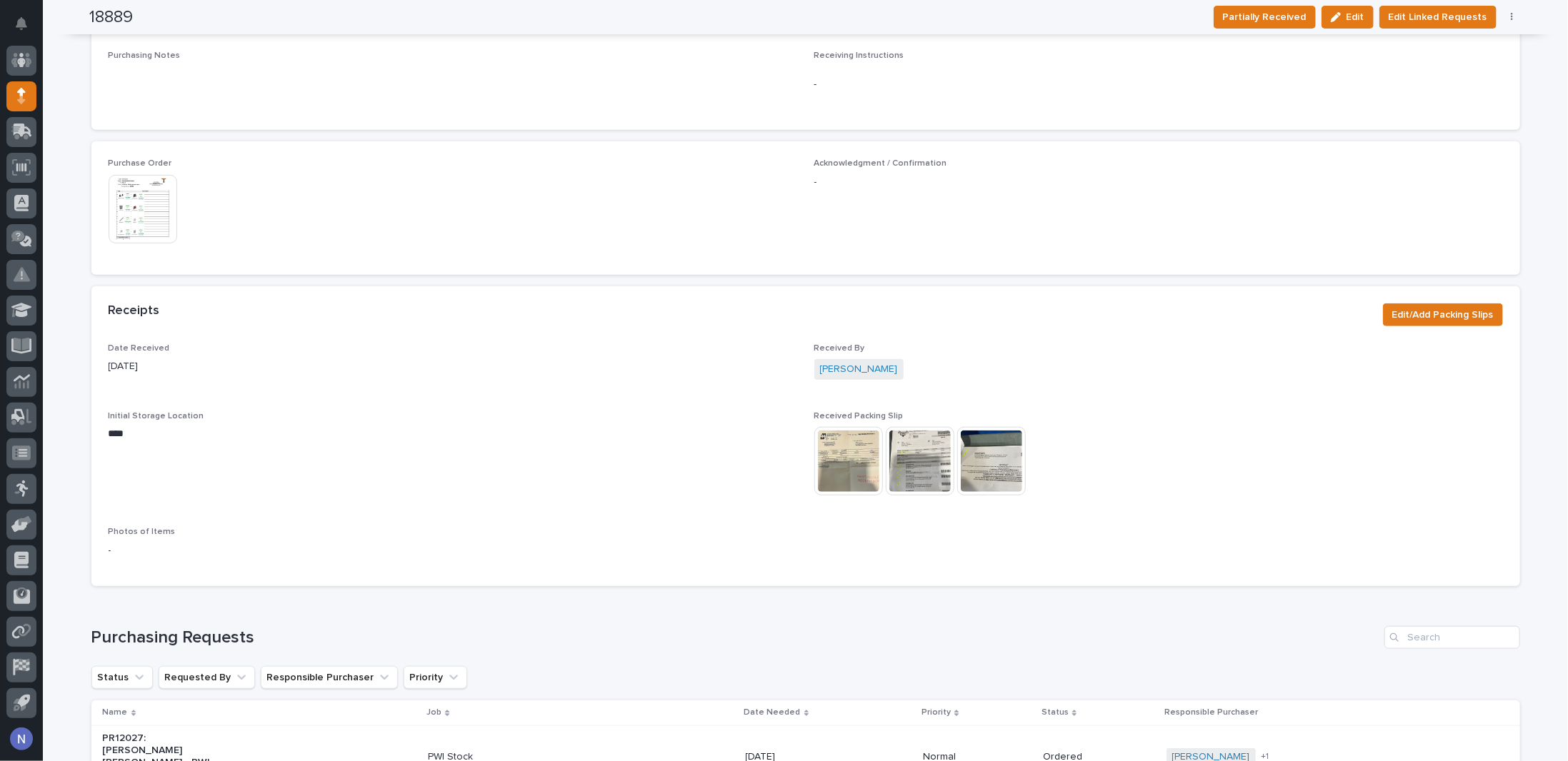
click at [850, 474] on img at bounding box center [849, 461] width 69 height 69
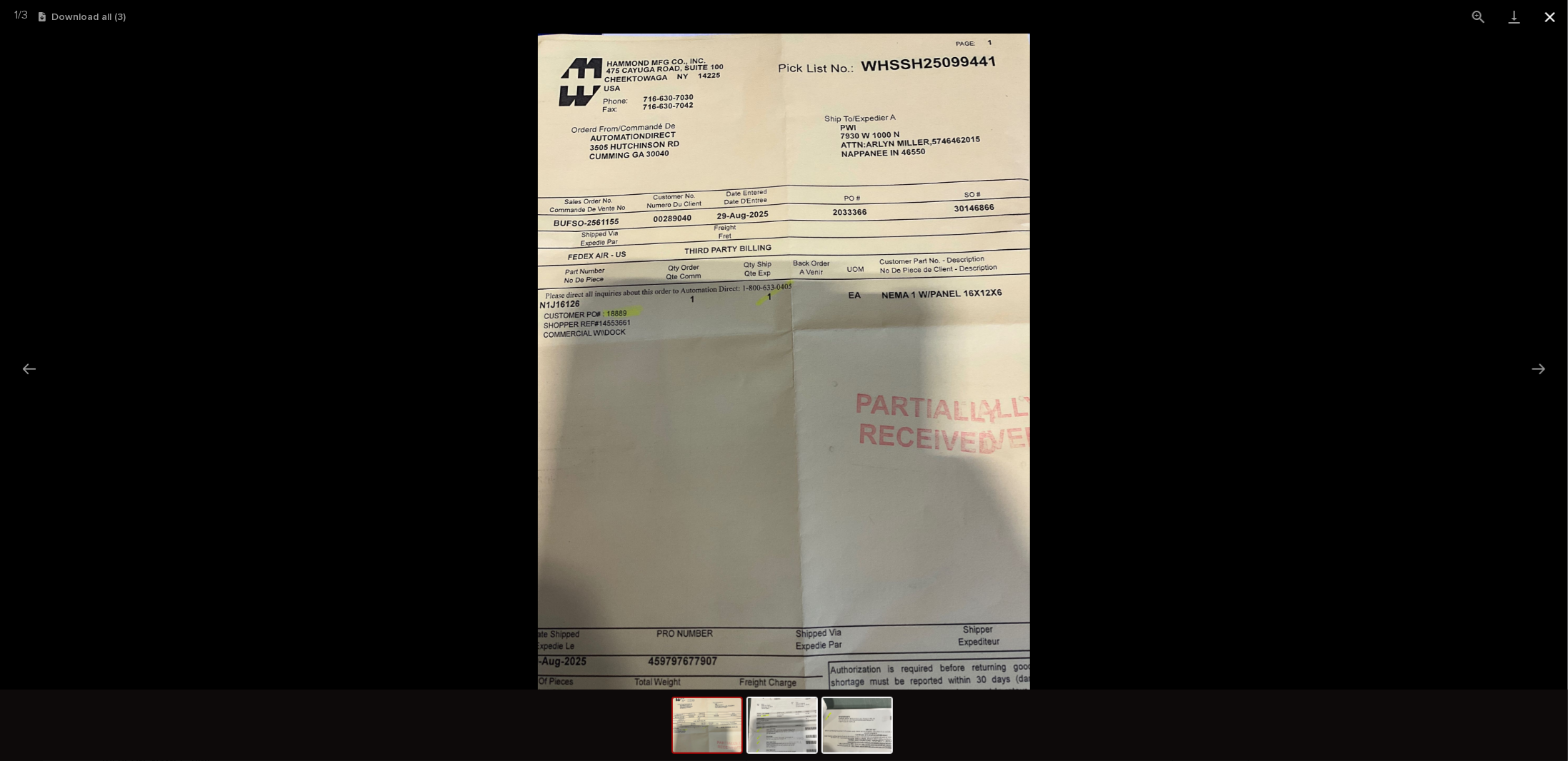
click at [1543, 10] on button "Close gallery" at bounding box center [1550, 16] width 36 height 34
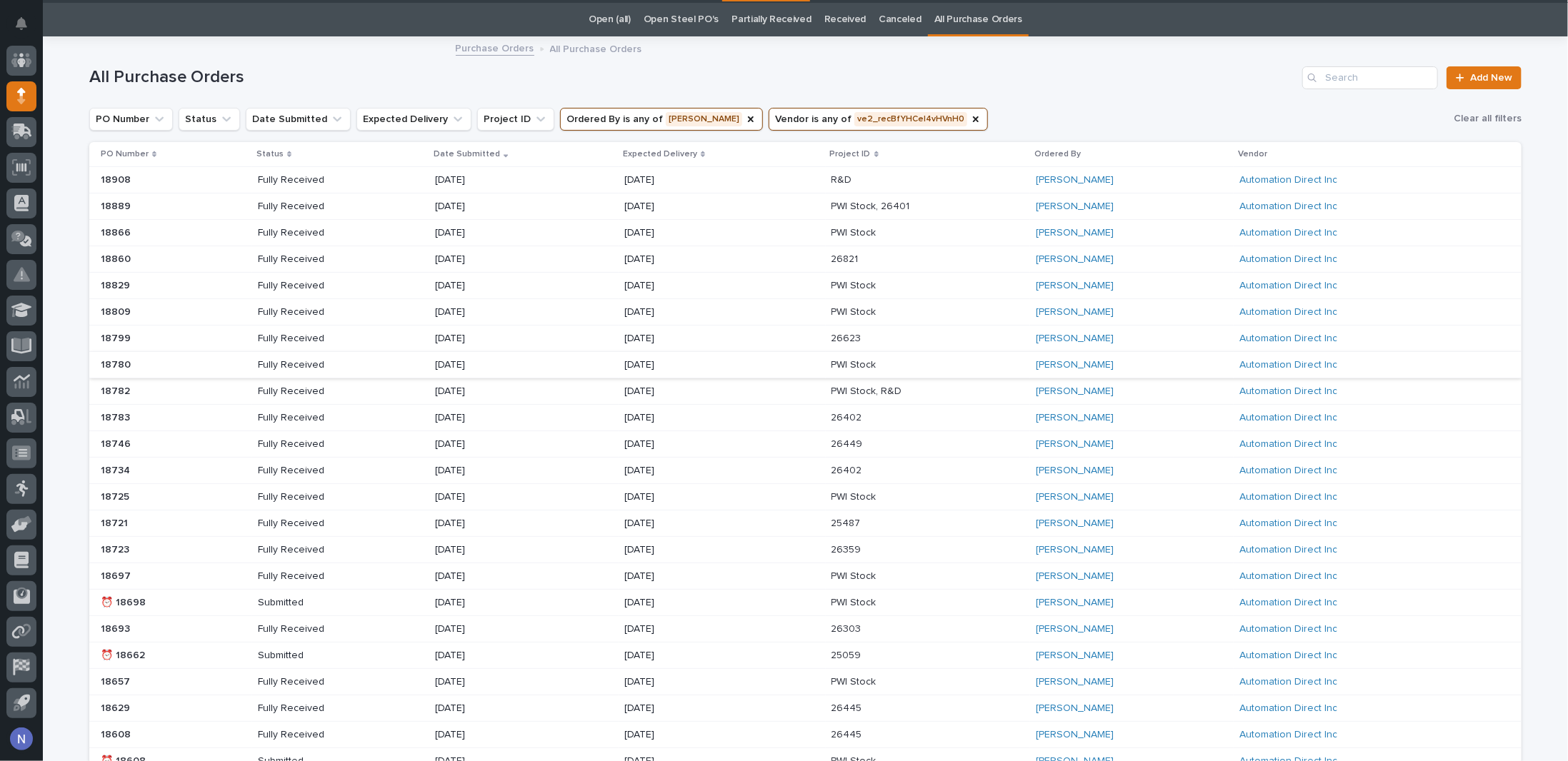
scroll to position [45, 0]
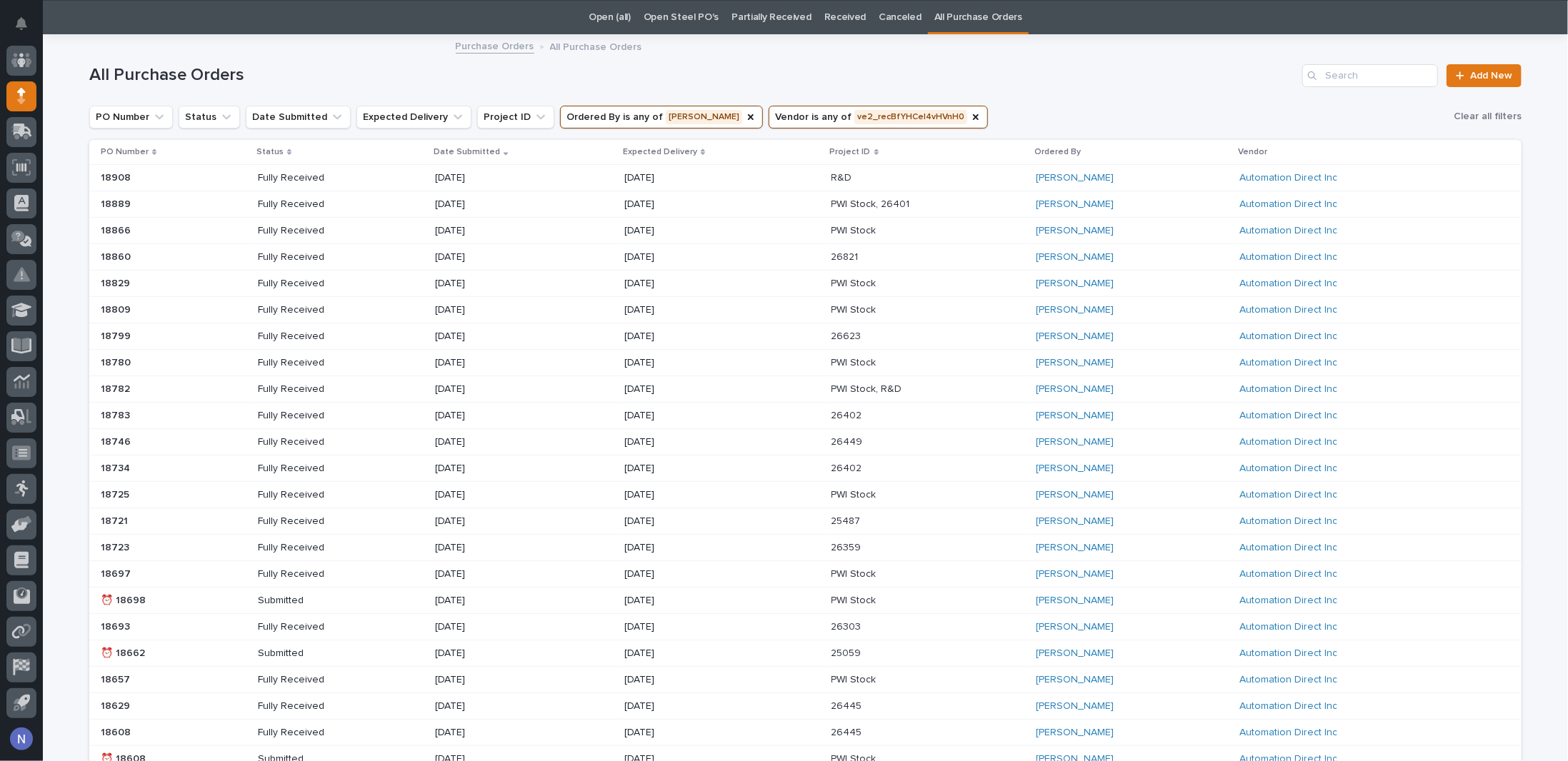
click at [698, 225] on p "[DATE]" at bounding box center [675, 231] width 102 height 12
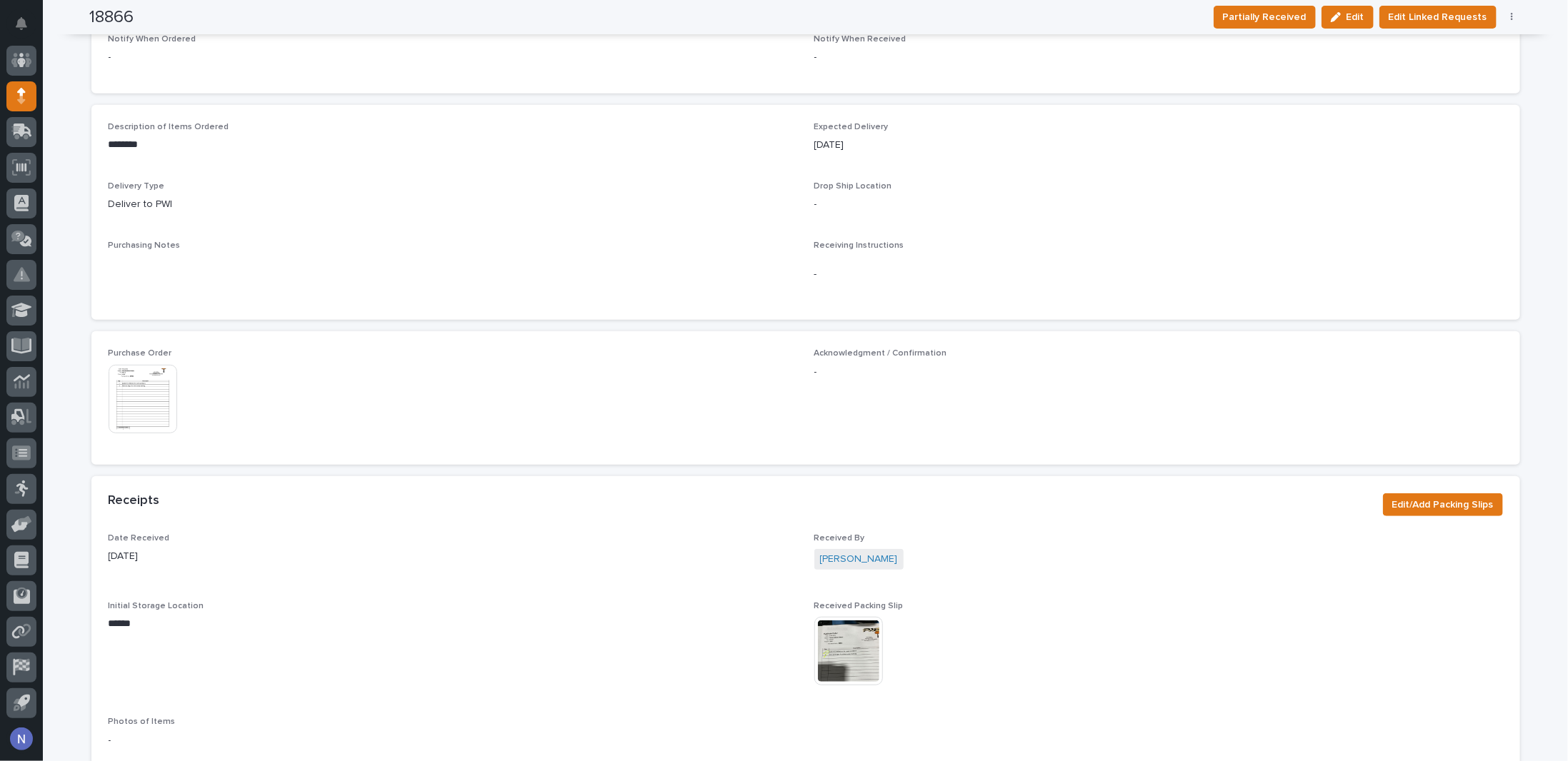
scroll to position [595, 0]
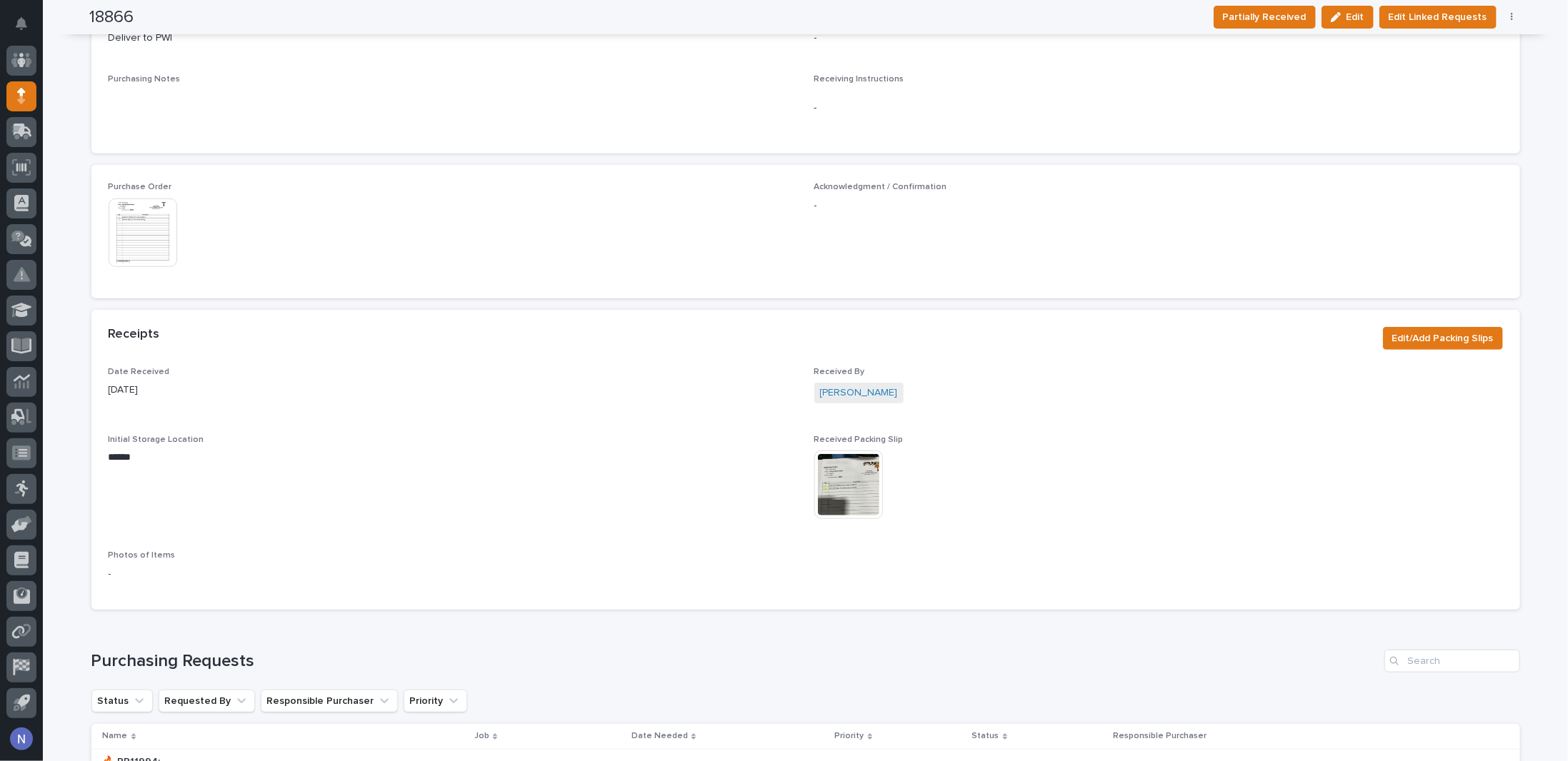
click at [846, 475] on img at bounding box center [849, 485] width 69 height 69
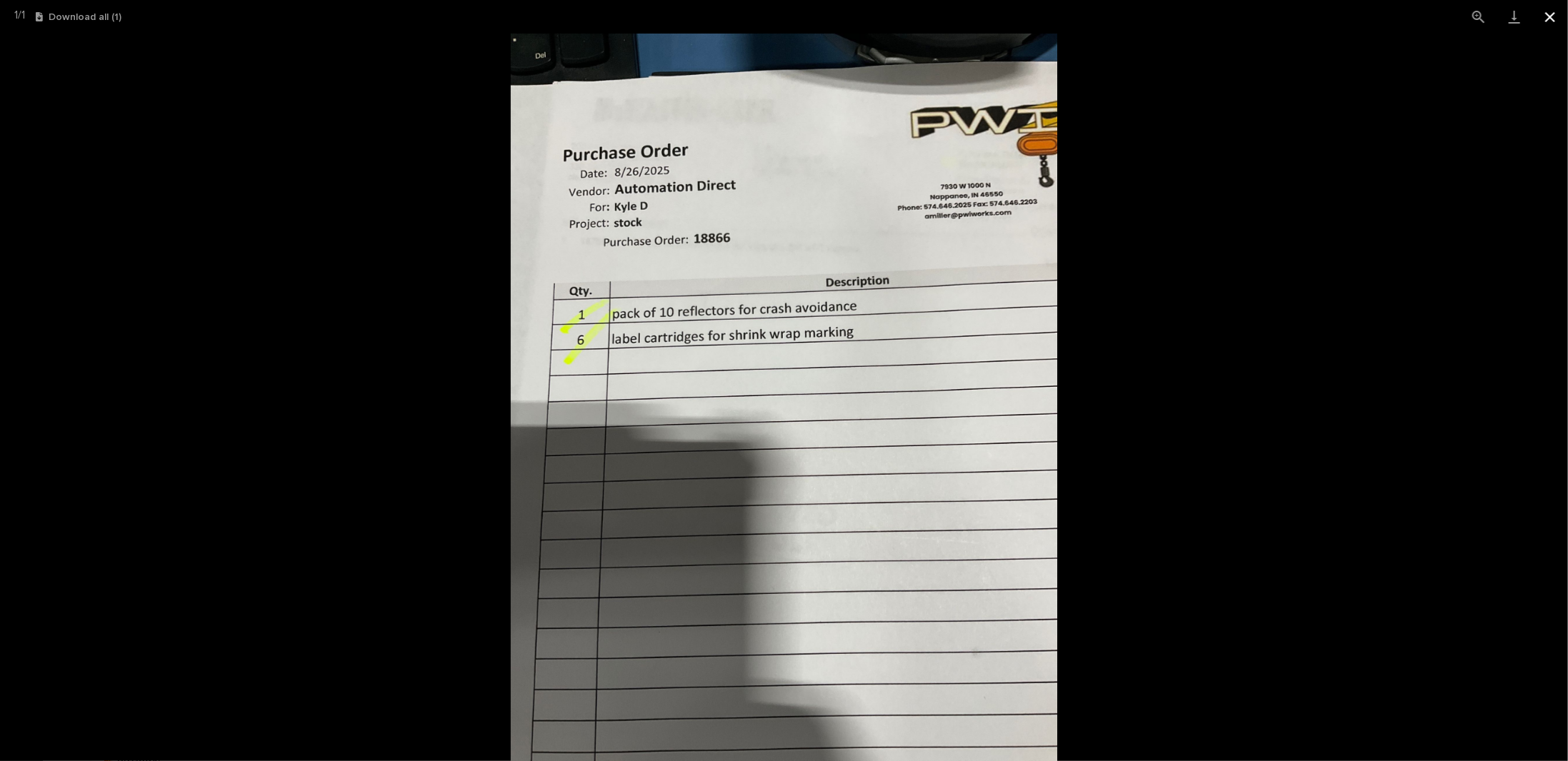
click at [1544, 14] on button "Close gallery" at bounding box center [1550, 16] width 36 height 34
